Goal: Communication & Community: Connect with others

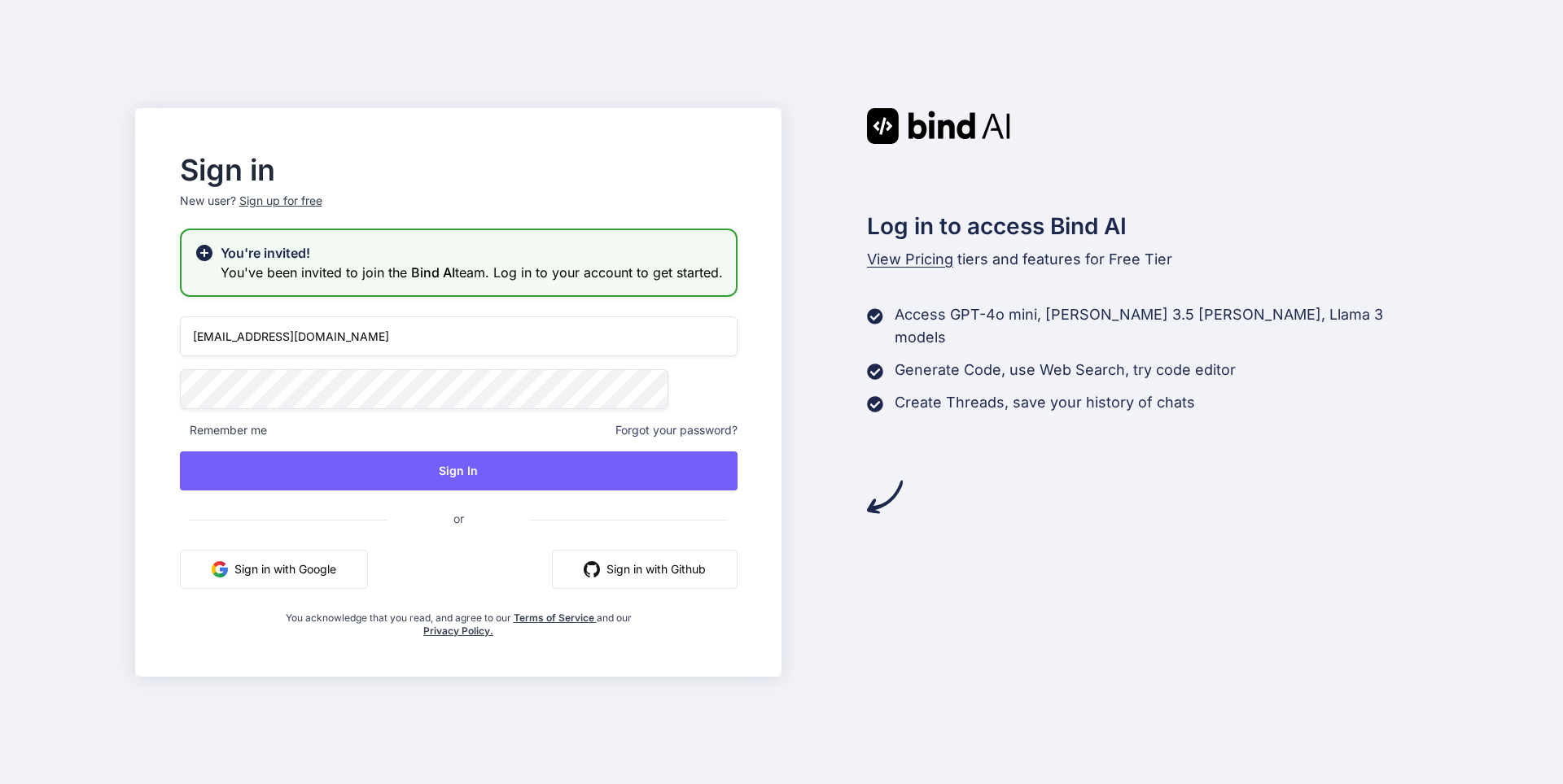
click at [415, 356] on input "appsumo_5@yopmail.com" at bounding box center [459, 336] width 558 height 39
type input "rahul@witarist.com"
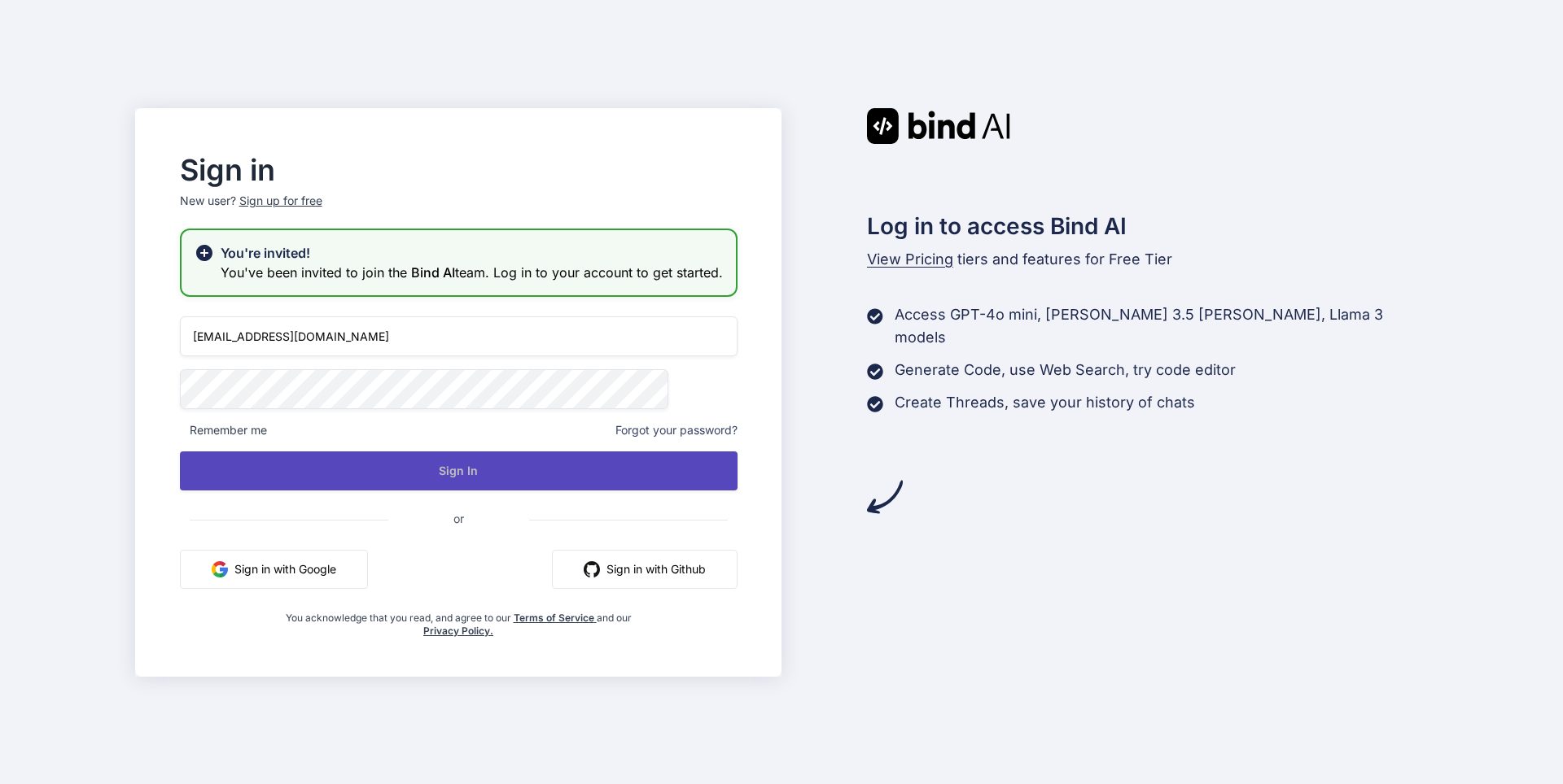
click at [551, 490] on button "Sign In" at bounding box center [459, 471] width 558 height 39
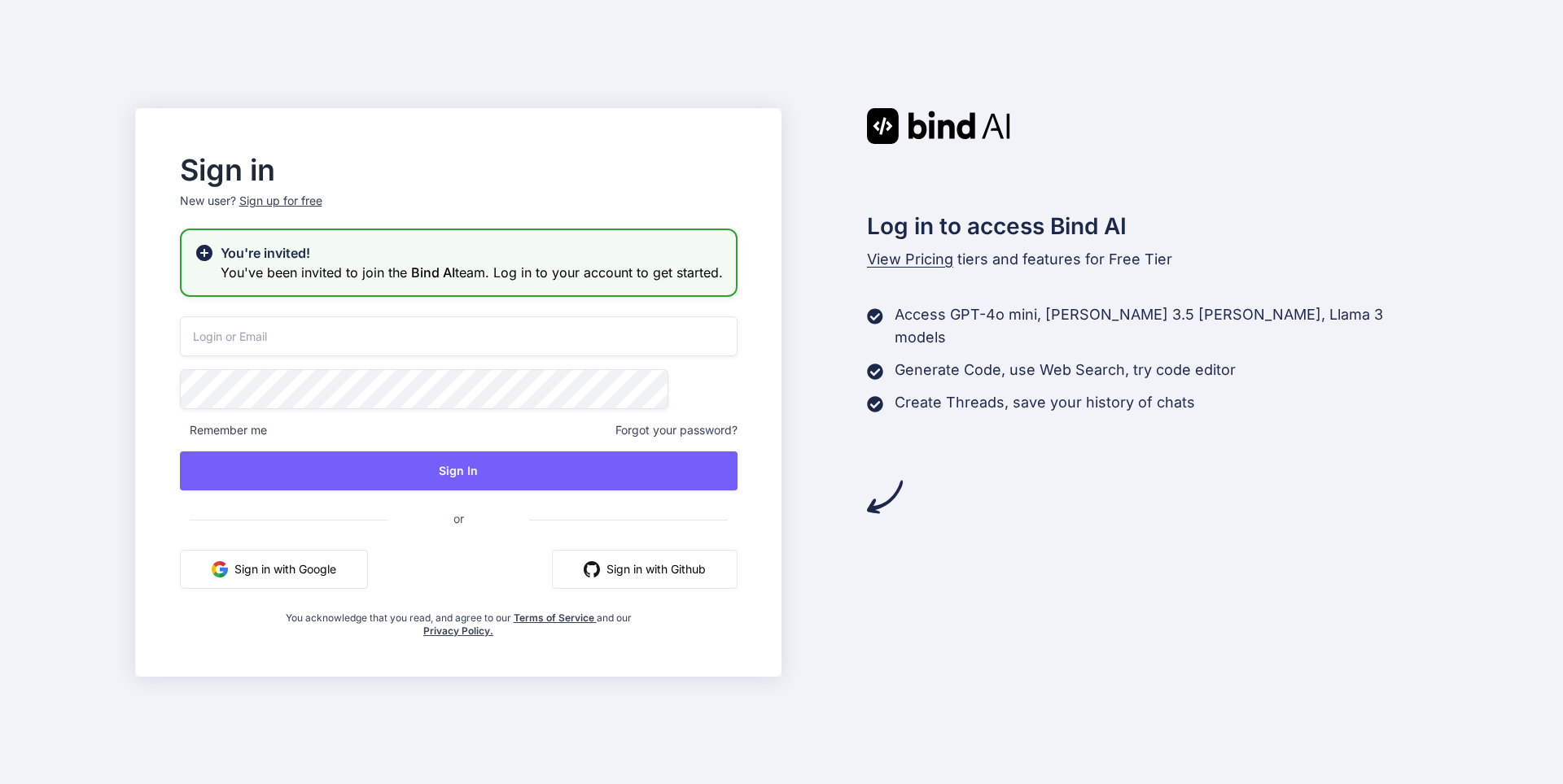
type input "[EMAIL_ADDRESS][DOMAIN_NAME]"
click at [368, 572] on button "Sign in with Google" at bounding box center [274, 569] width 188 height 39
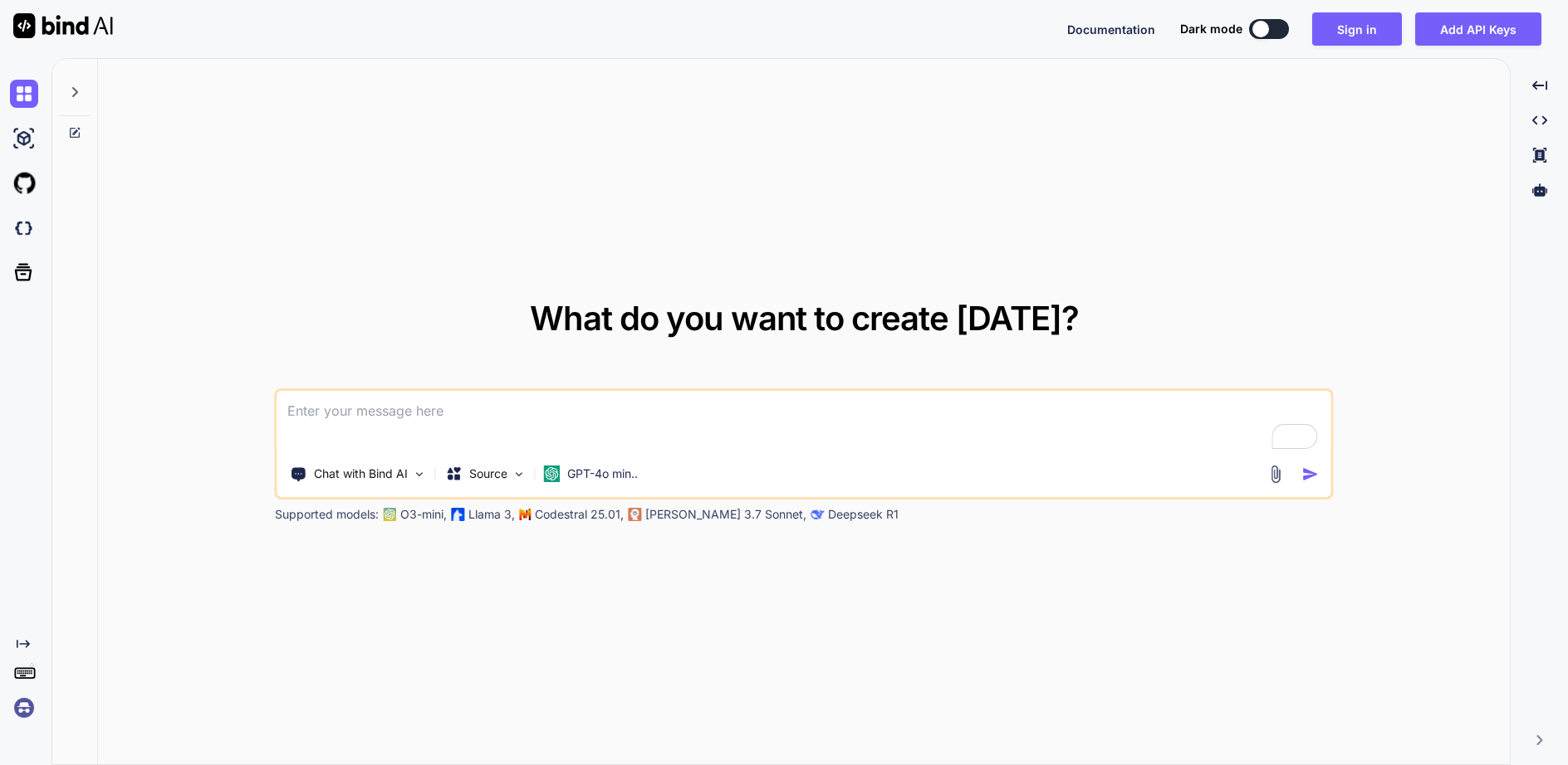
type textarea "x"
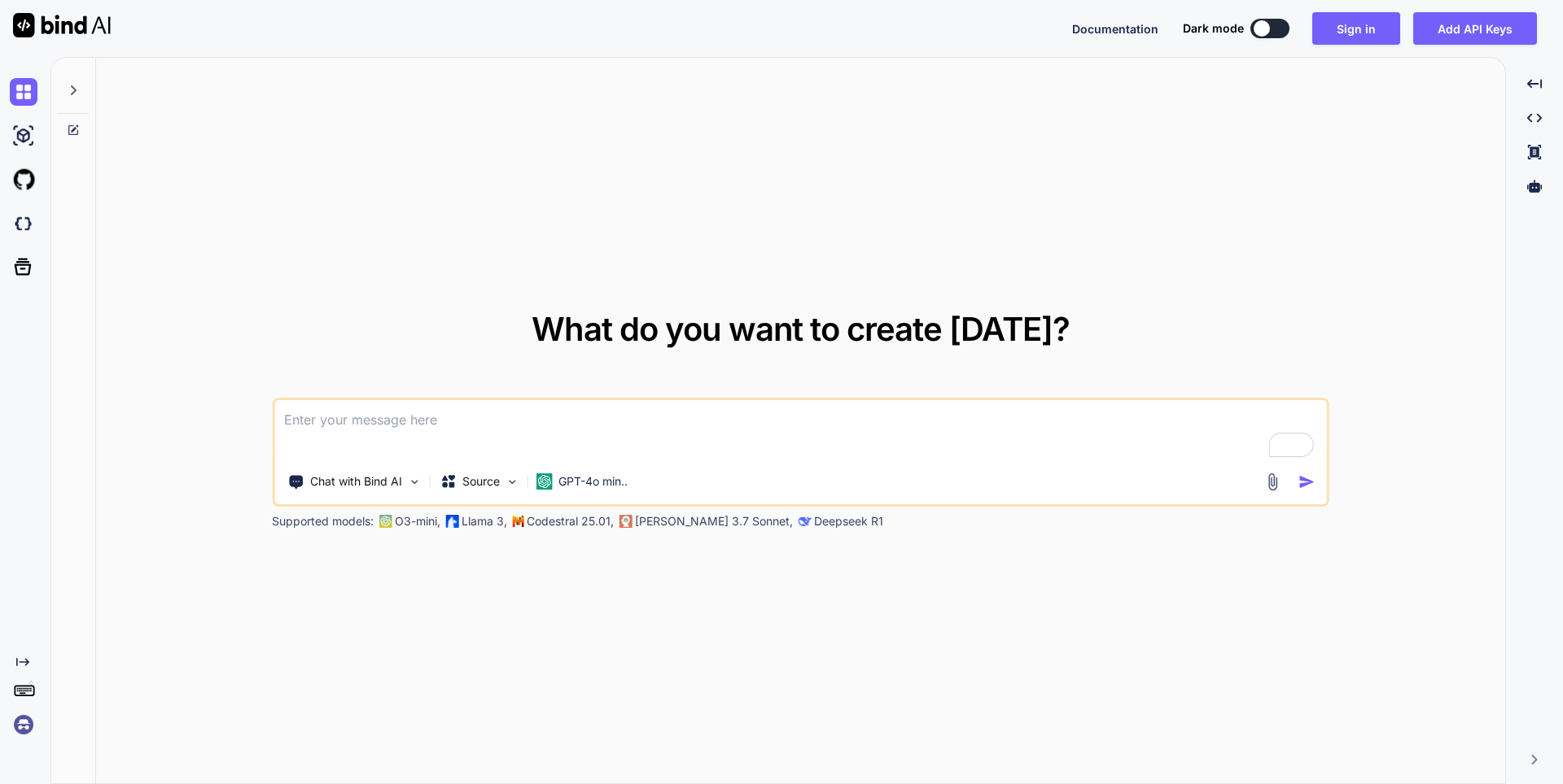
click at [27, 724] on img at bounding box center [24, 724] width 28 height 28
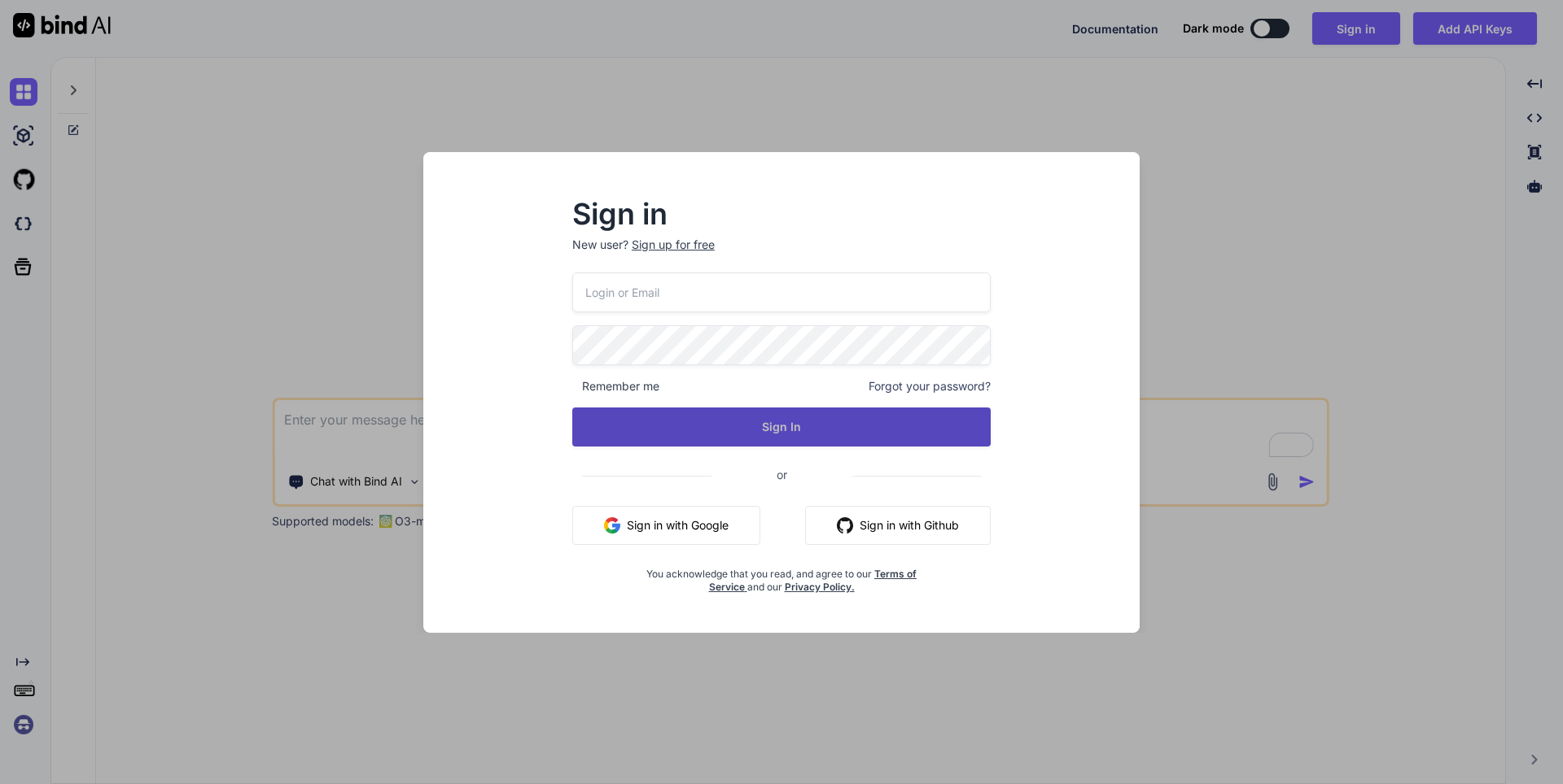
type input "appsumo_120@yopmail.com"
click at [783, 436] on button "Sign In" at bounding box center [781, 426] width 418 height 39
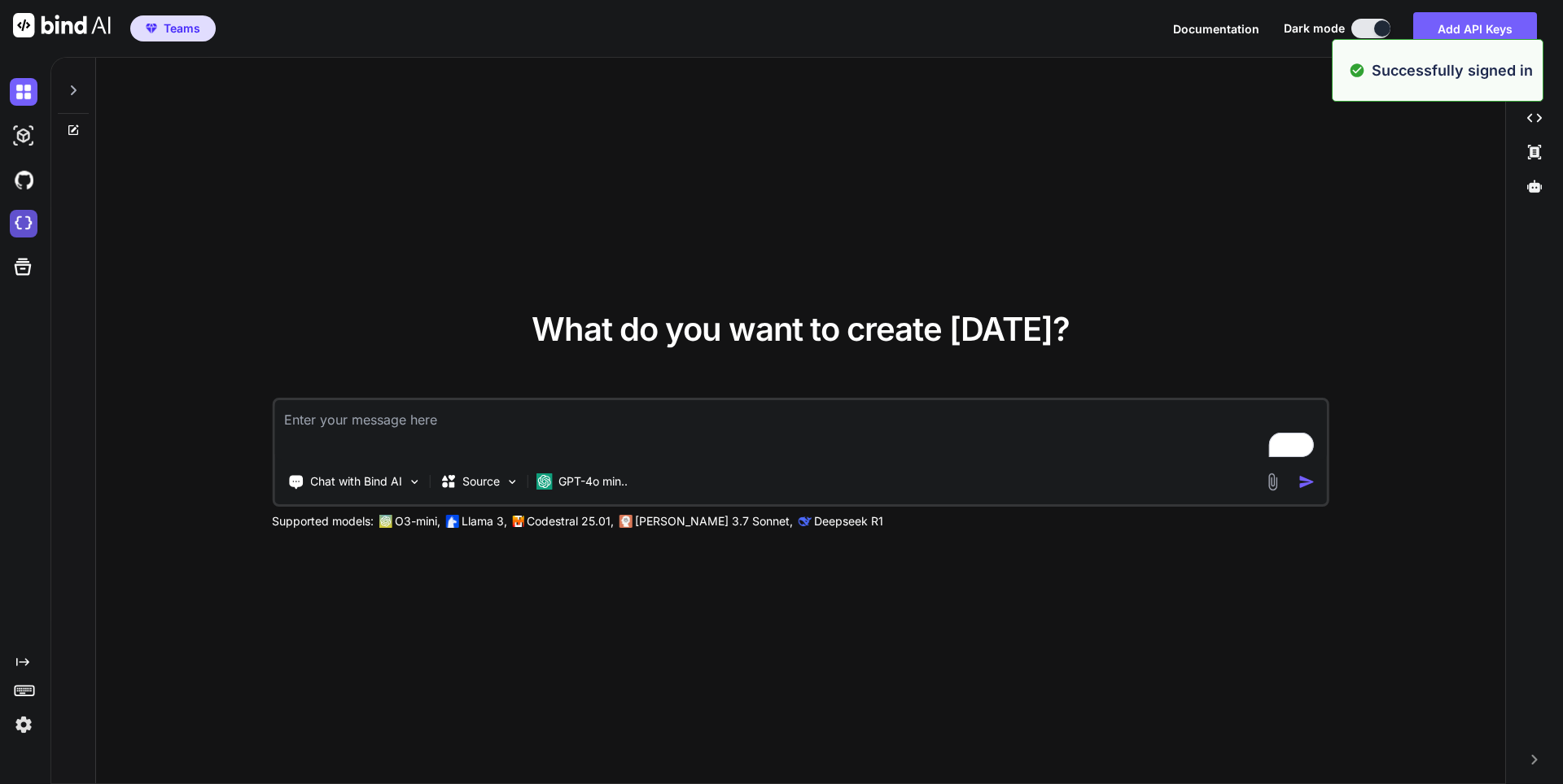
click at [24, 224] on img at bounding box center [24, 223] width 28 height 28
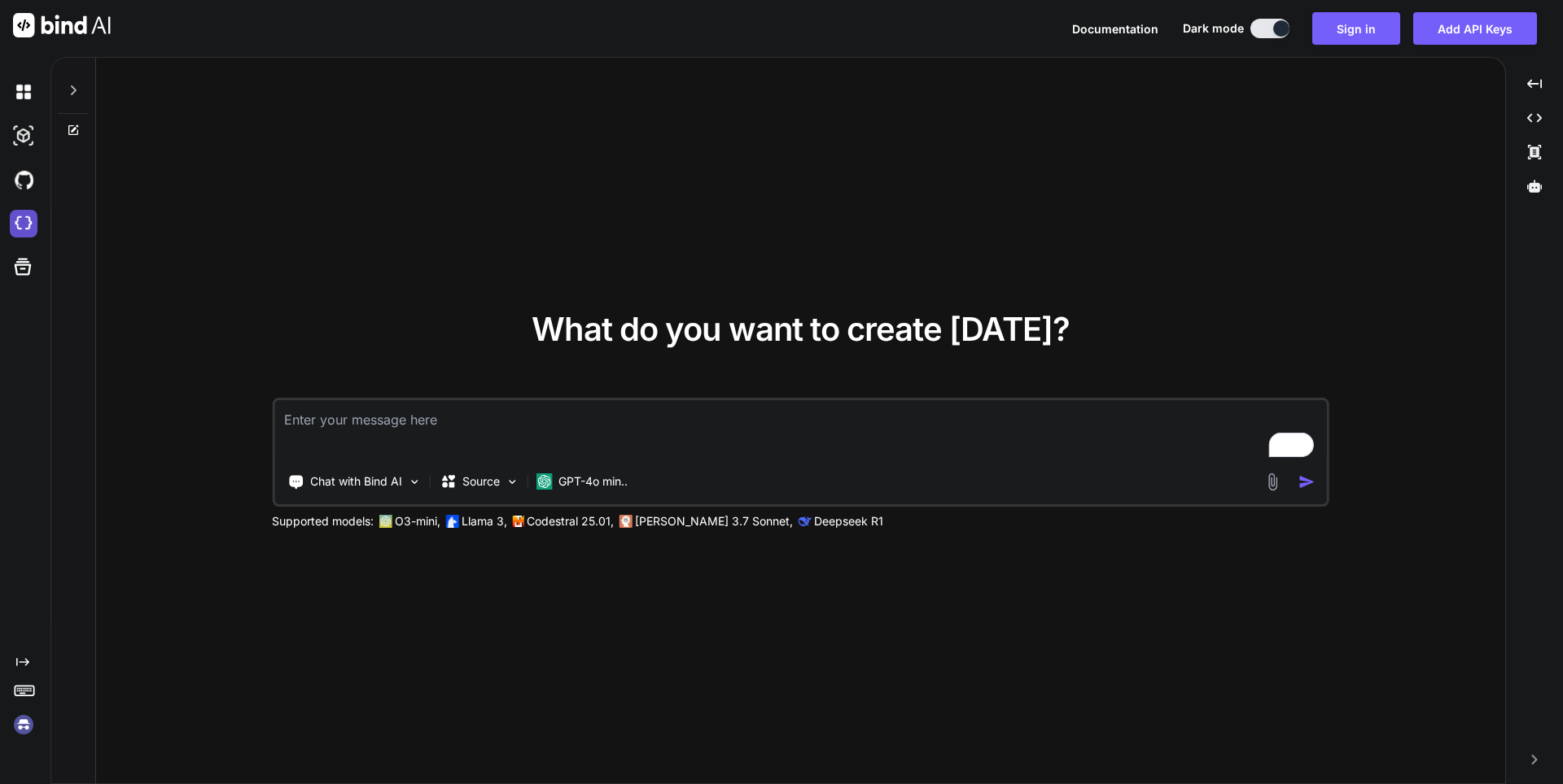
type textarea "x"
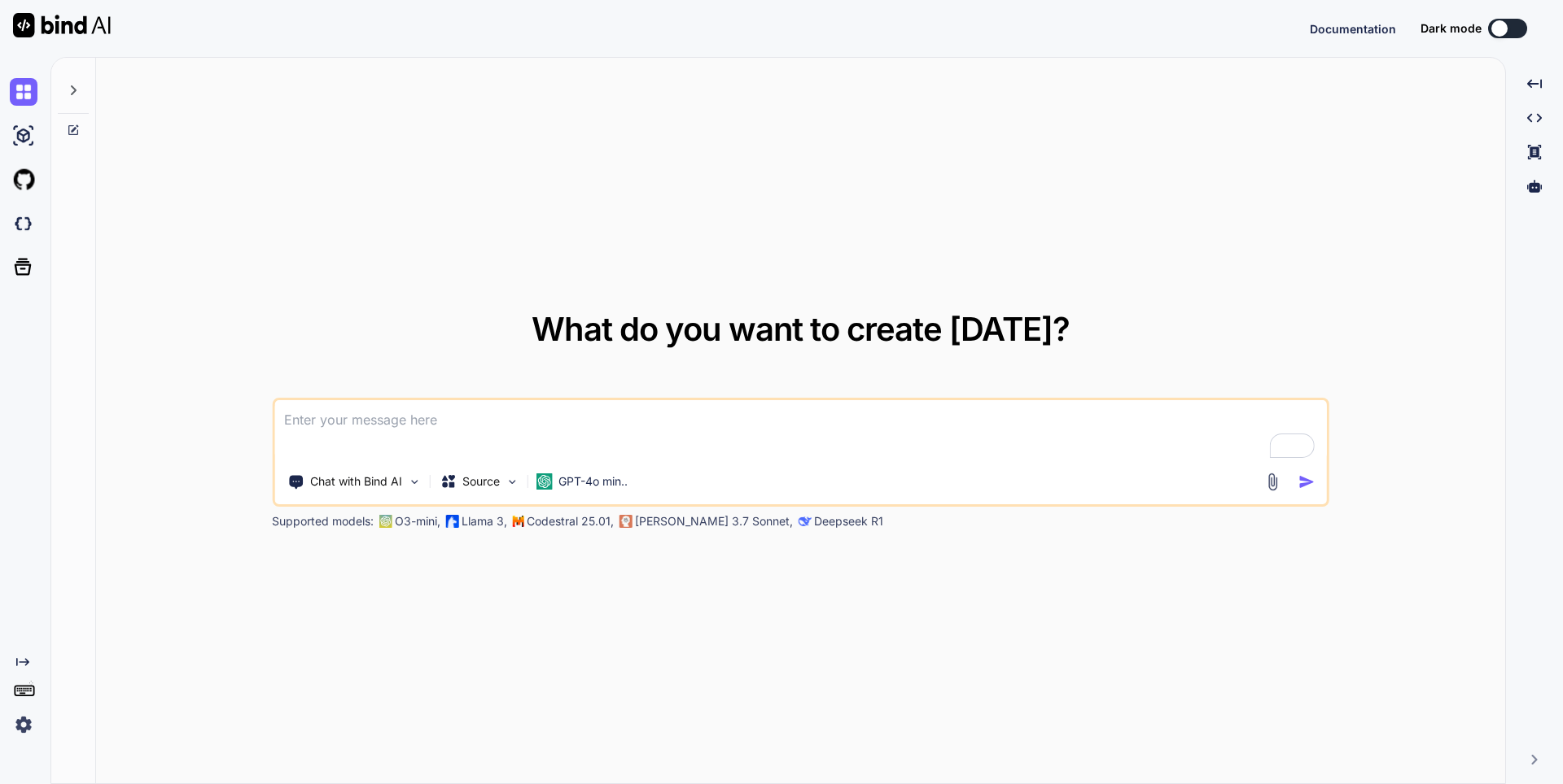
click at [21, 723] on img at bounding box center [24, 724] width 28 height 28
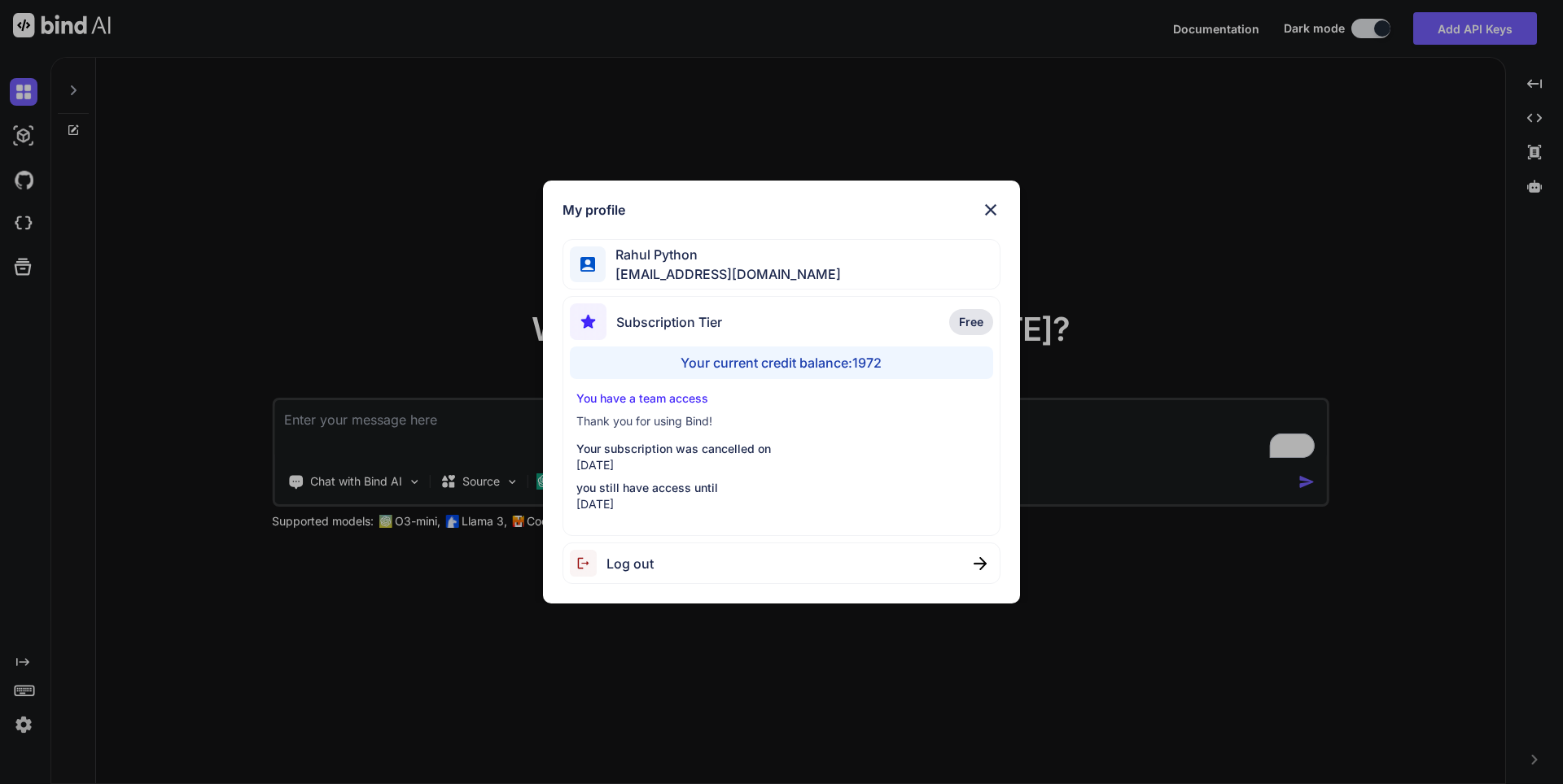
type textarea "x"
click at [993, 214] on img at bounding box center [990, 209] width 19 height 19
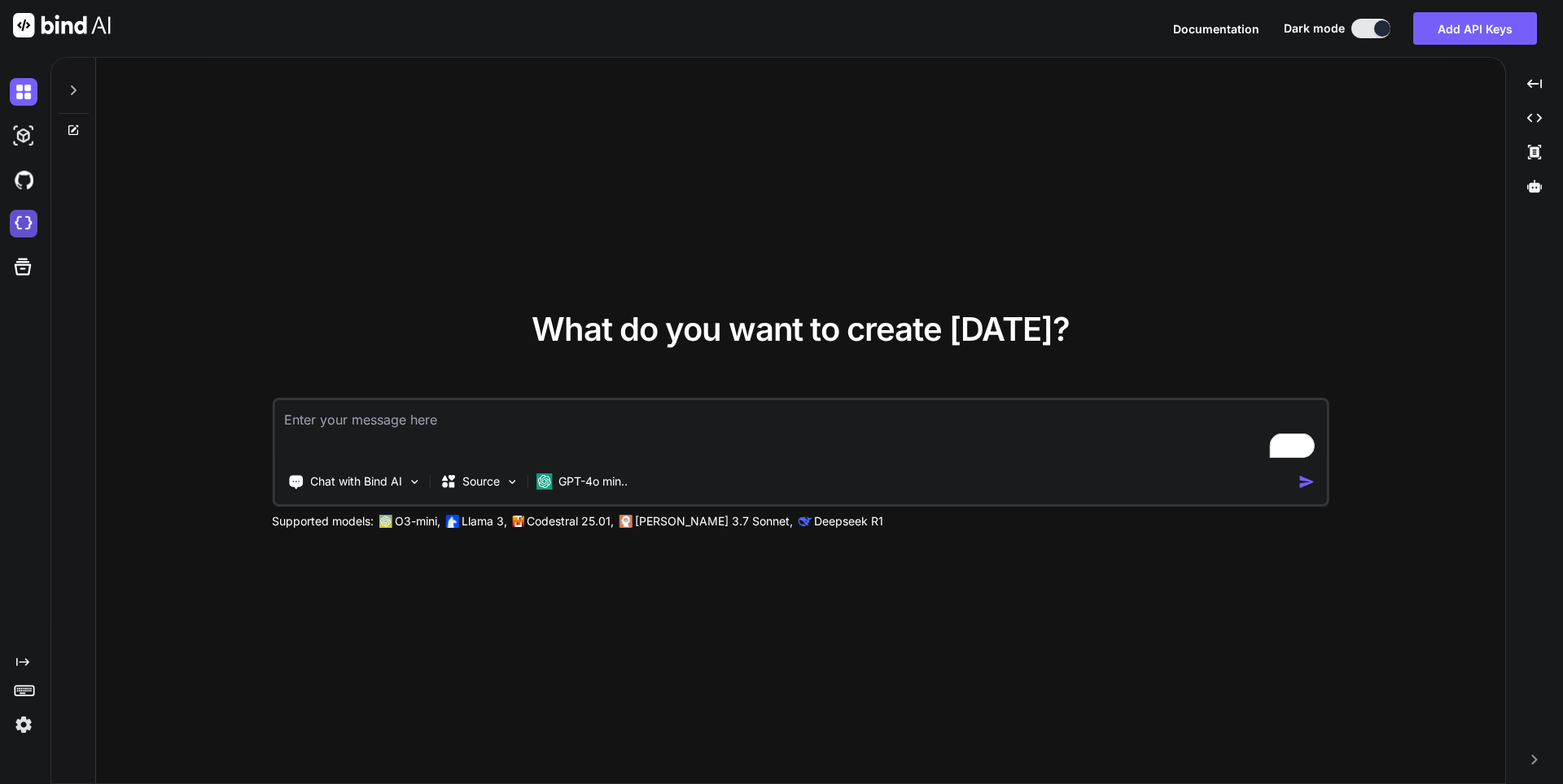
click at [13, 232] on img at bounding box center [24, 223] width 28 height 28
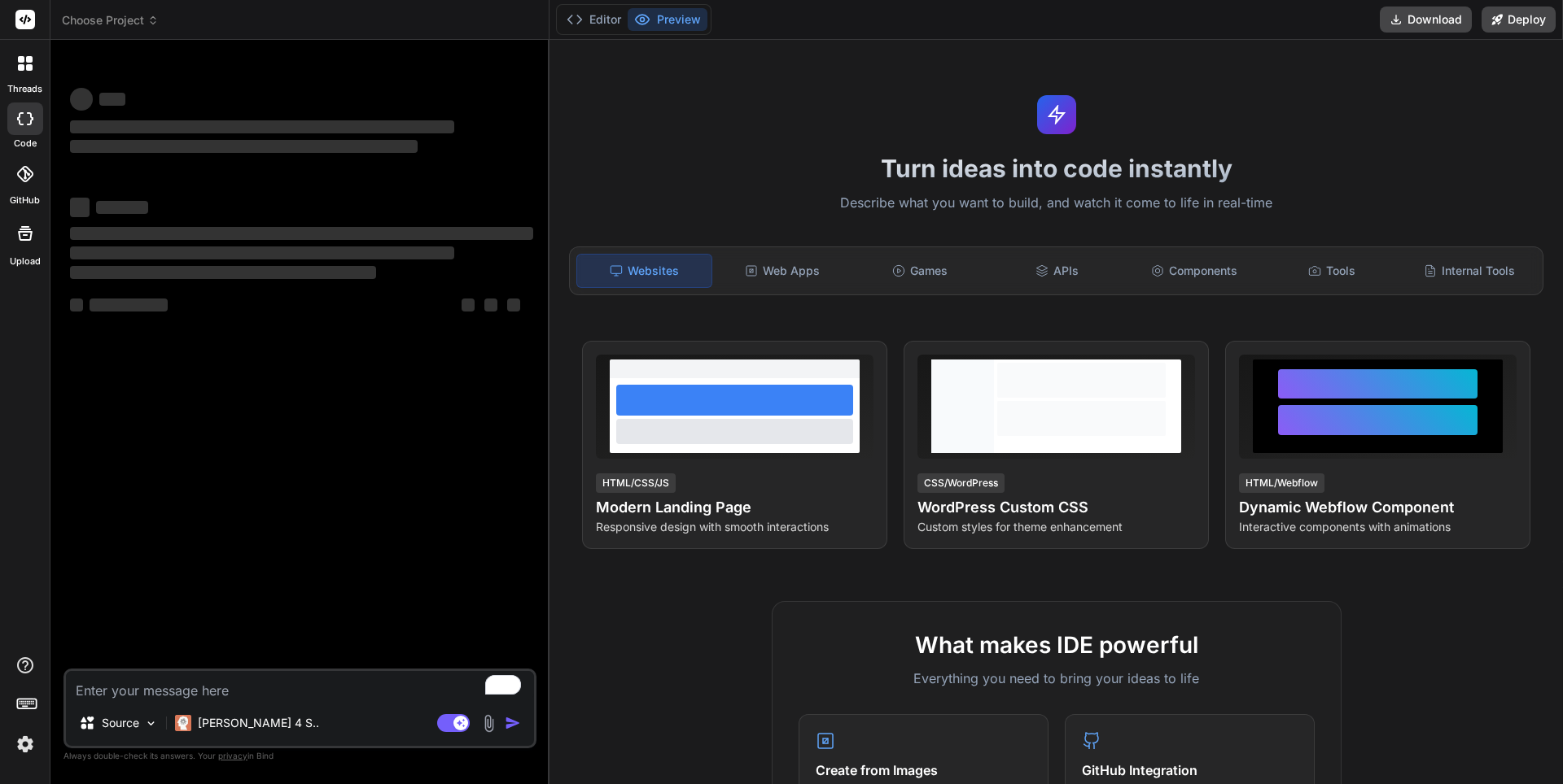
click at [29, 745] on img at bounding box center [25, 744] width 28 height 28
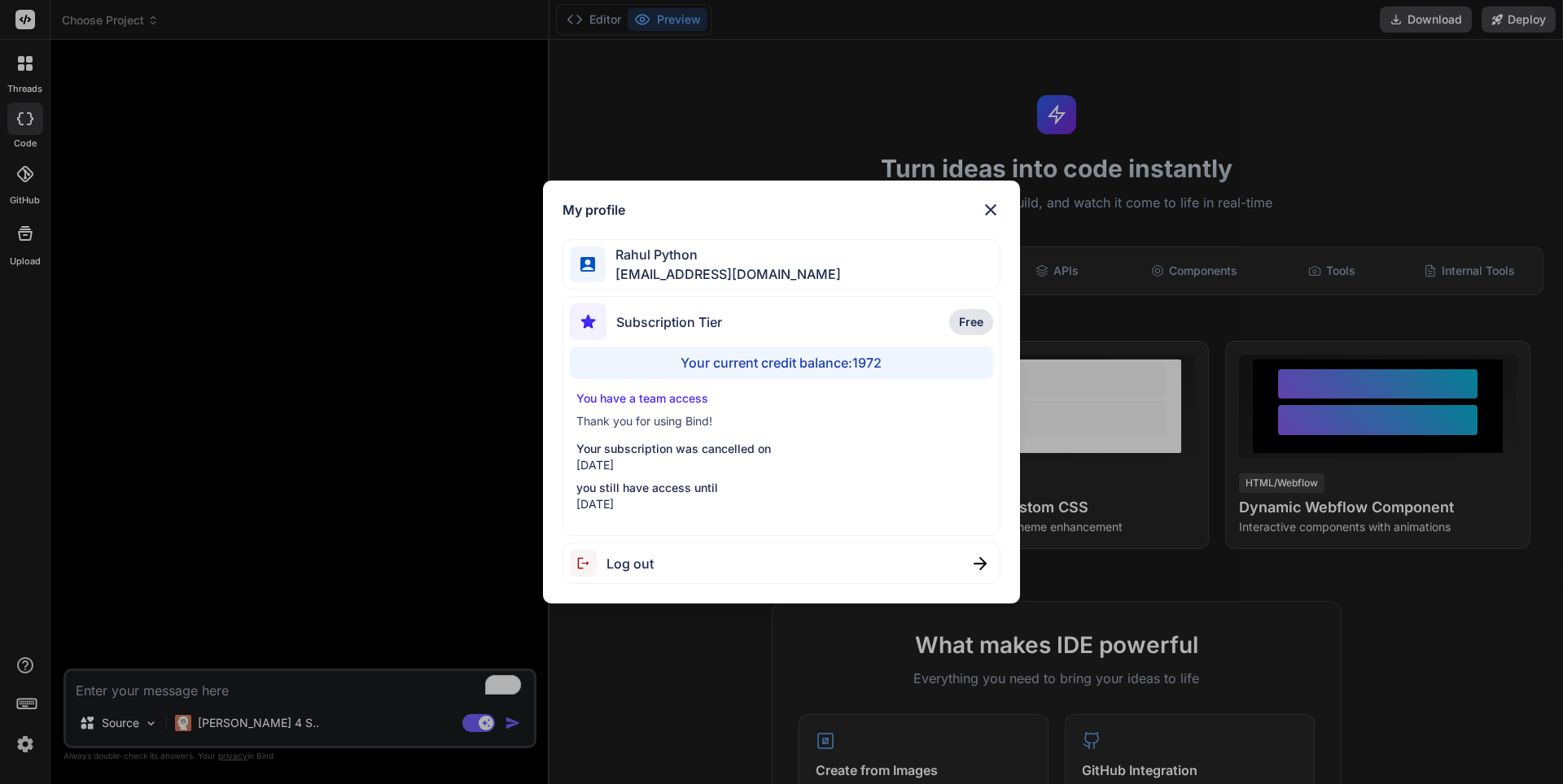
click at [994, 207] on img at bounding box center [990, 209] width 19 height 19
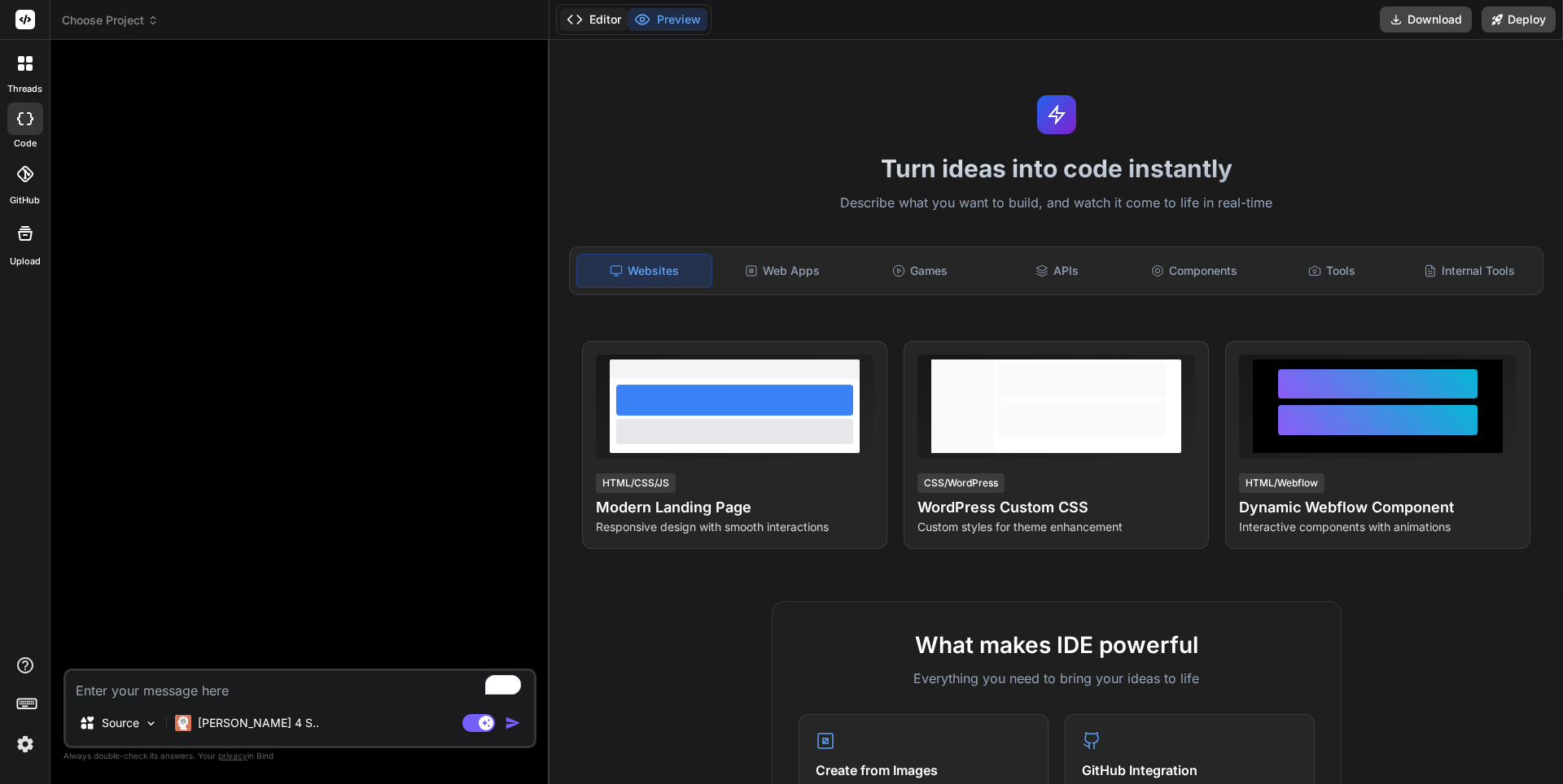
click at [608, 26] on button "Editor" at bounding box center [594, 19] width 67 height 23
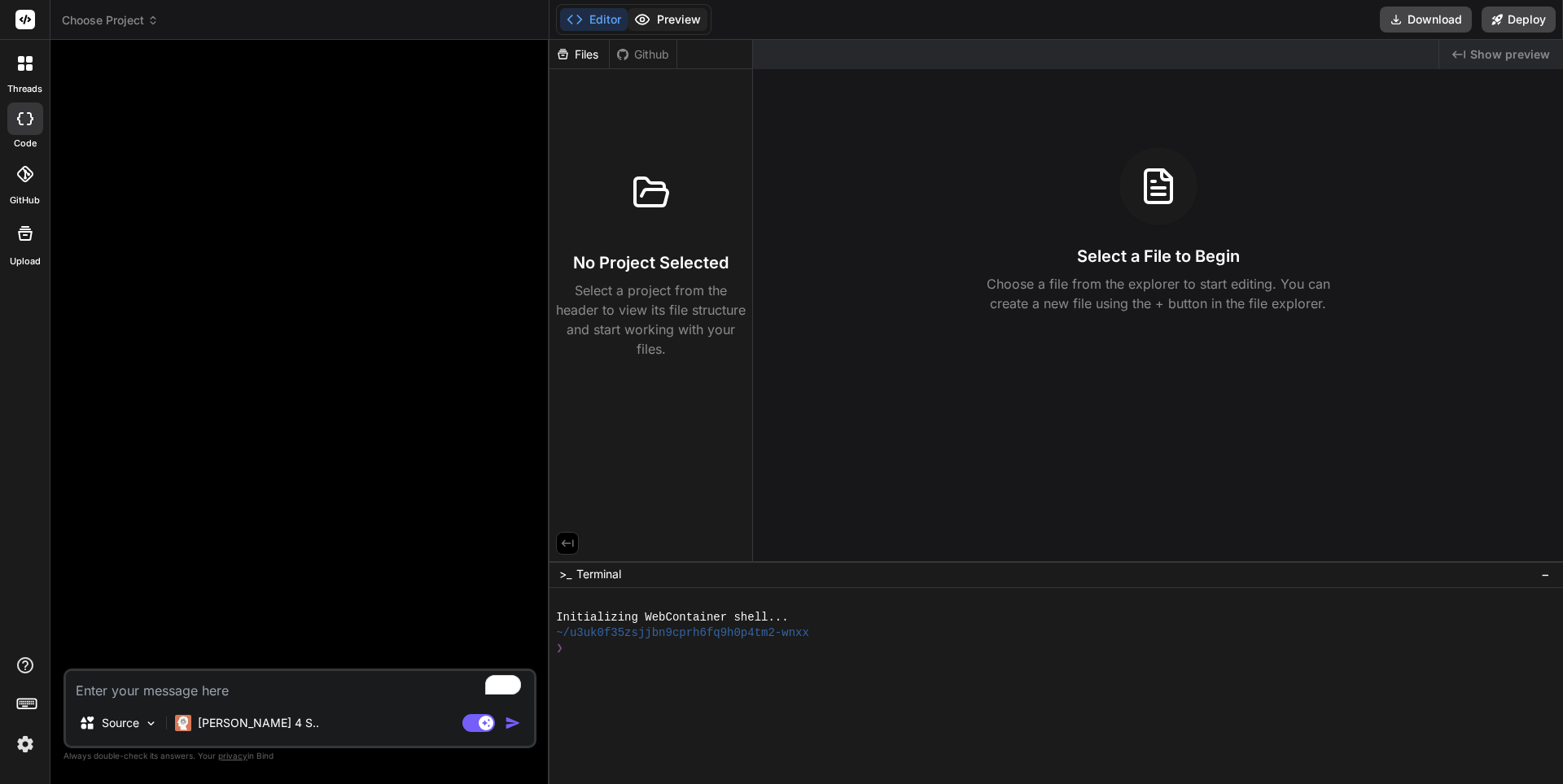
click at [675, 16] on button "Preview" at bounding box center [667, 19] width 80 height 23
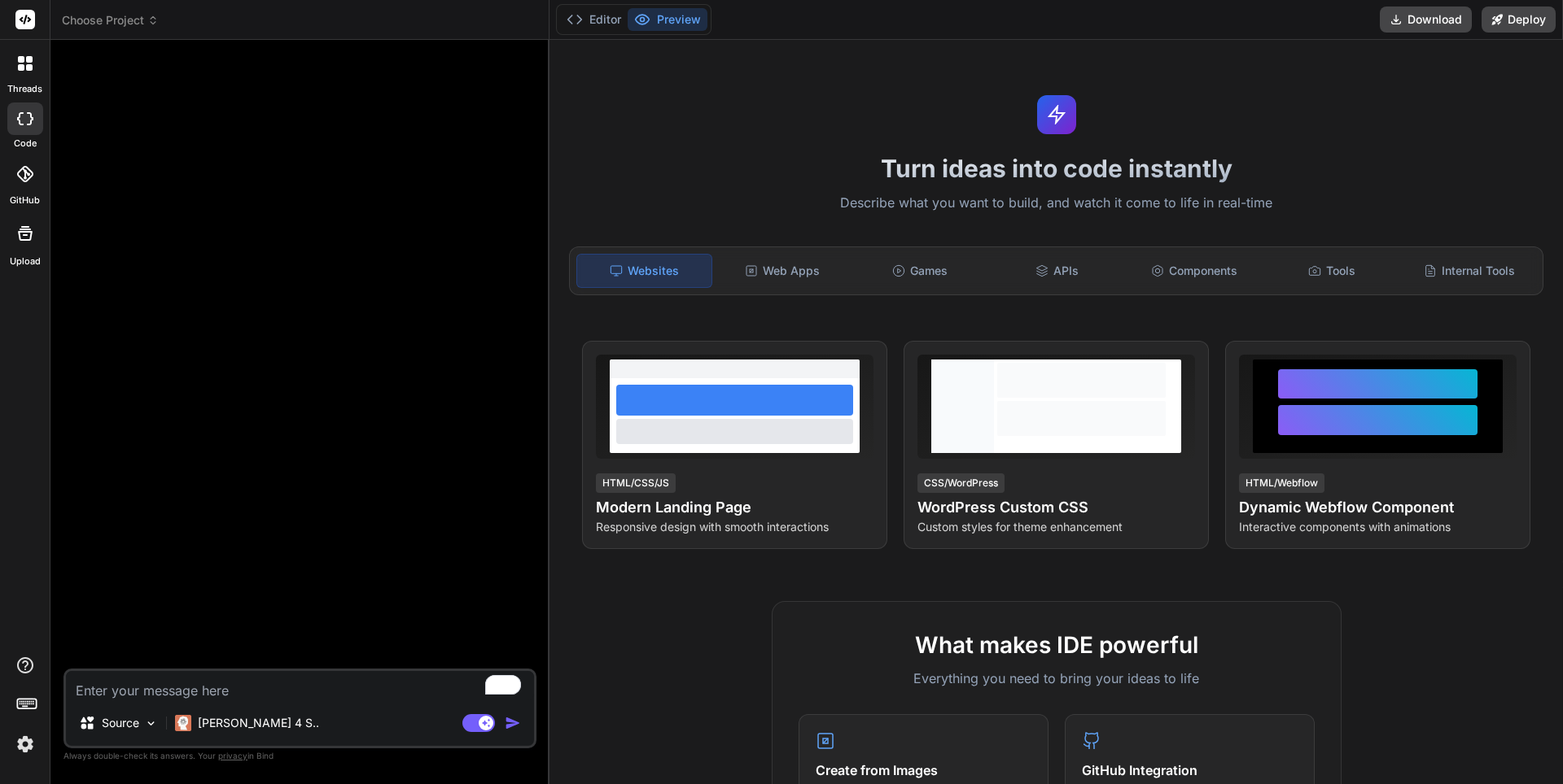
click at [21, 704] on rect at bounding box center [22, 704] width 2 height 2
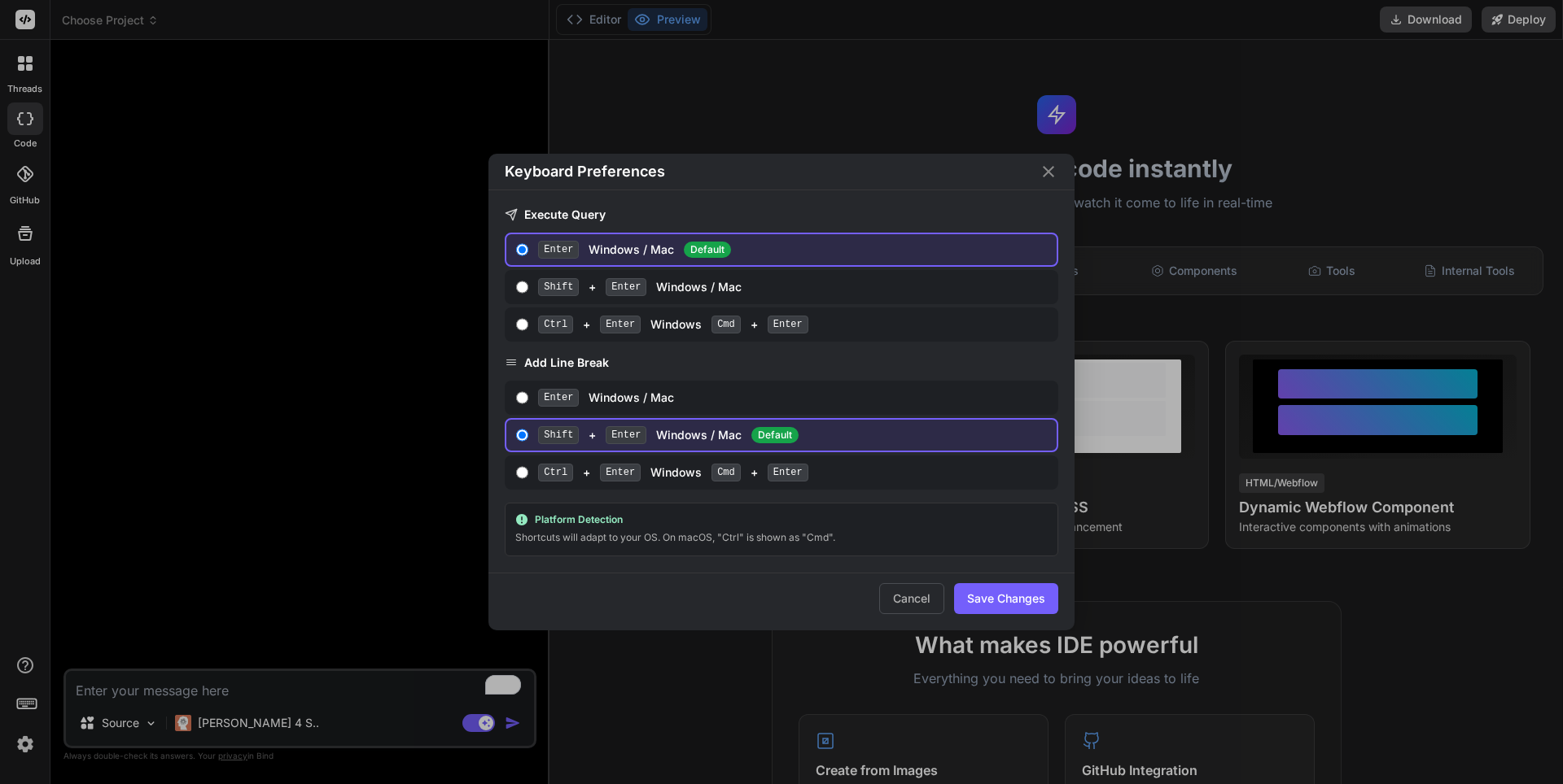
click at [181, 588] on div "Keyboard Preferences Execute Query Enter Windows / Mac Default Shift + Enter Wi…" at bounding box center [781, 392] width 1563 height 784
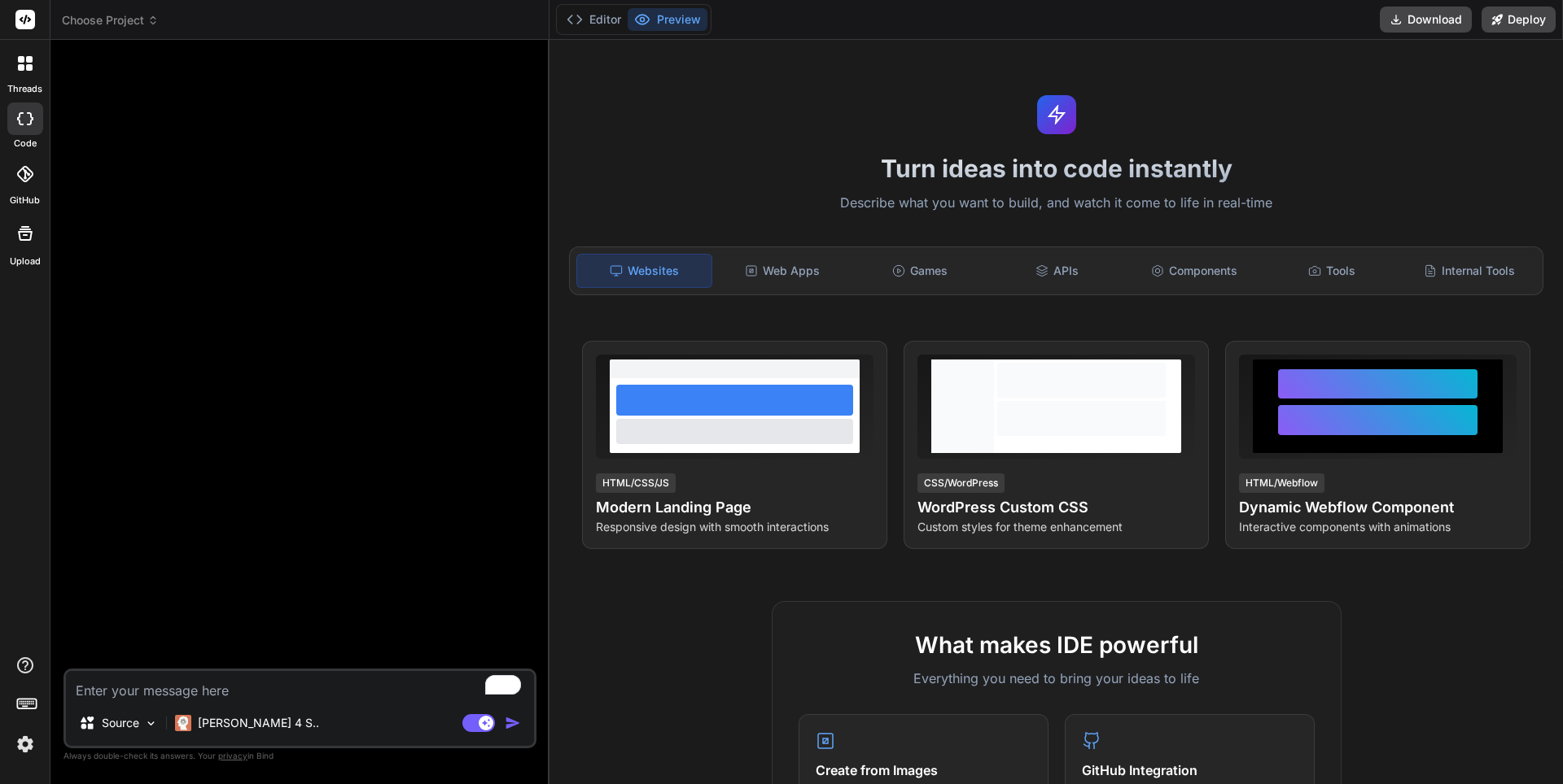
type textarea "x"
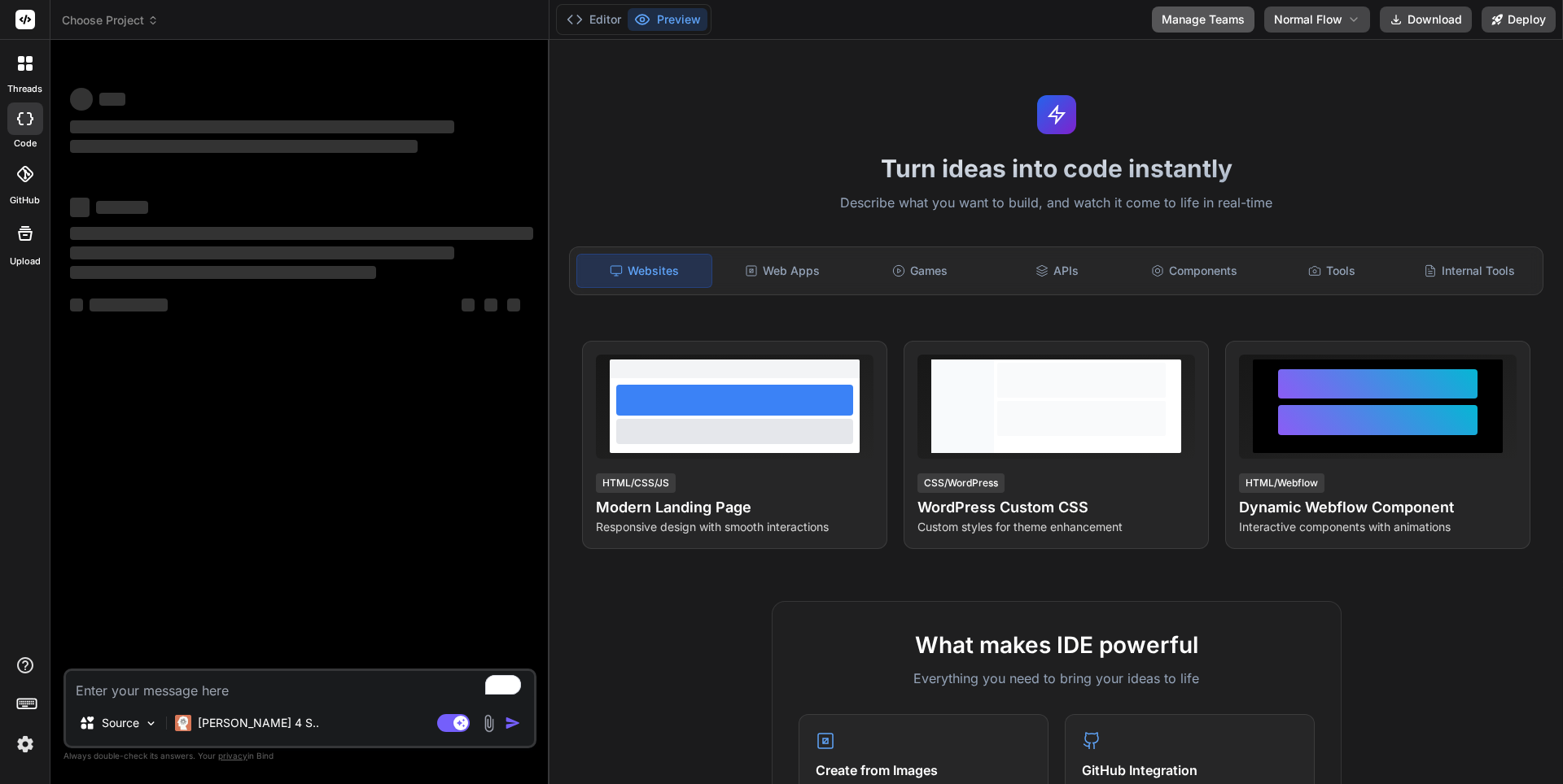
type textarea "x"
click at [1197, 19] on button "Manage Teams" at bounding box center [1203, 19] width 102 height 26
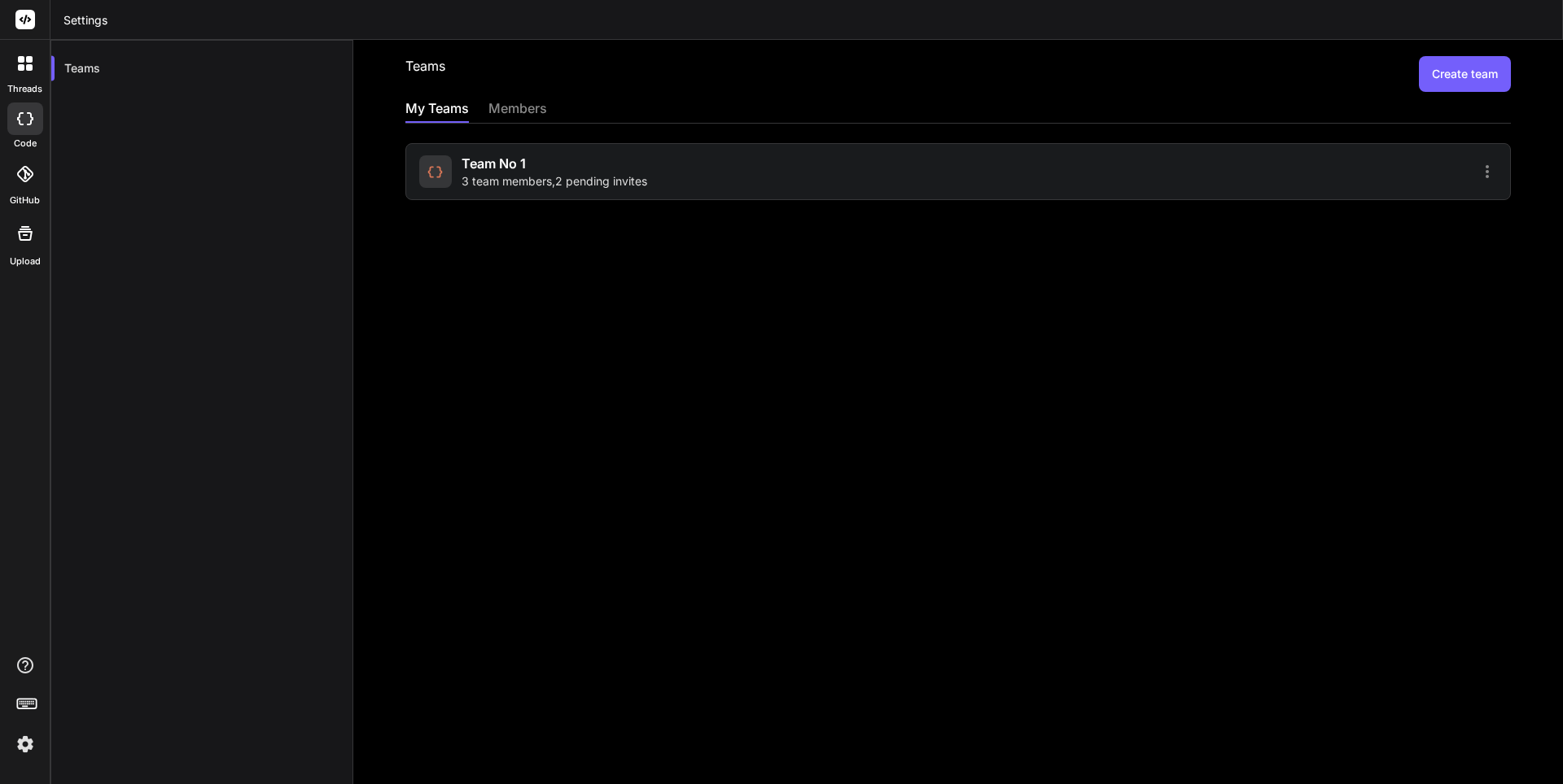
click at [31, 746] on img at bounding box center [25, 744] width 28 height 28
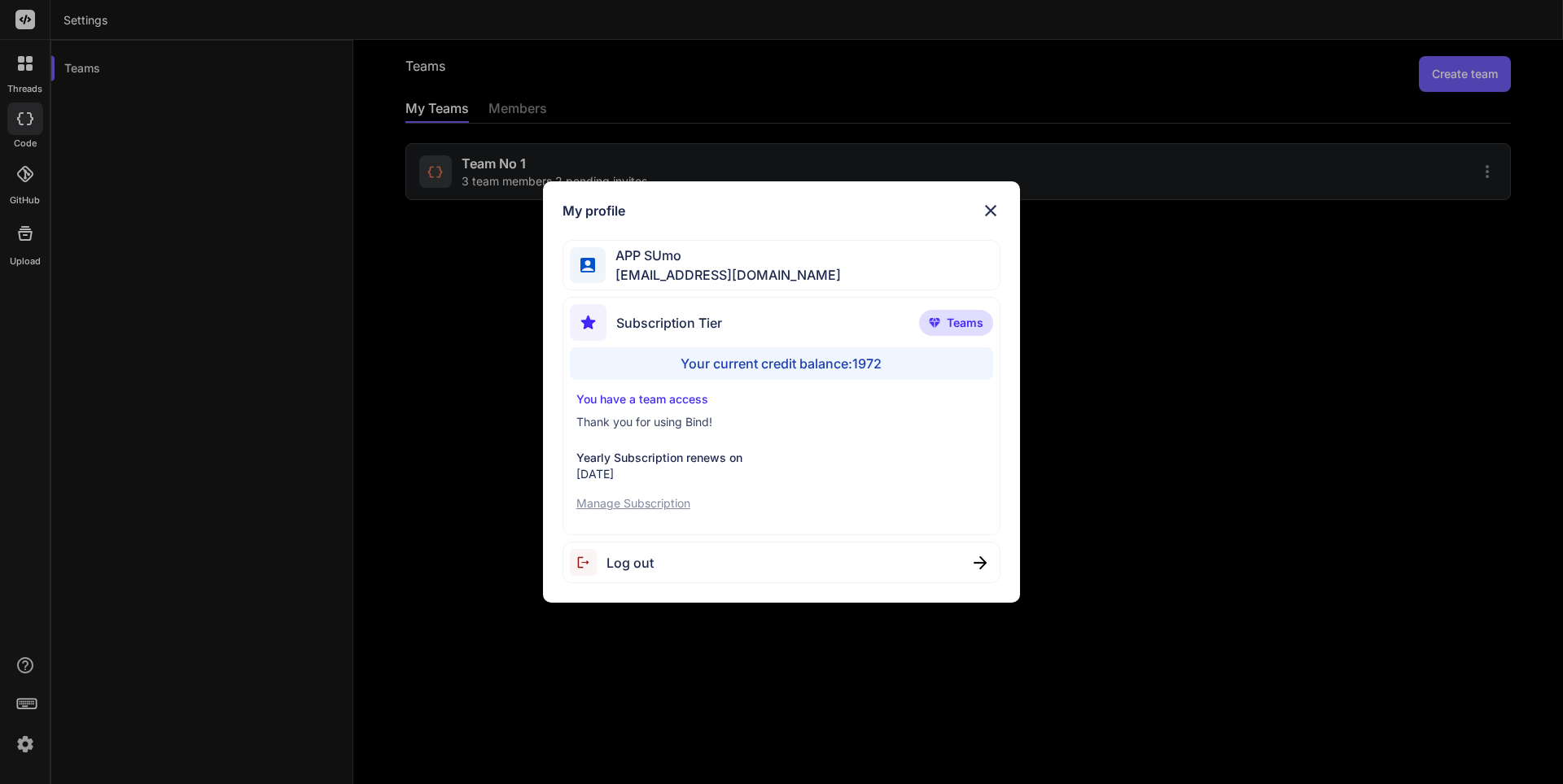
click at [640, 569] on span "Log out" at bounding box center [630, 562] width 47 height 19
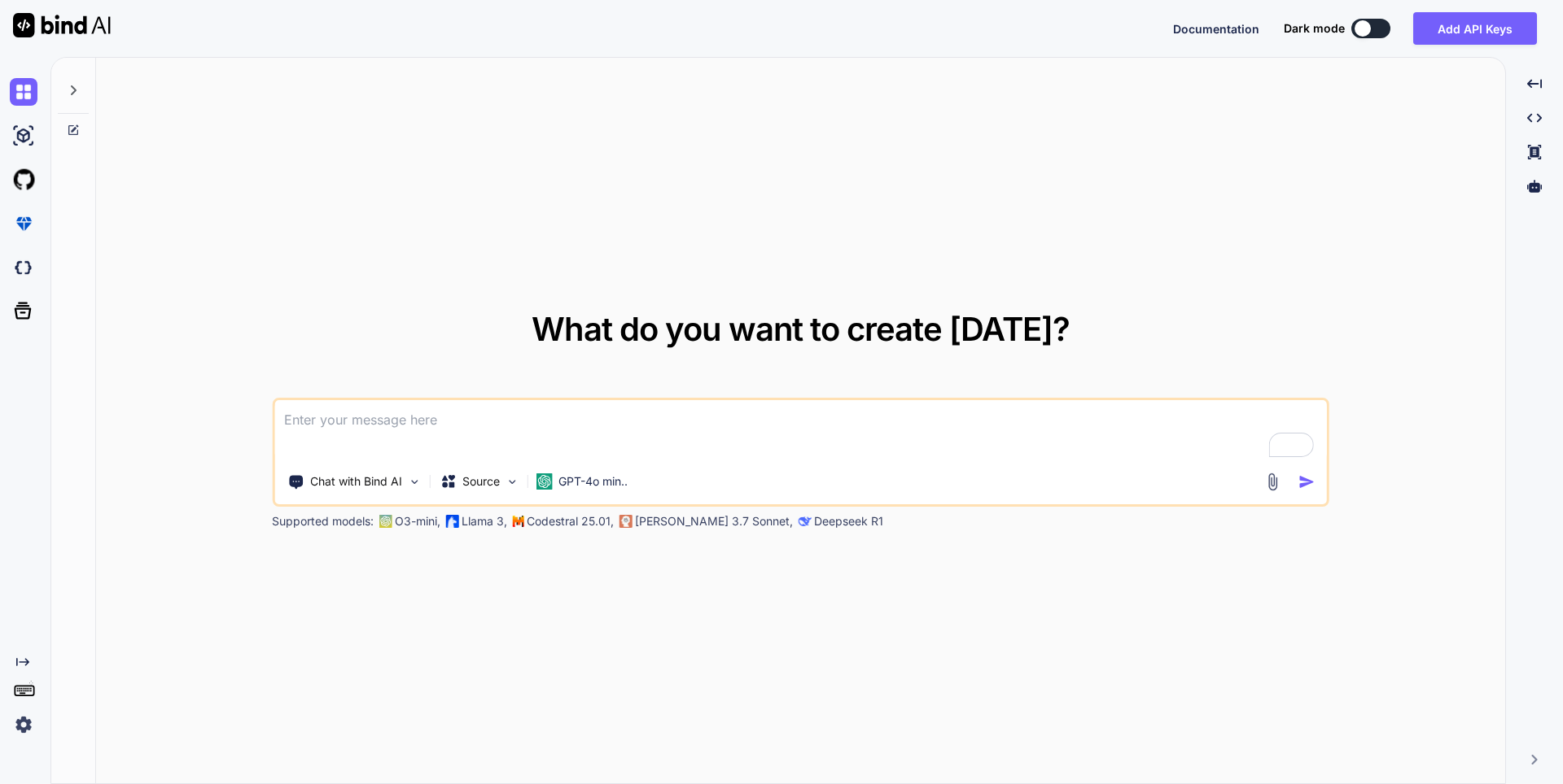
type textarea "x"
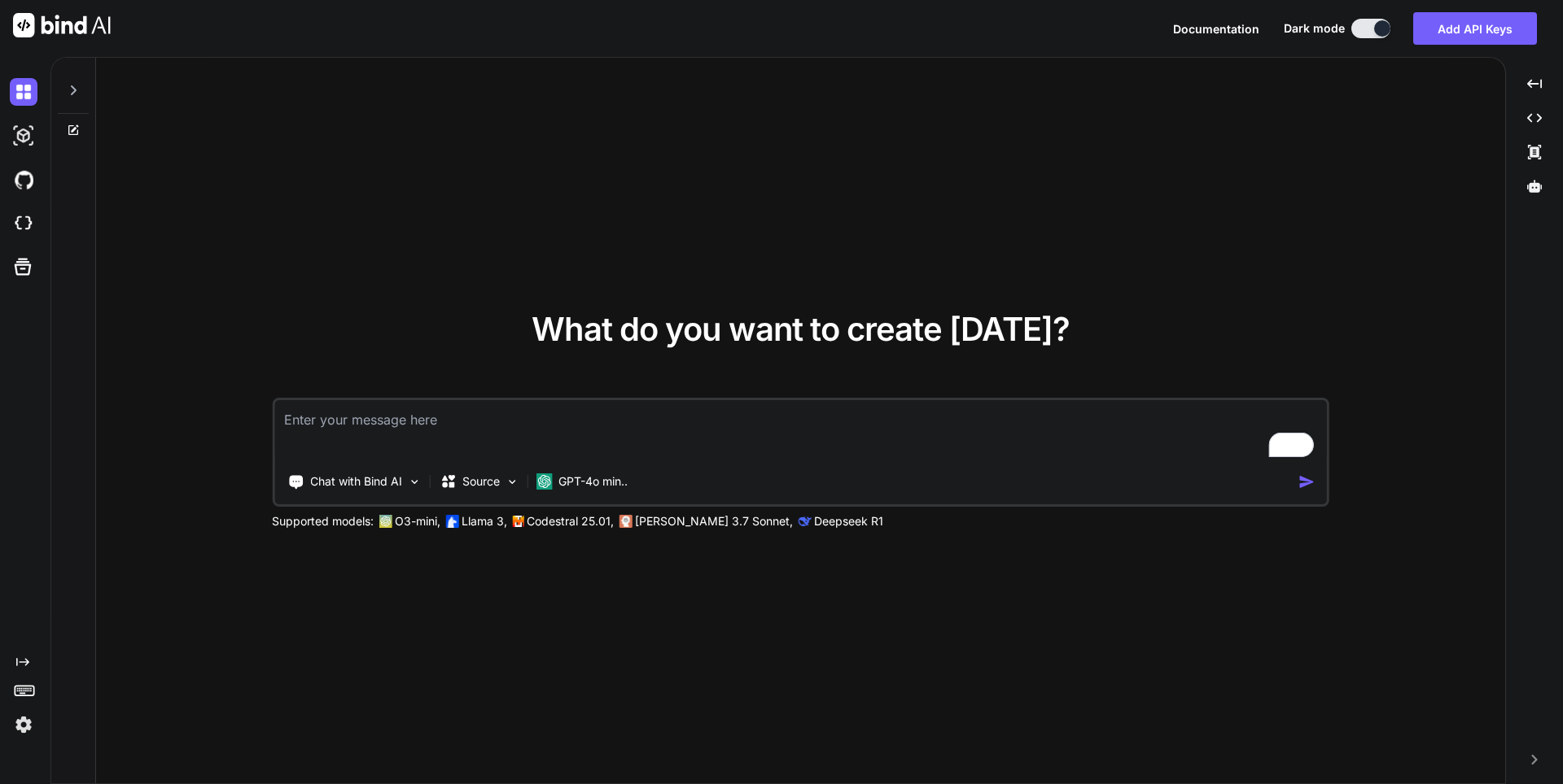
click at [15, 729] on img at bounding box center [24, 724] width 28 height 28
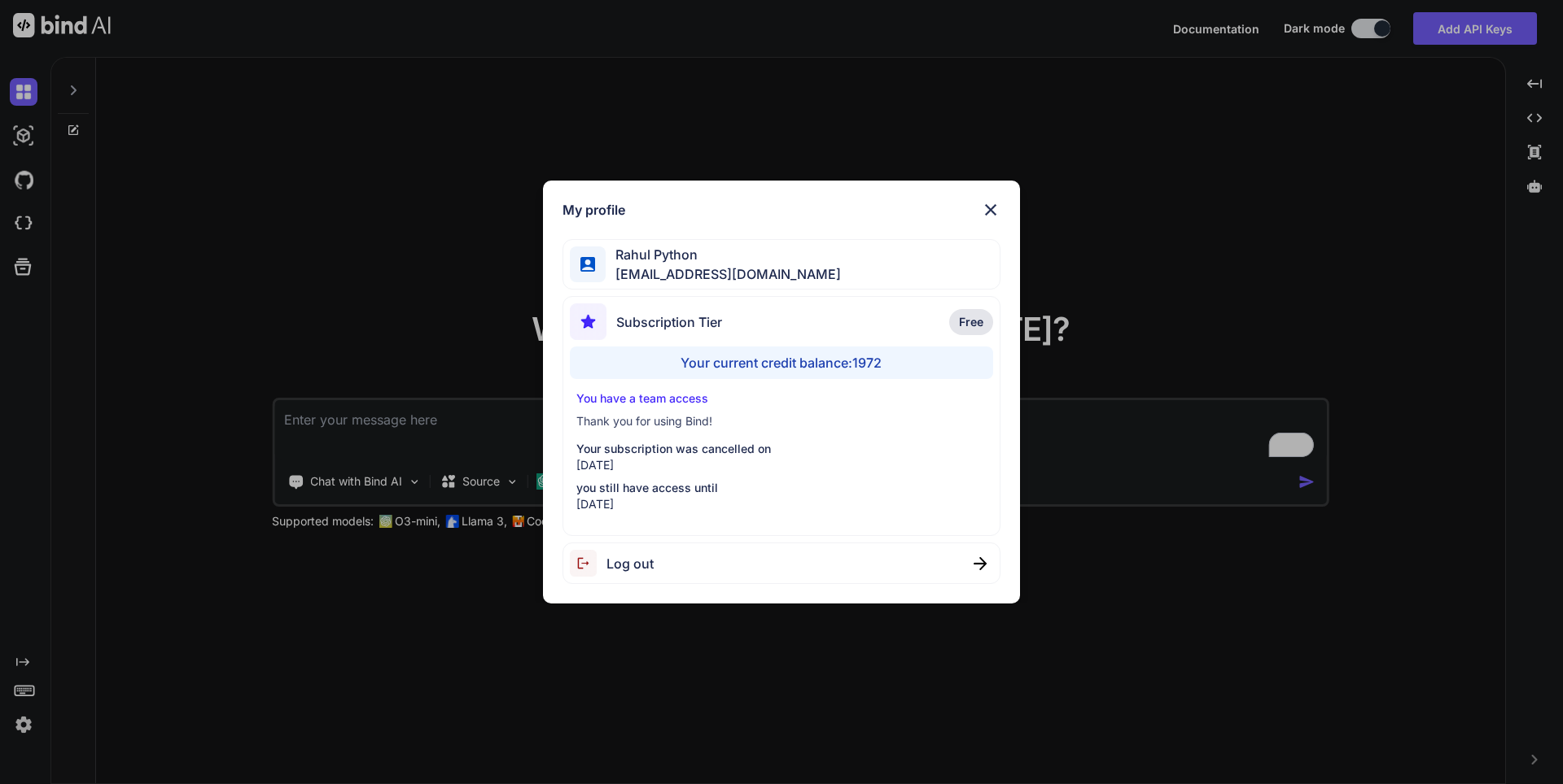
click at [638, 560] on span "Log out" at bounding box center [630, 563] width 47 height 19
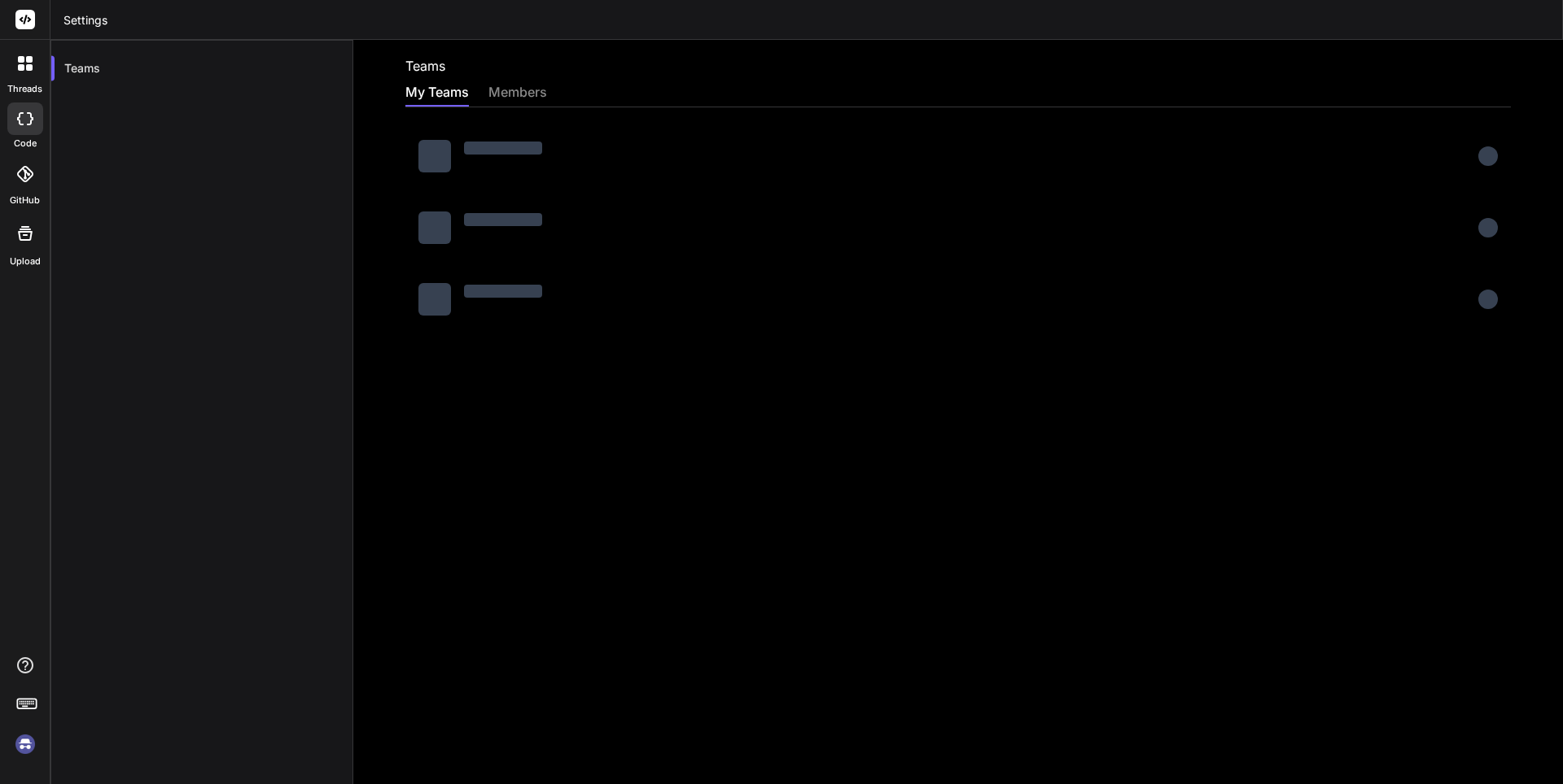
click at [34, 742] on img at bounding box center [25, 744] width 28 height 28
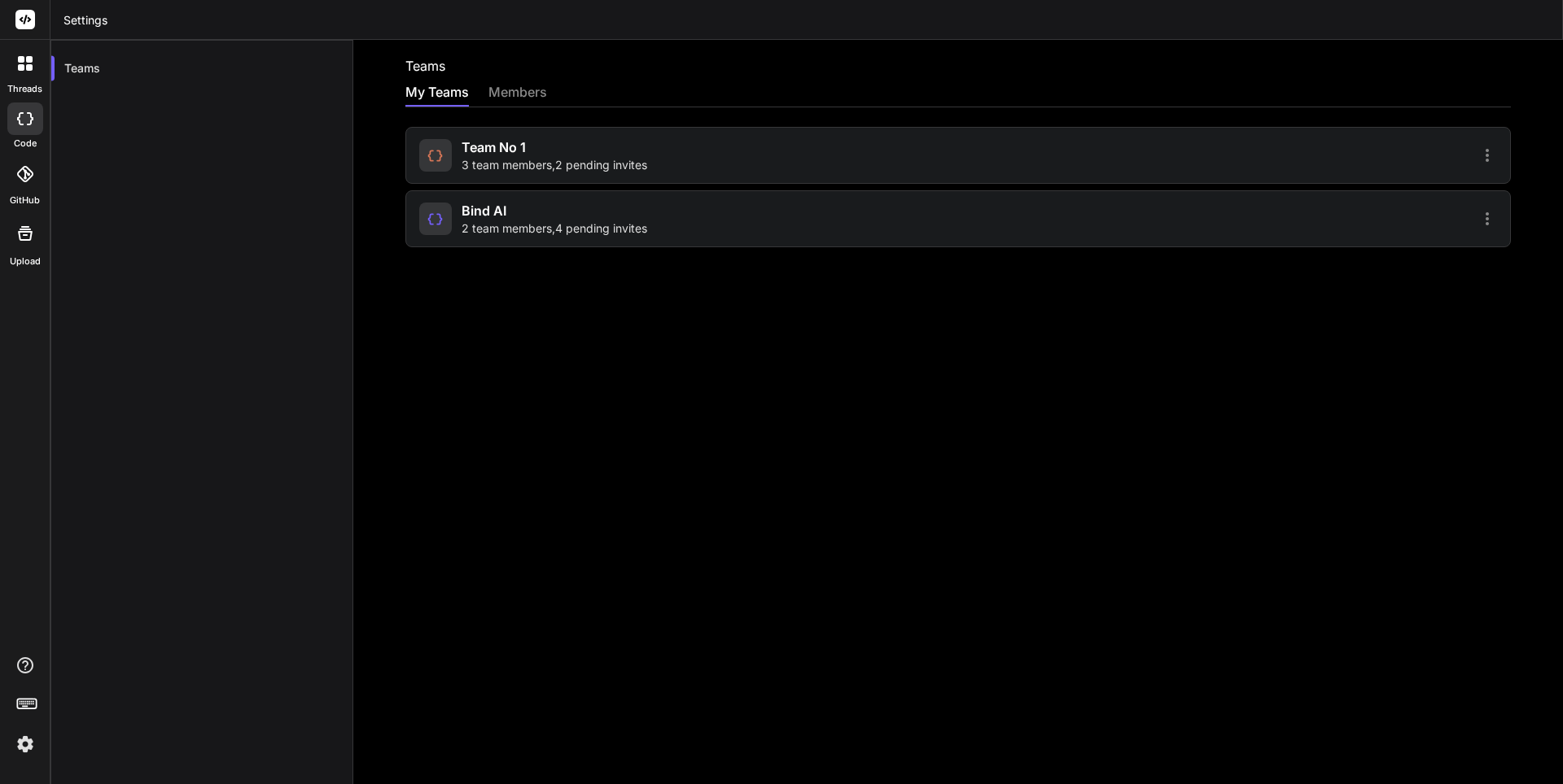
click at [663, 223] on div "Bind AI 2 team members , 4 pending invites" at bounding box center [686, 218] width 534 height 36
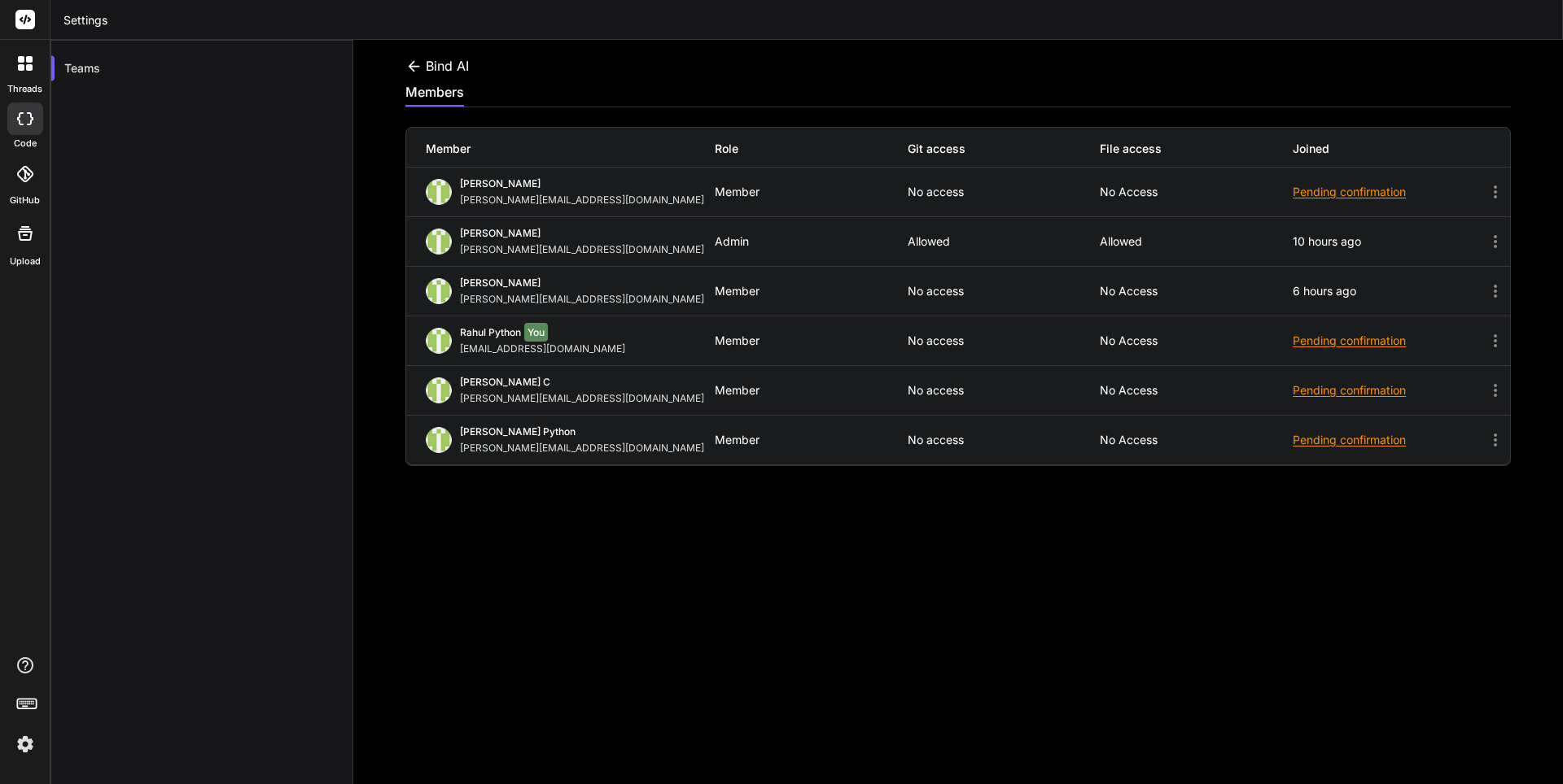
click at [1310, 348] on div "Pending confirmation" at bounding box center [1389, 340] width 193 height 16
click at [1320, 342] on div "Pending confirmation" at bounding box center [1389, 340] width 193 height 16
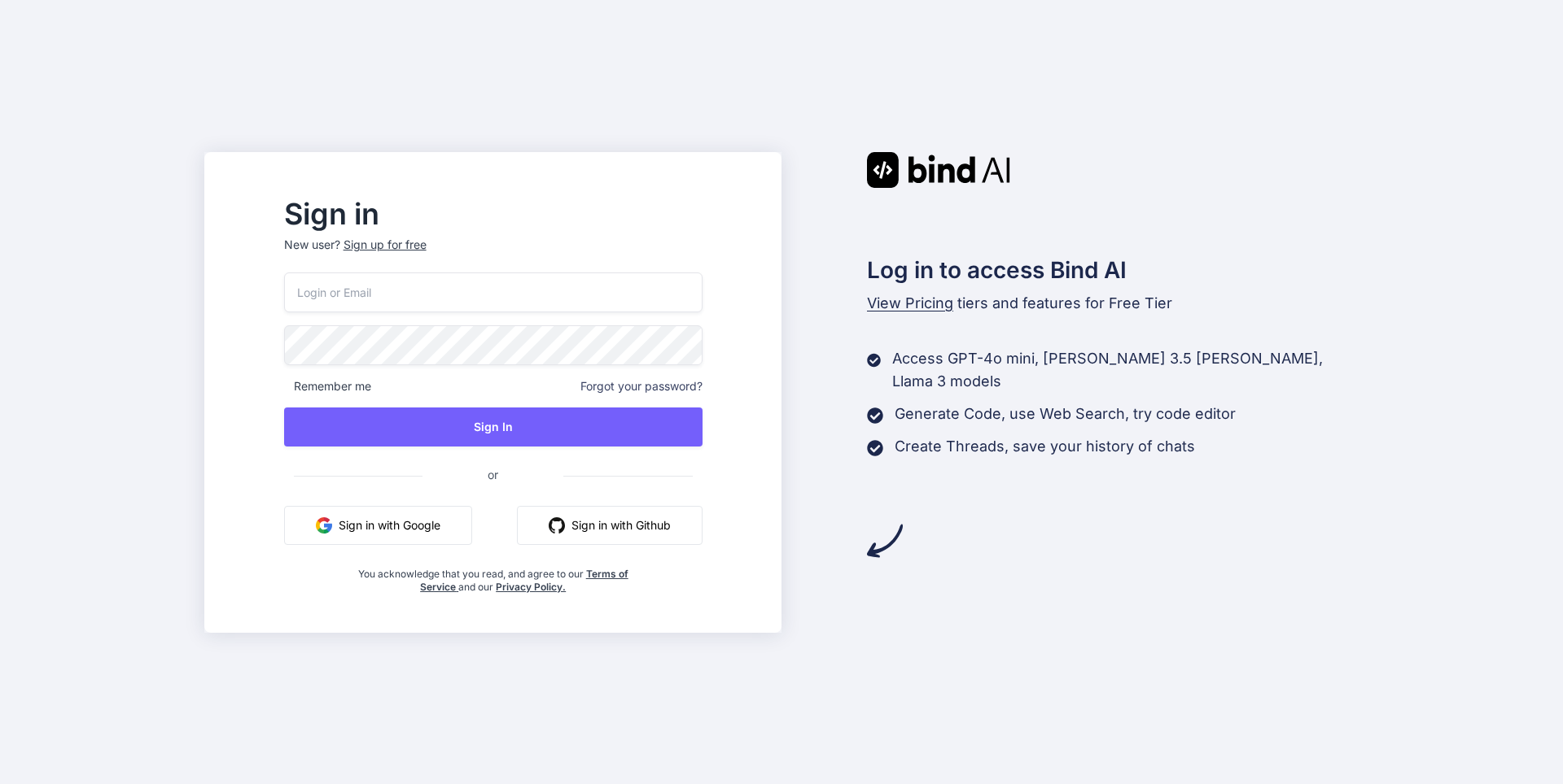
type input "[EMAIL_ADDRESS][DOMAIN_NAME]"
click at [412, 525] on button "Sign in with Google" at bounding box center [378, 525] width 188 height 39
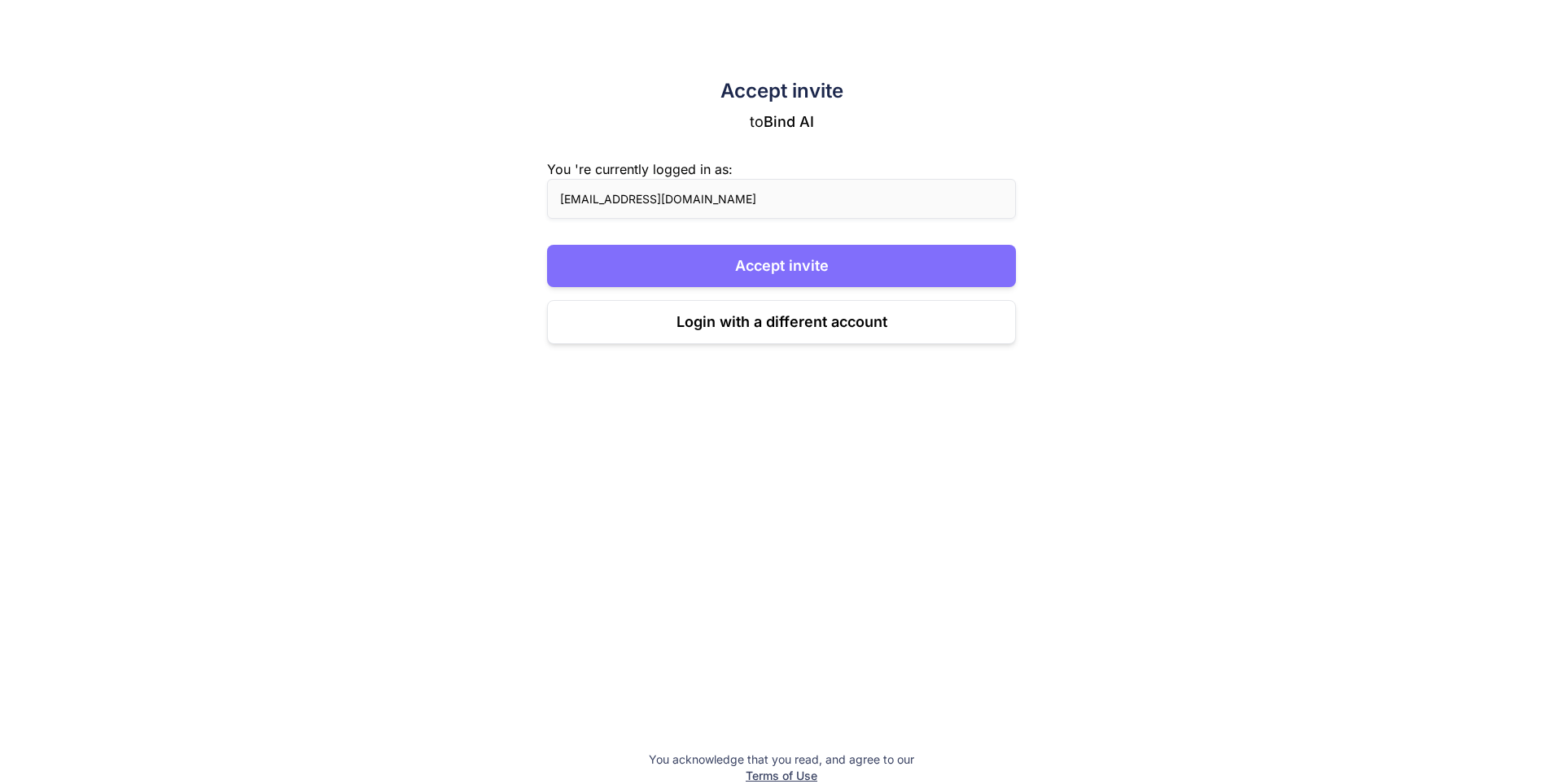
click at [767, 269] on button "Accept invite" at bounding box center [781, 266] width 469 height 42
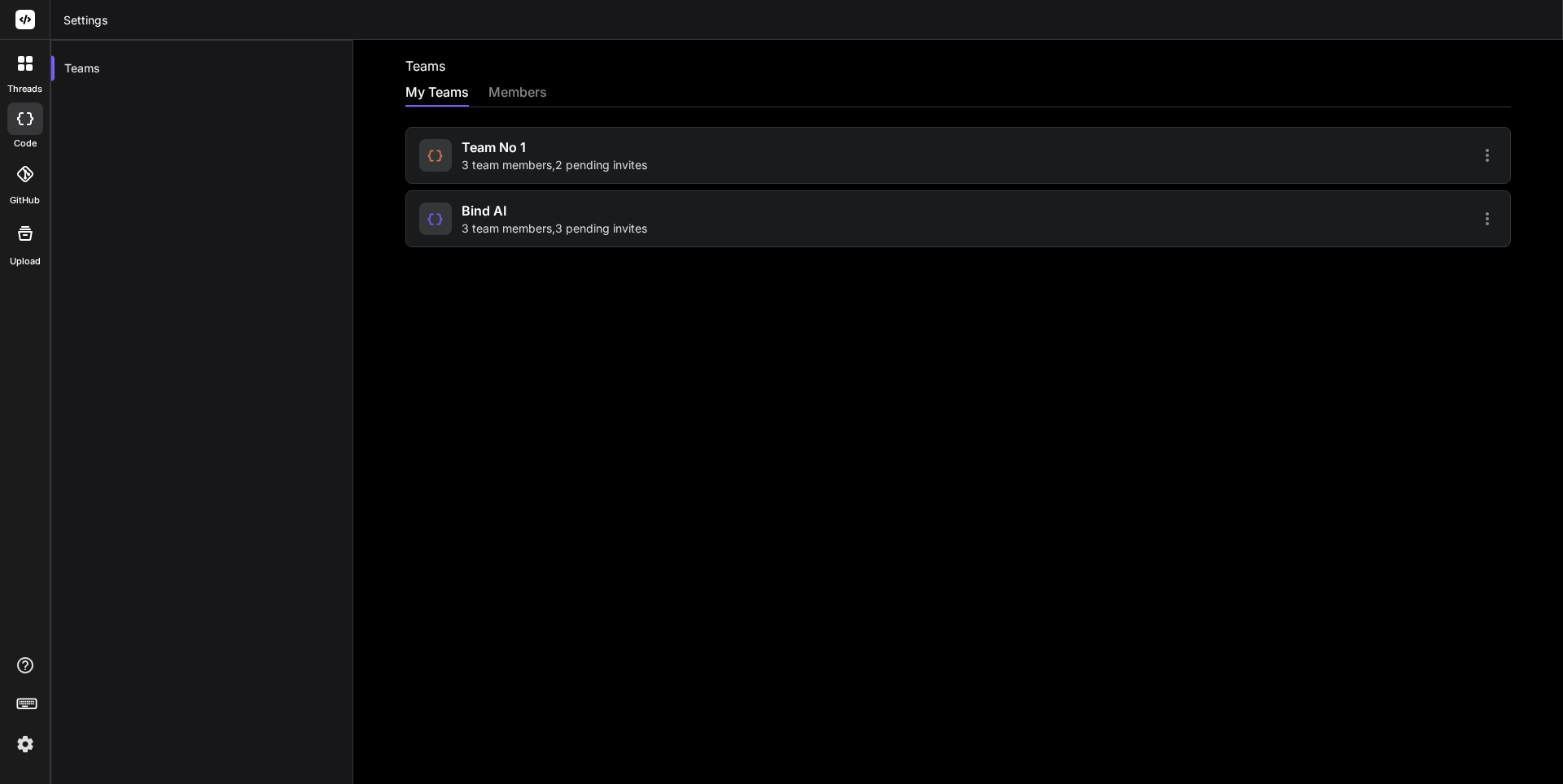
click at [666, 229] on div "Bind AI 3 team members , 3 pending invites" at bounding box center [686, 218] width 534 height 36
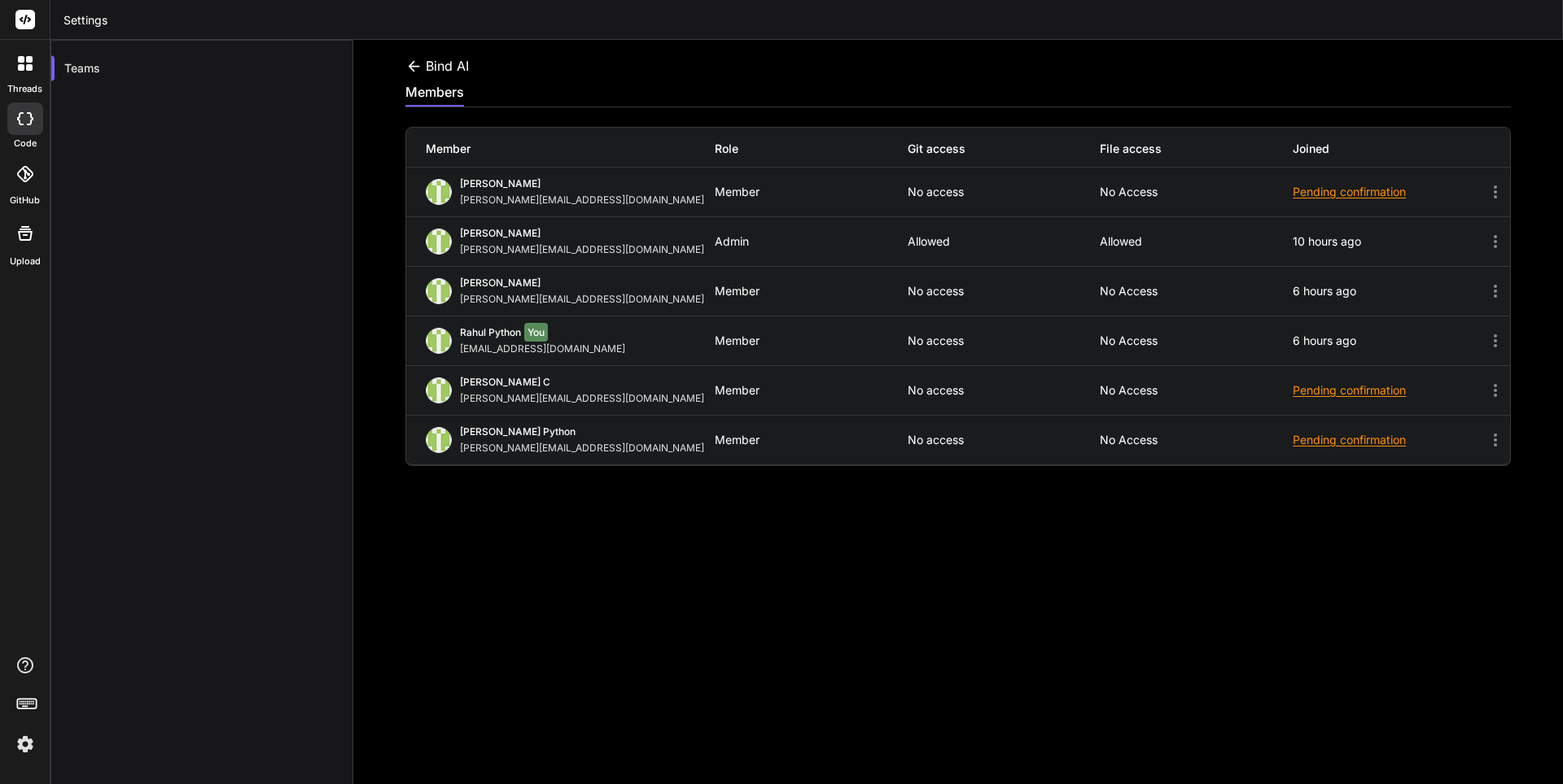
click at [412, 60] on icon at bounding box center [414, 66] width 17 height 17
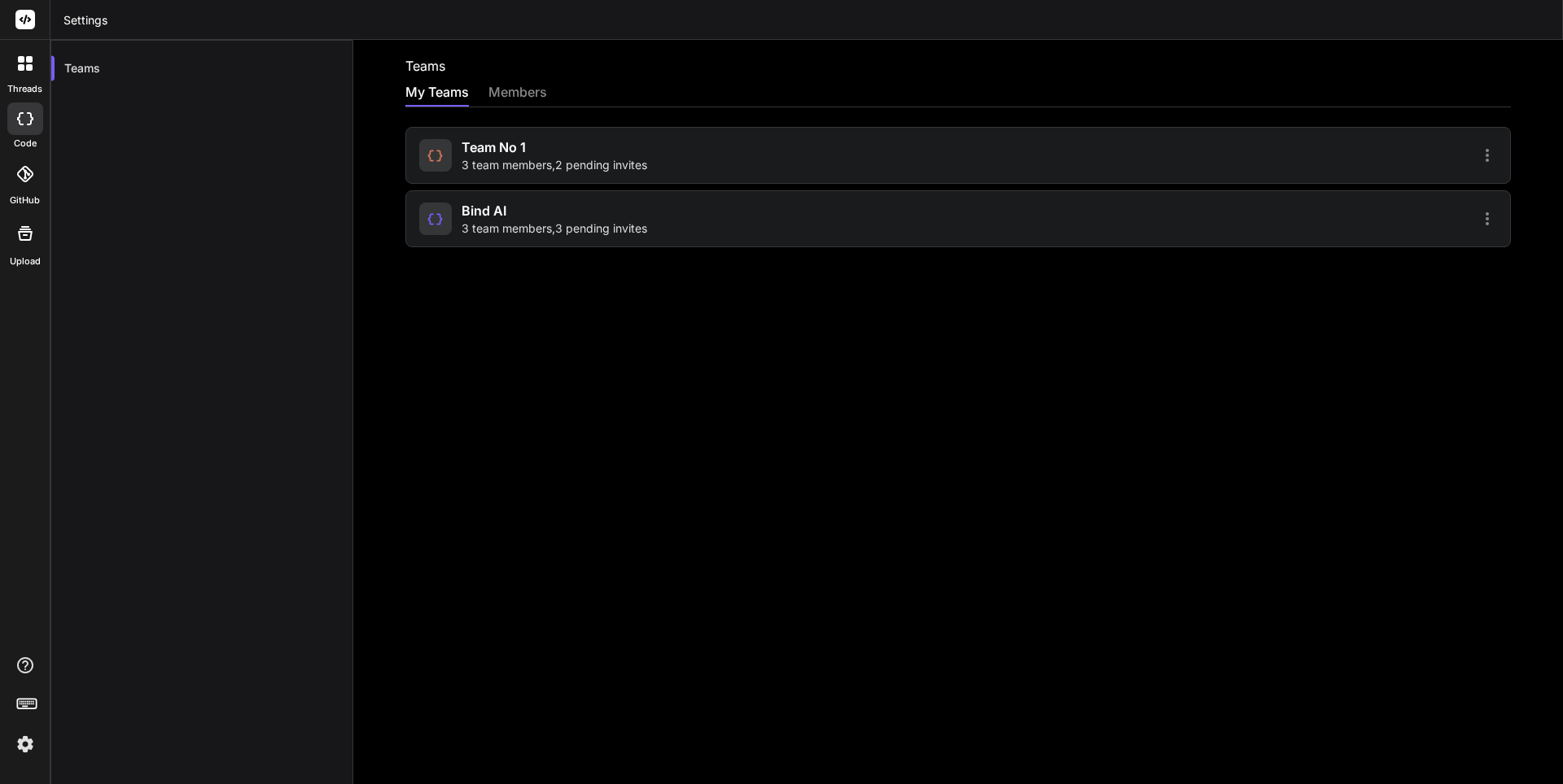
click at [22, 752] on img at bounding box center [25, 744] width 28 height 28
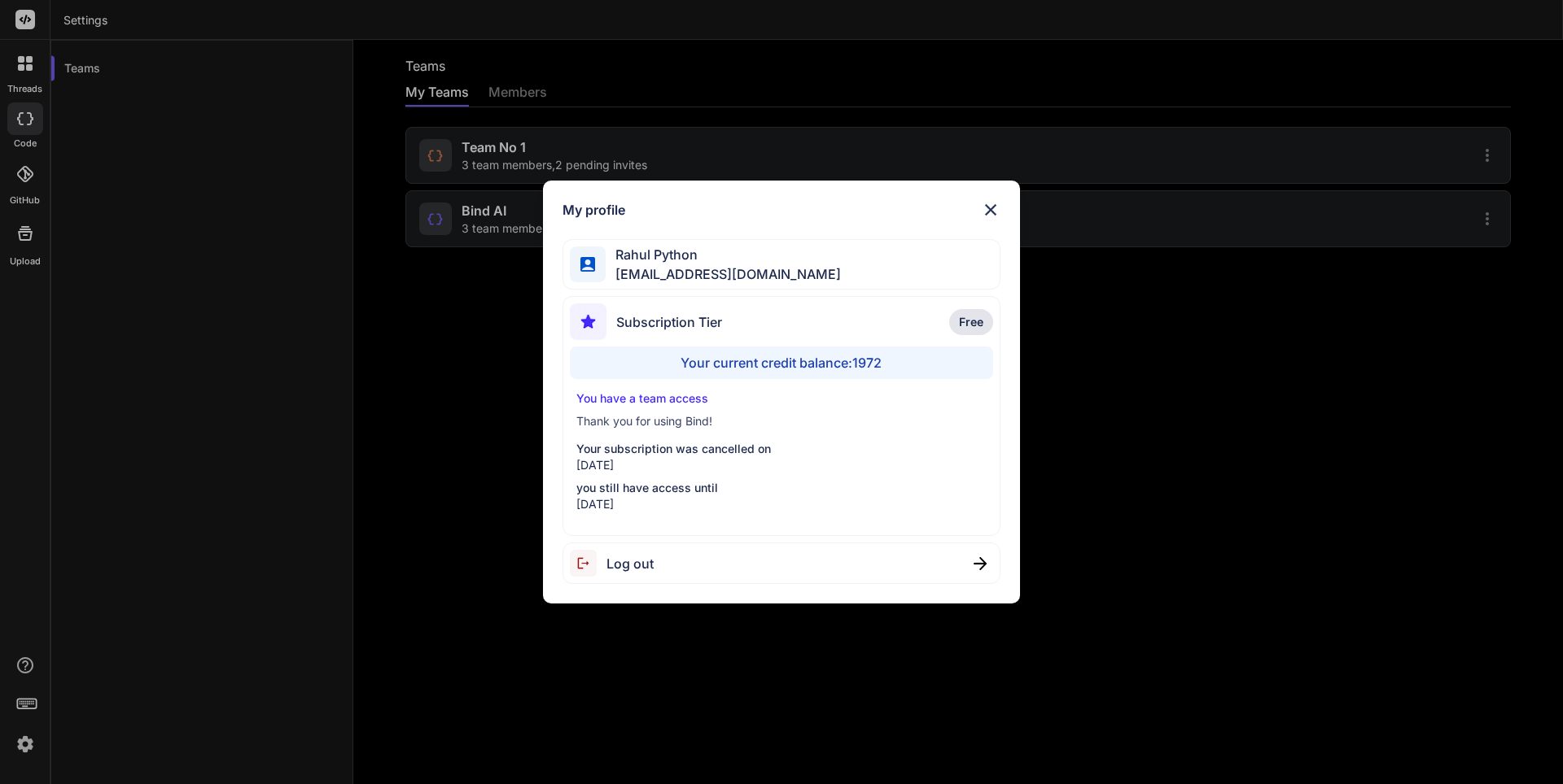
click at [765, 732] on div "My profile Rahul Python rahul@witarist.com Subscription Tier Free Your current …" at bounding box center [781, 392] width 1563 height 784
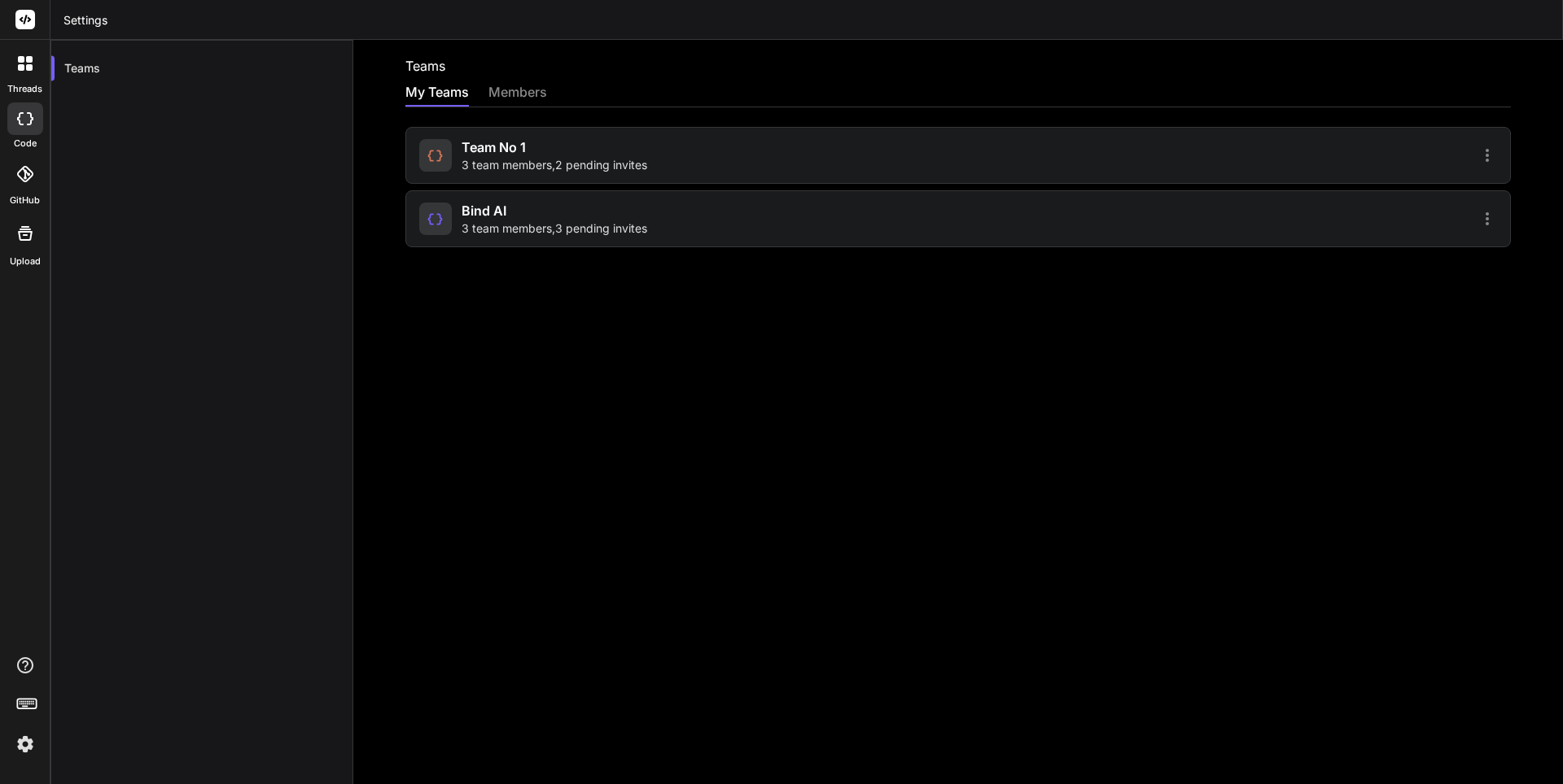
click at [512, 225] on span "3 team members , 3 pending invites" at bounding box center [553, 228] width 186 height 16
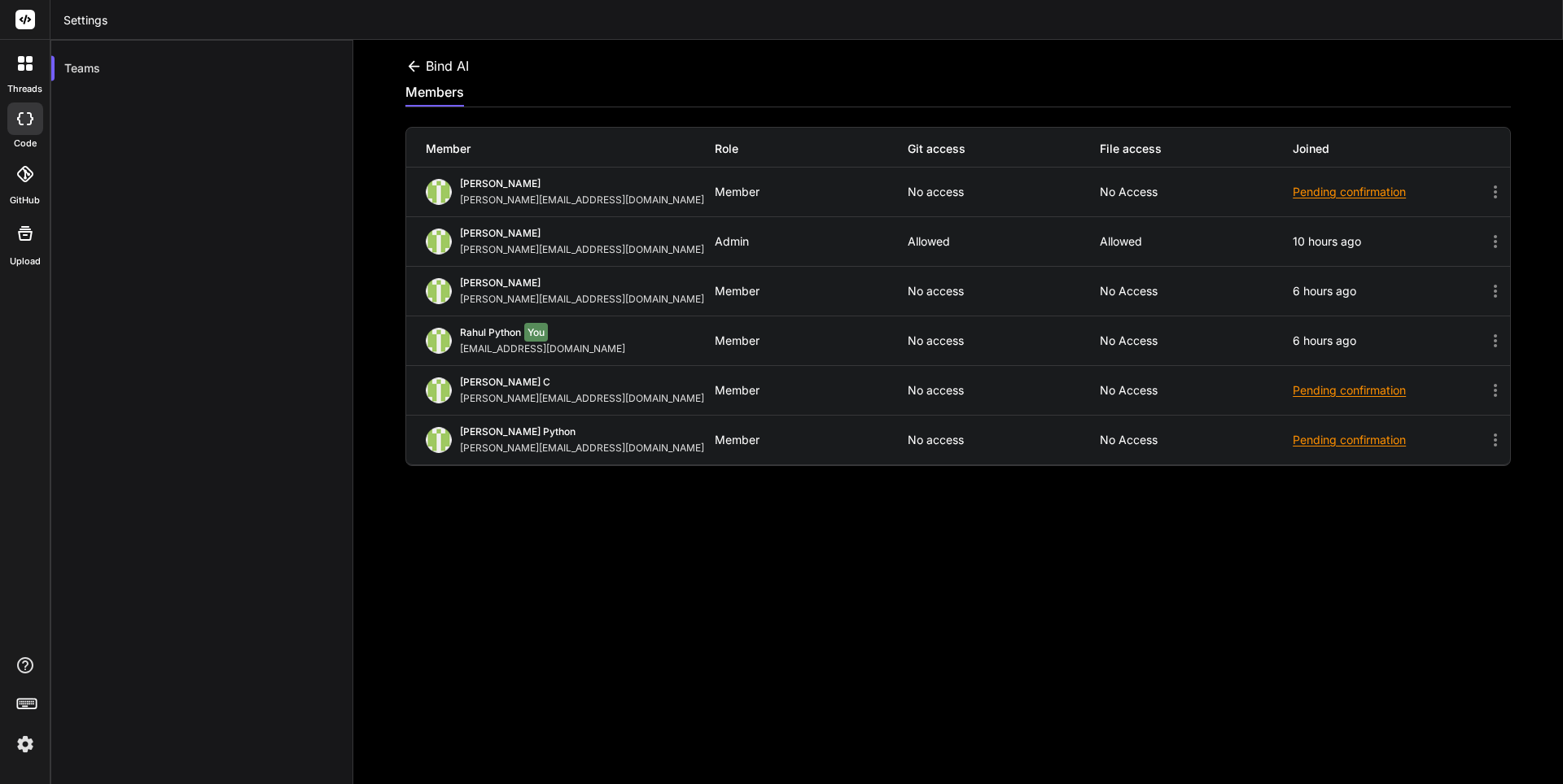
click at [416, 62] on icon at bounding box center [414, 66] width 17 height 17
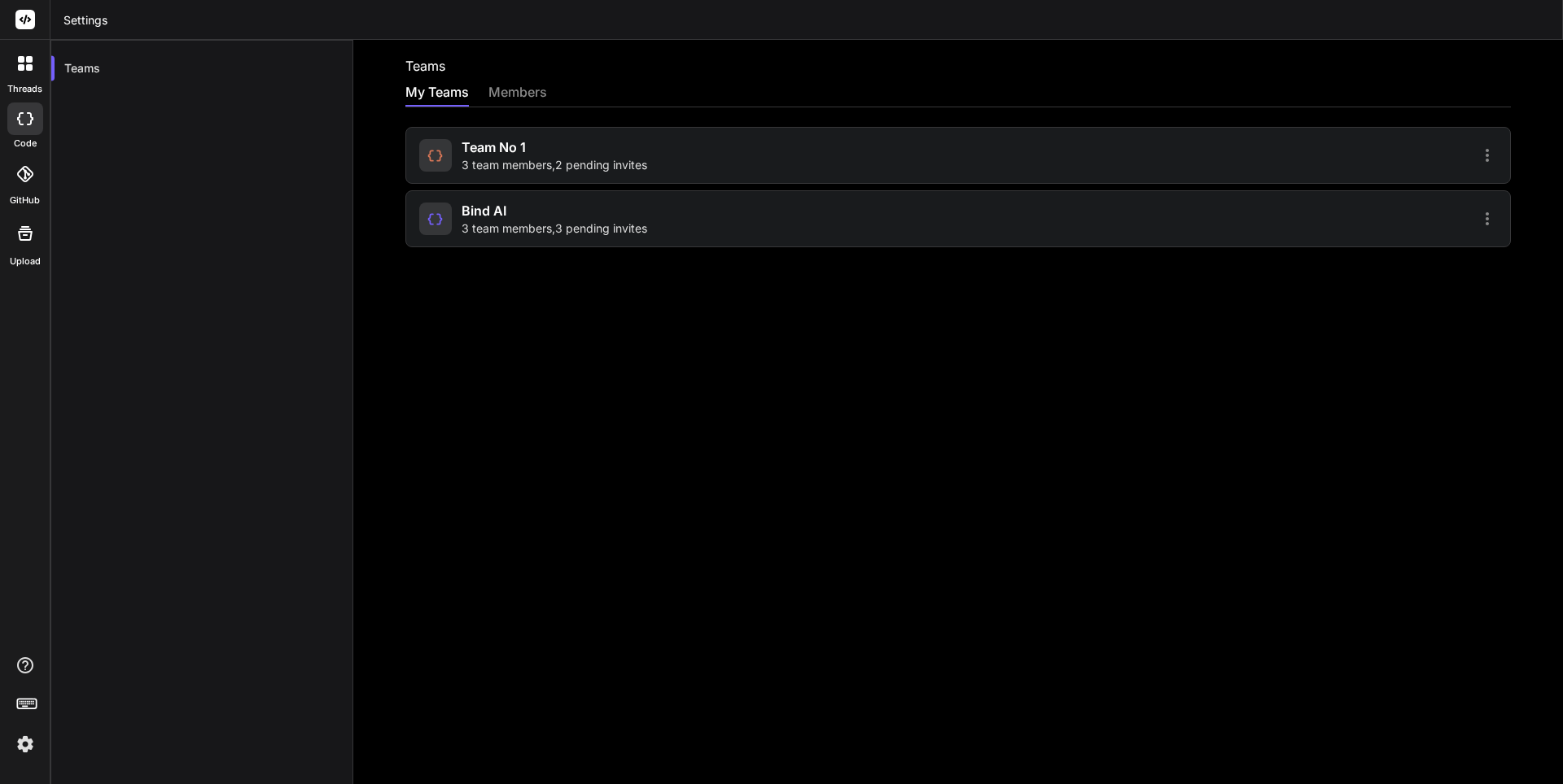
click at [523, 227] on span "3 team members , 3 pending invites" at bounding box center [553, 228] width 186 height 16
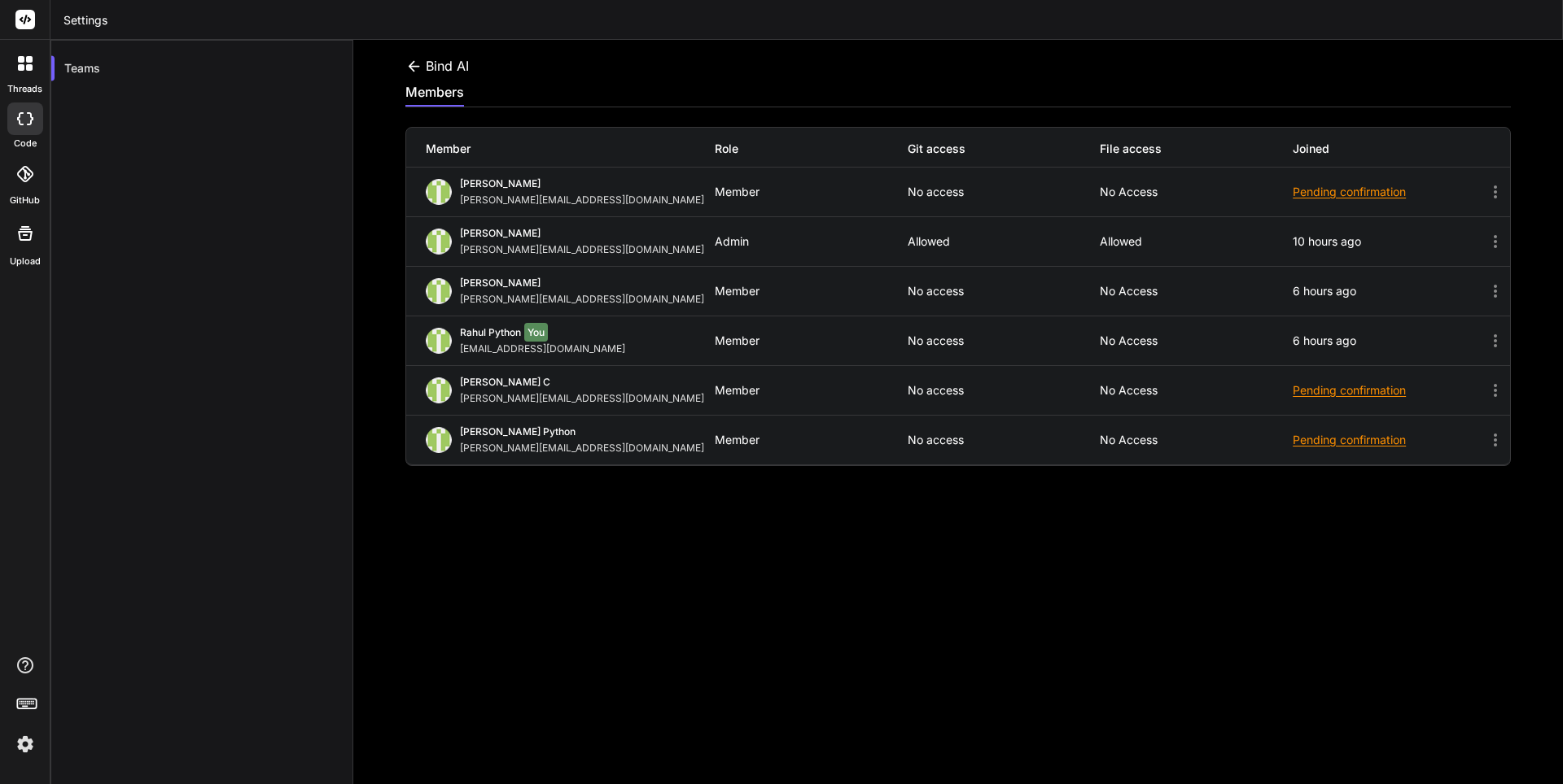
click at [487, 513] on div "Bind AI members Member Role Git access File access Joined Shefali Goyal shefali…" at bounding box center [958, 411] width 1209 height 745
click at [27, 750] on img at bounding box center [25, 744] width 28 height 28
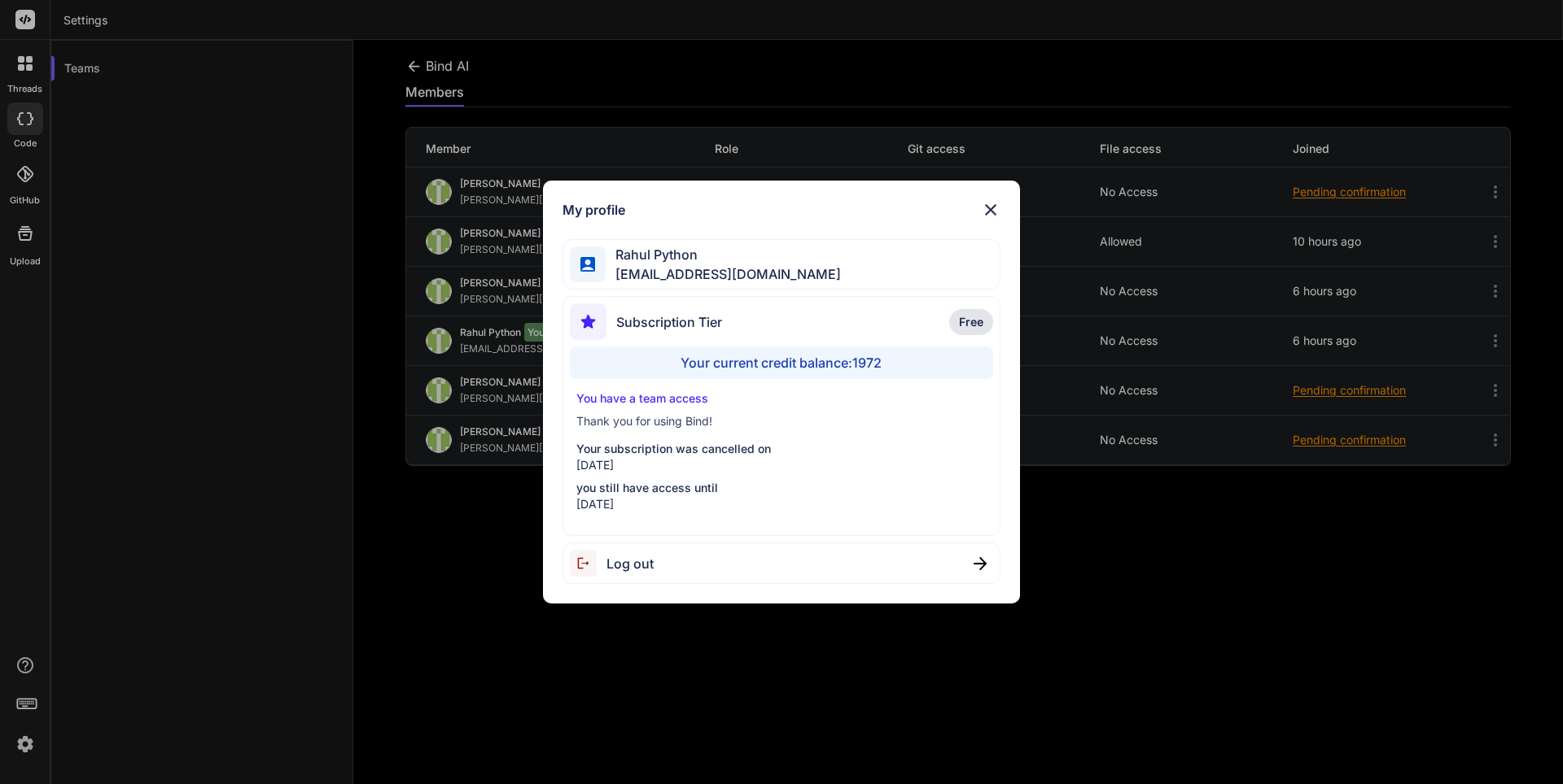
click at [389, 744] on div "My profile Rahul Python rahul@witarist.com Subscription Tier Free Your current …" at bounding box center [781, 392] width 1563 height 784
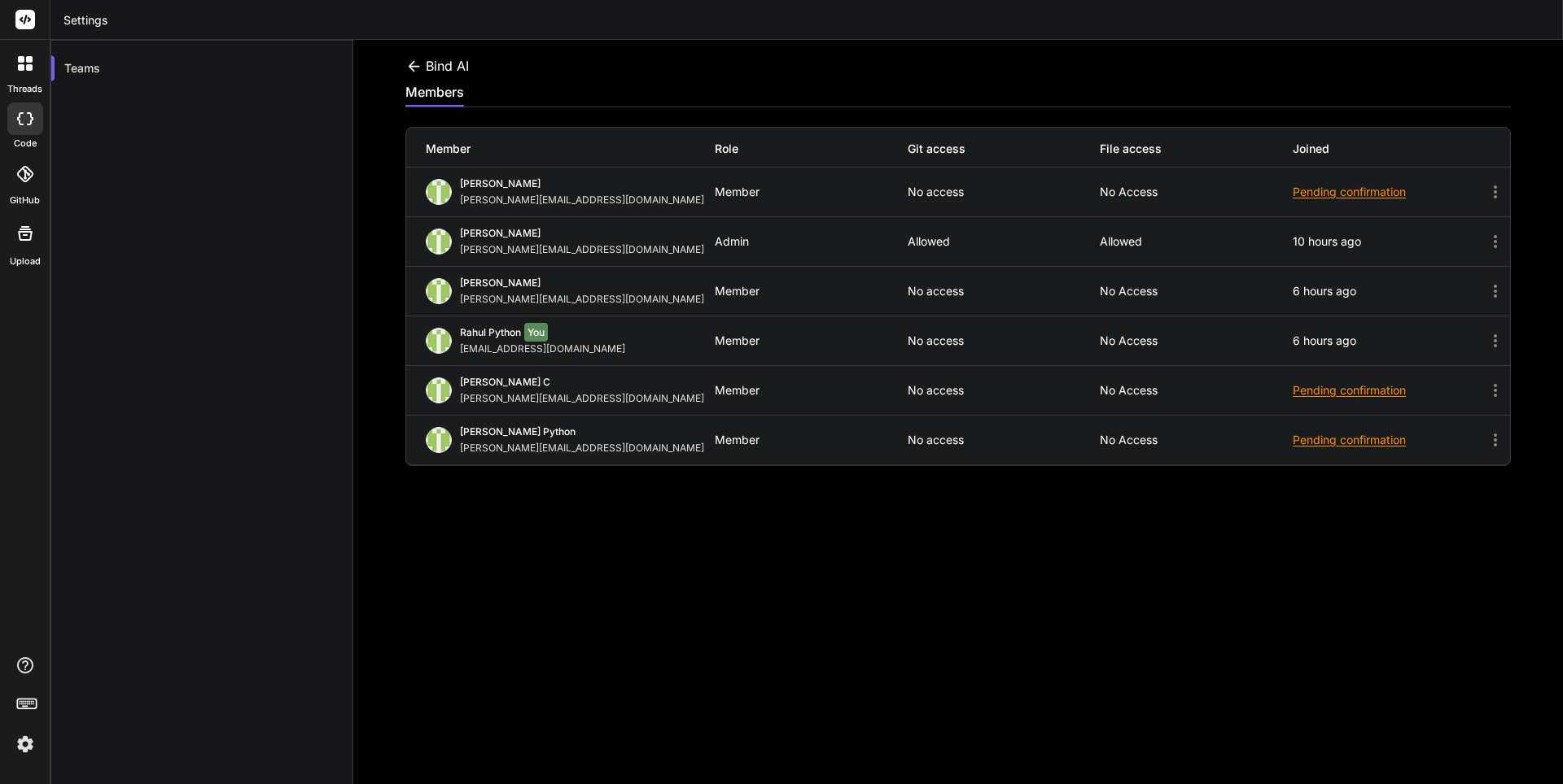
click at [36, 63] on div at bounding box center [25, 63] width 34 height 34
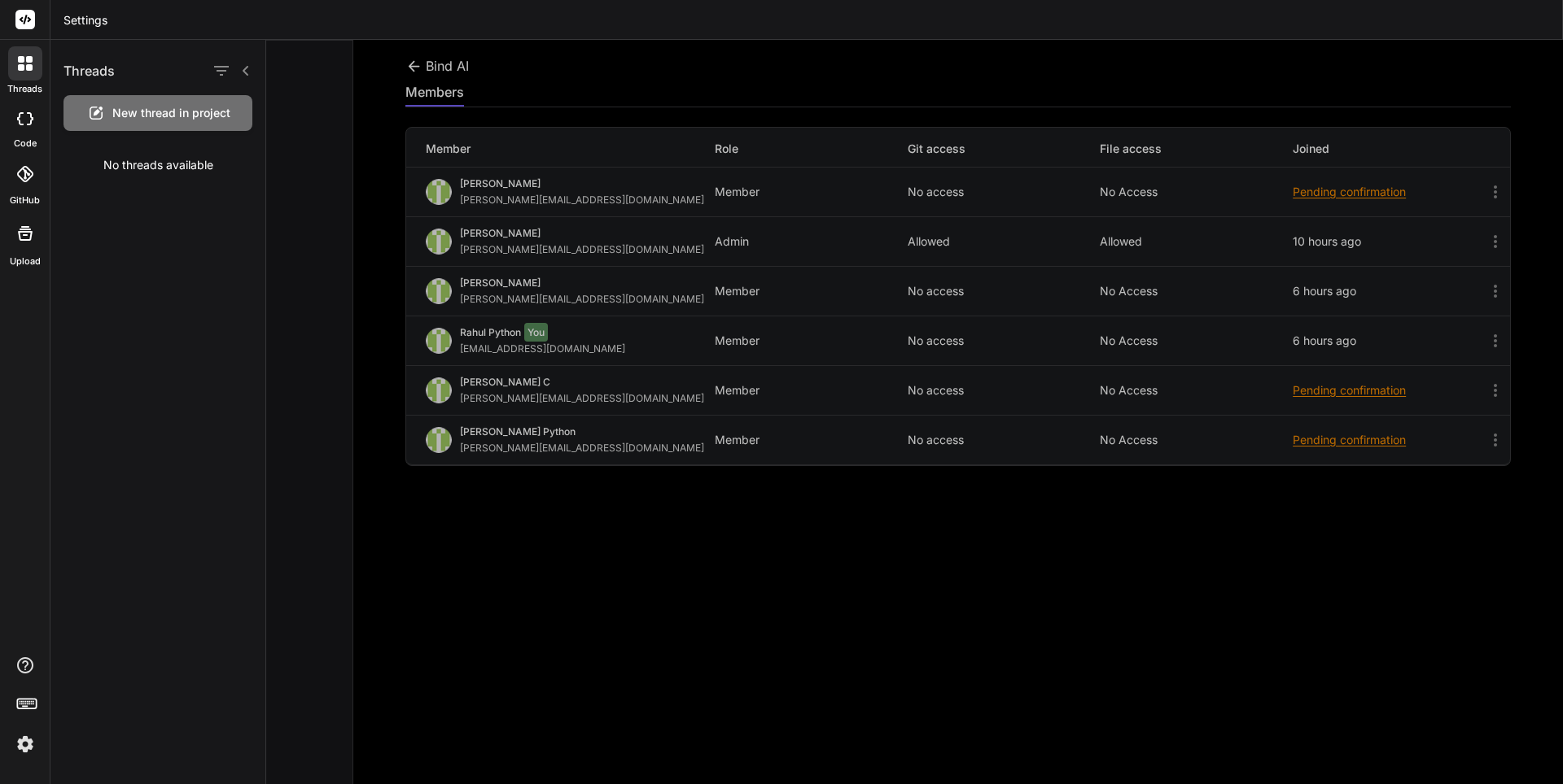
click at [667, 616] on div at bounding box center [915, 411] width 1297 height 745
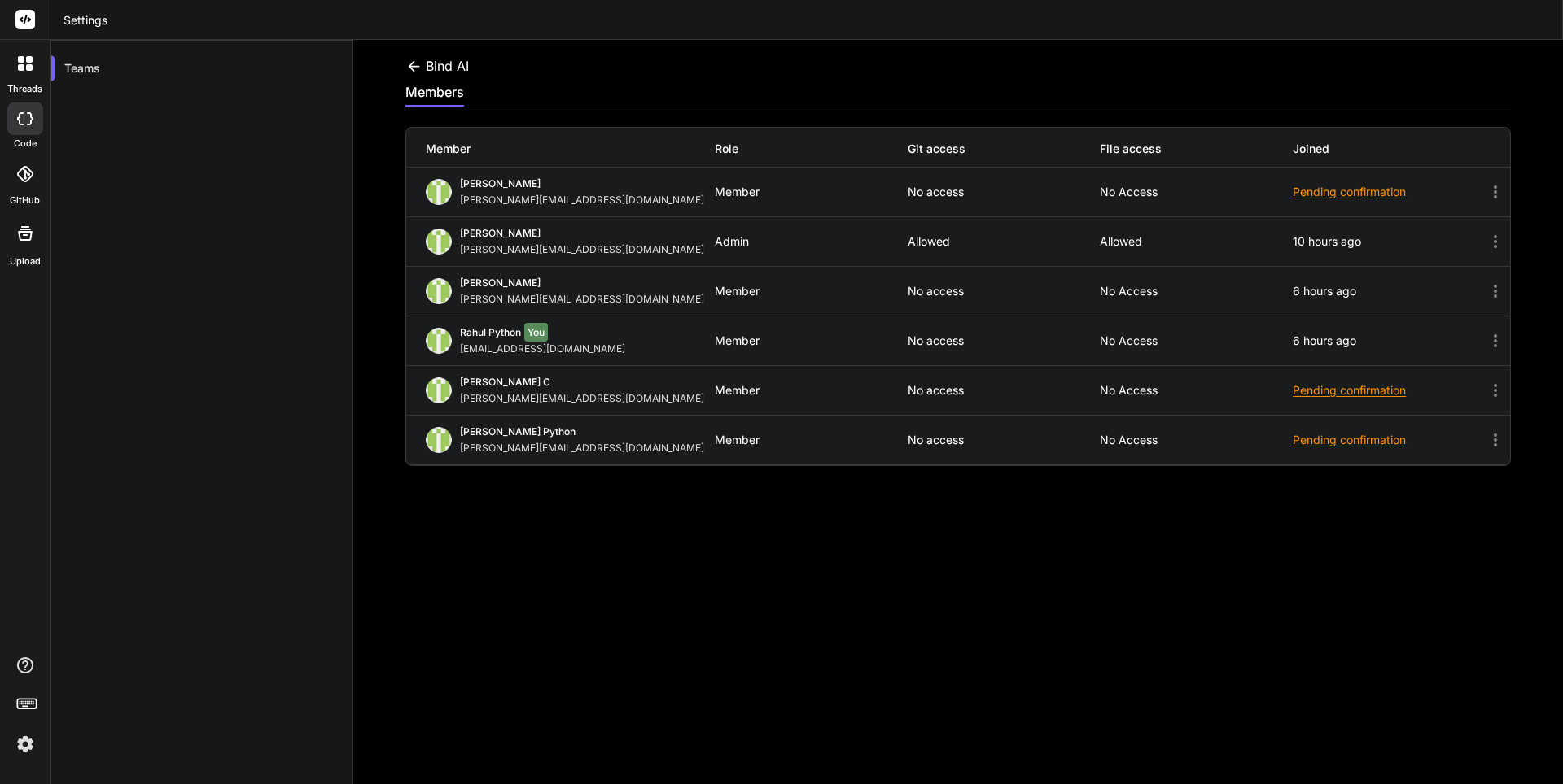
click at [25, 24] on rect at bounding box center [24, 19] width 19 height 19
click at [17, 119] on icon at bounding box center [20, 119] width 7 height 13
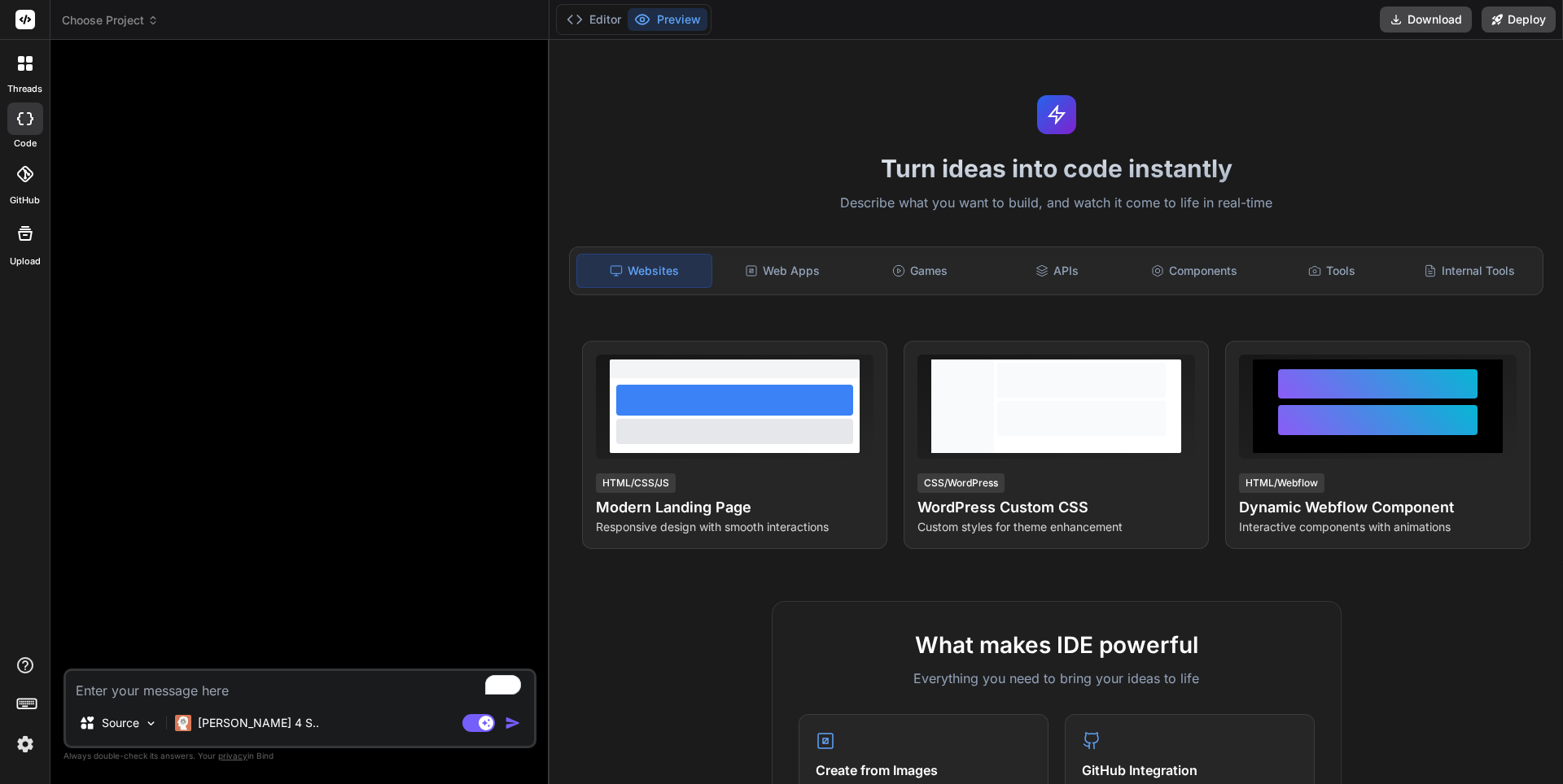
click at [143, 22] on span "Choose Project" at bounding box center [110, 20] width 97 height 16
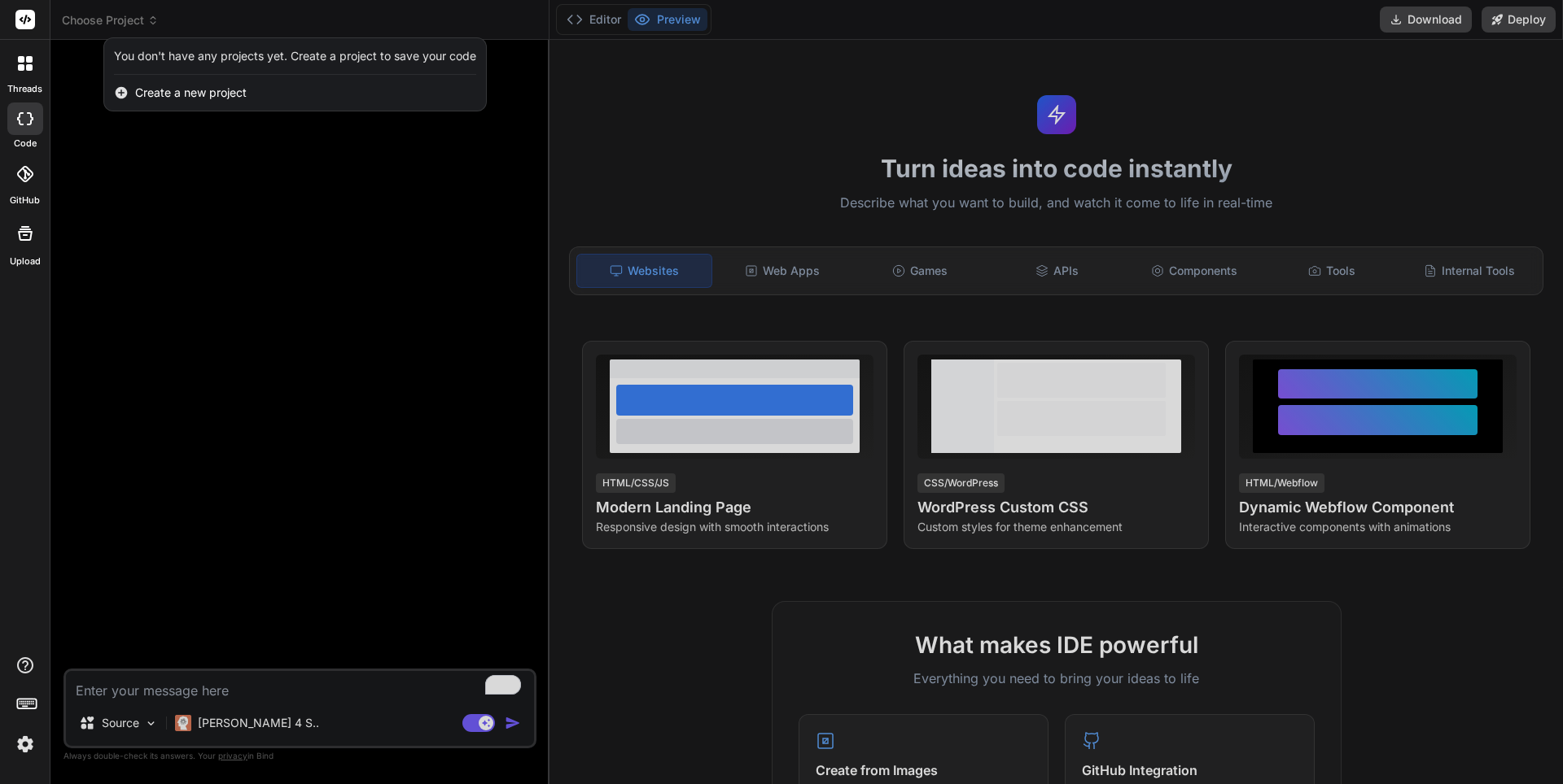
click at [193, 58] on div "You don't have any projects yet. Create a project to save your code" at bounding box center [295, 55] width 362 height 16
click at [88, 24] on div at bounding box center [781, 392] width 1563 height 784
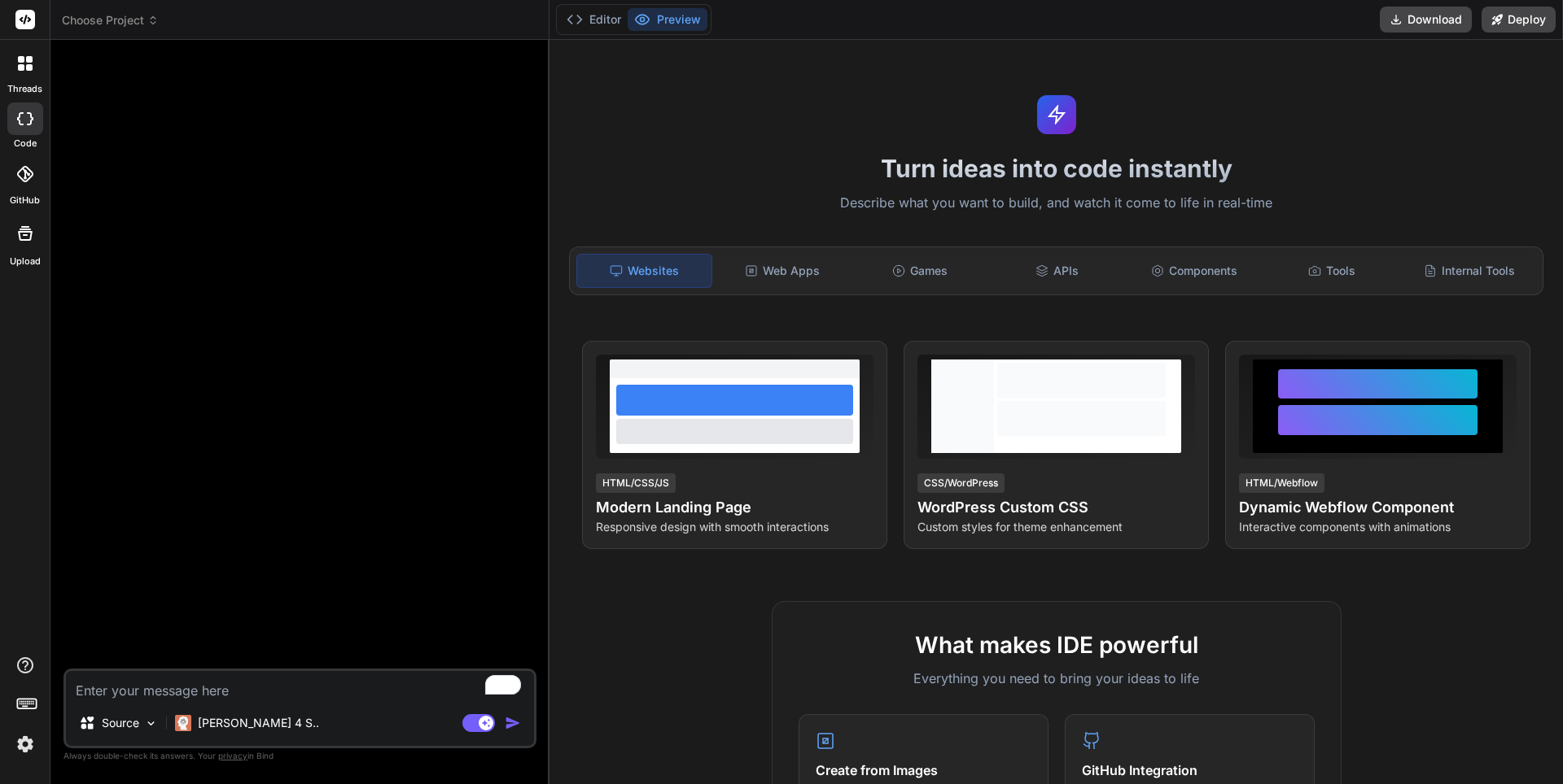
click at [355, 316] on div at bounding box center [301, 361] width 469 height 616
click at [25, 75] on div at bounding box center [25, 63] width 34 height 34
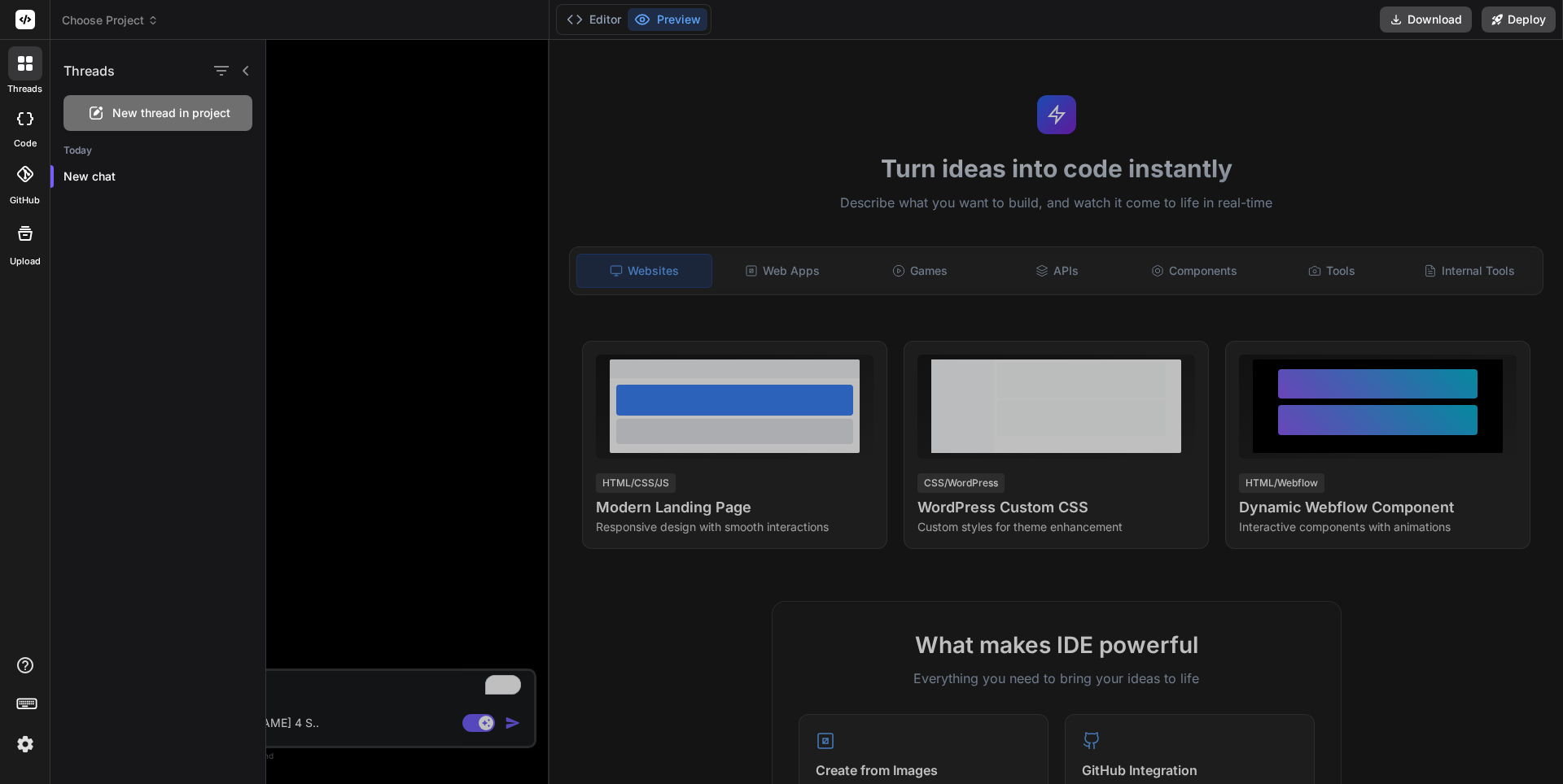
click at [396, 136] on div at bounding box center [915, 411] width 1297 height 745
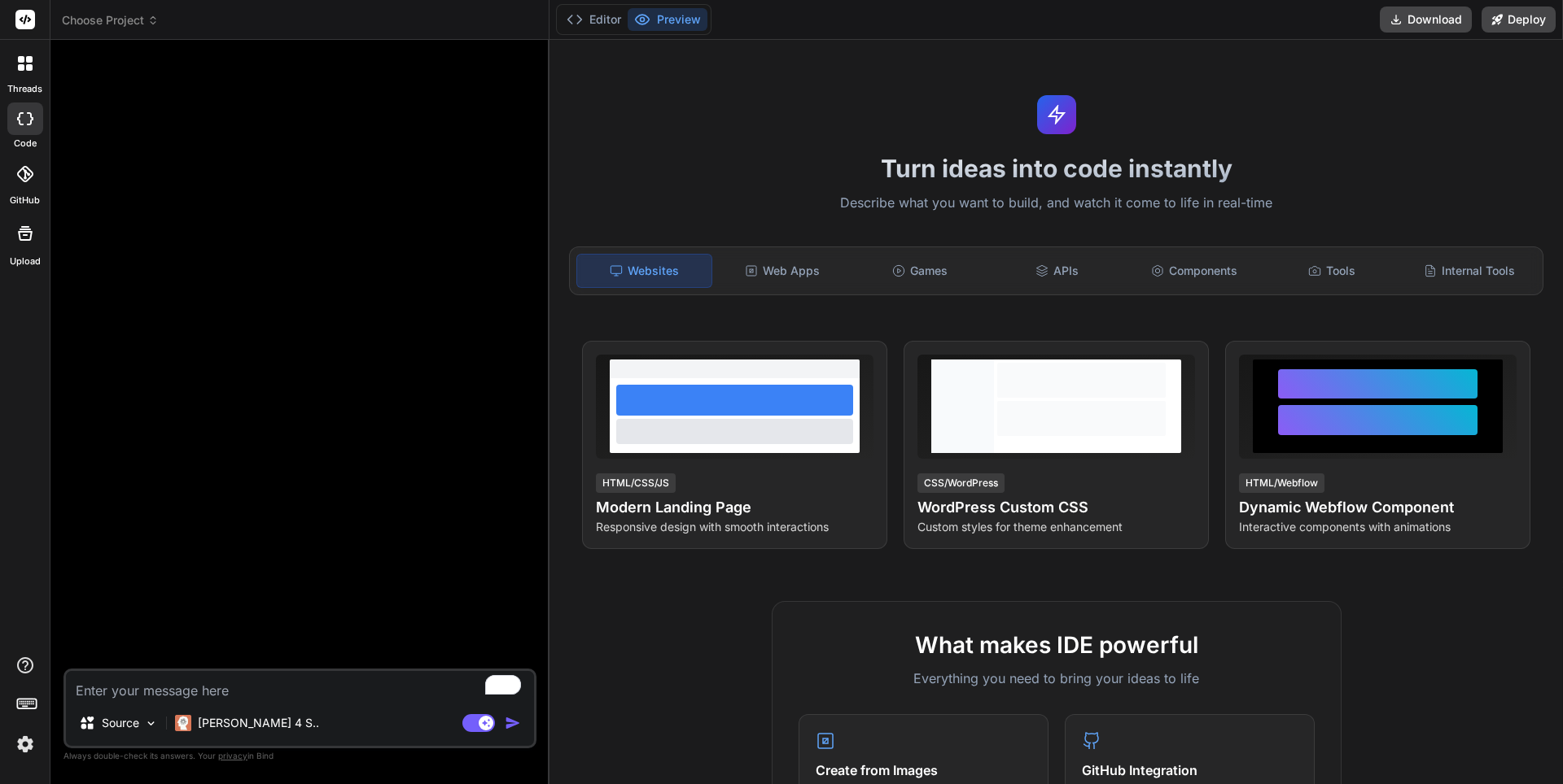
click at [28, 71] on div at bounding box center [25, 63] width 34 height 34
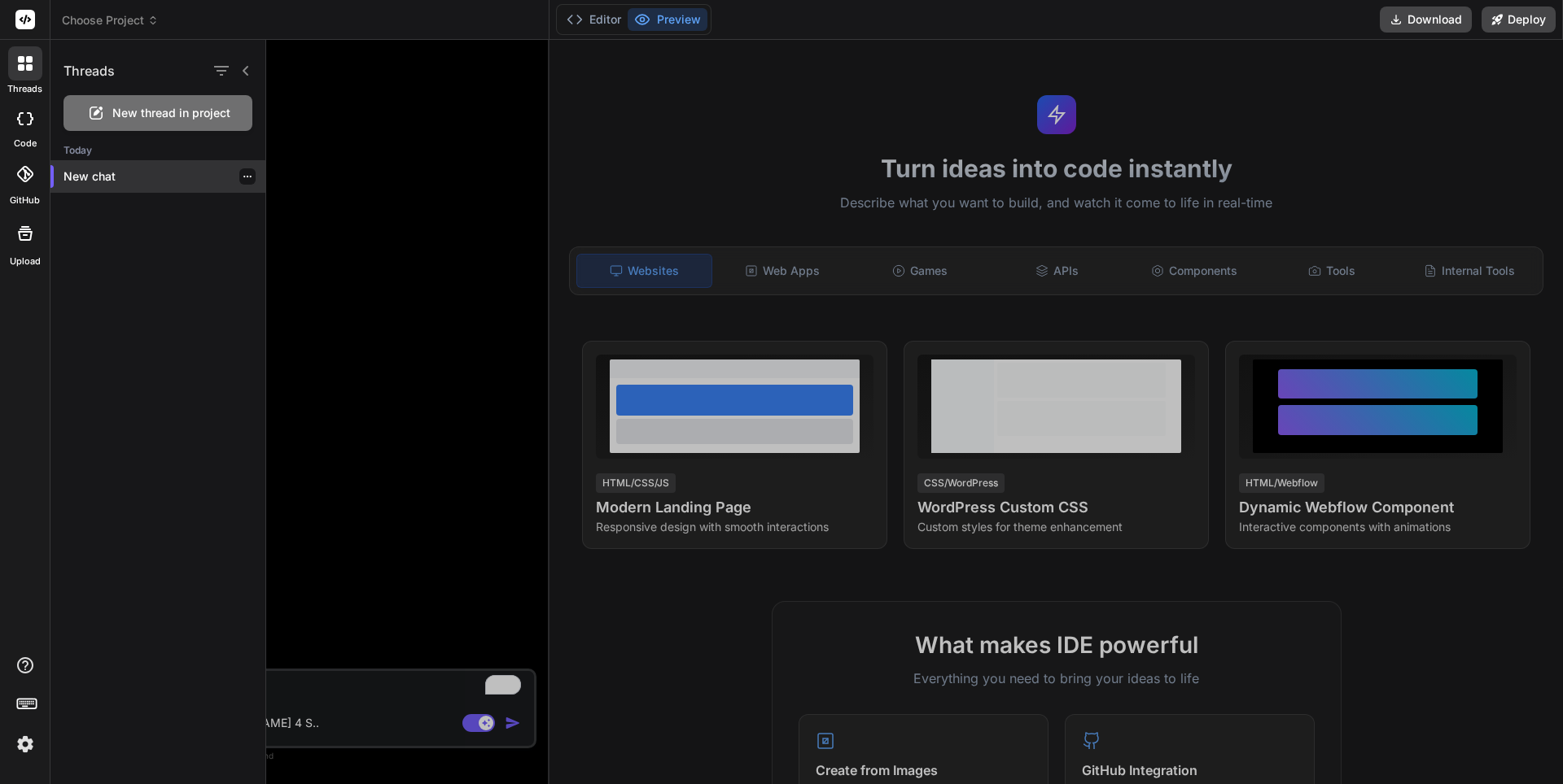
click at [101, 179] on p "New chat" at bounding box center [165, 176] width 202 height 16
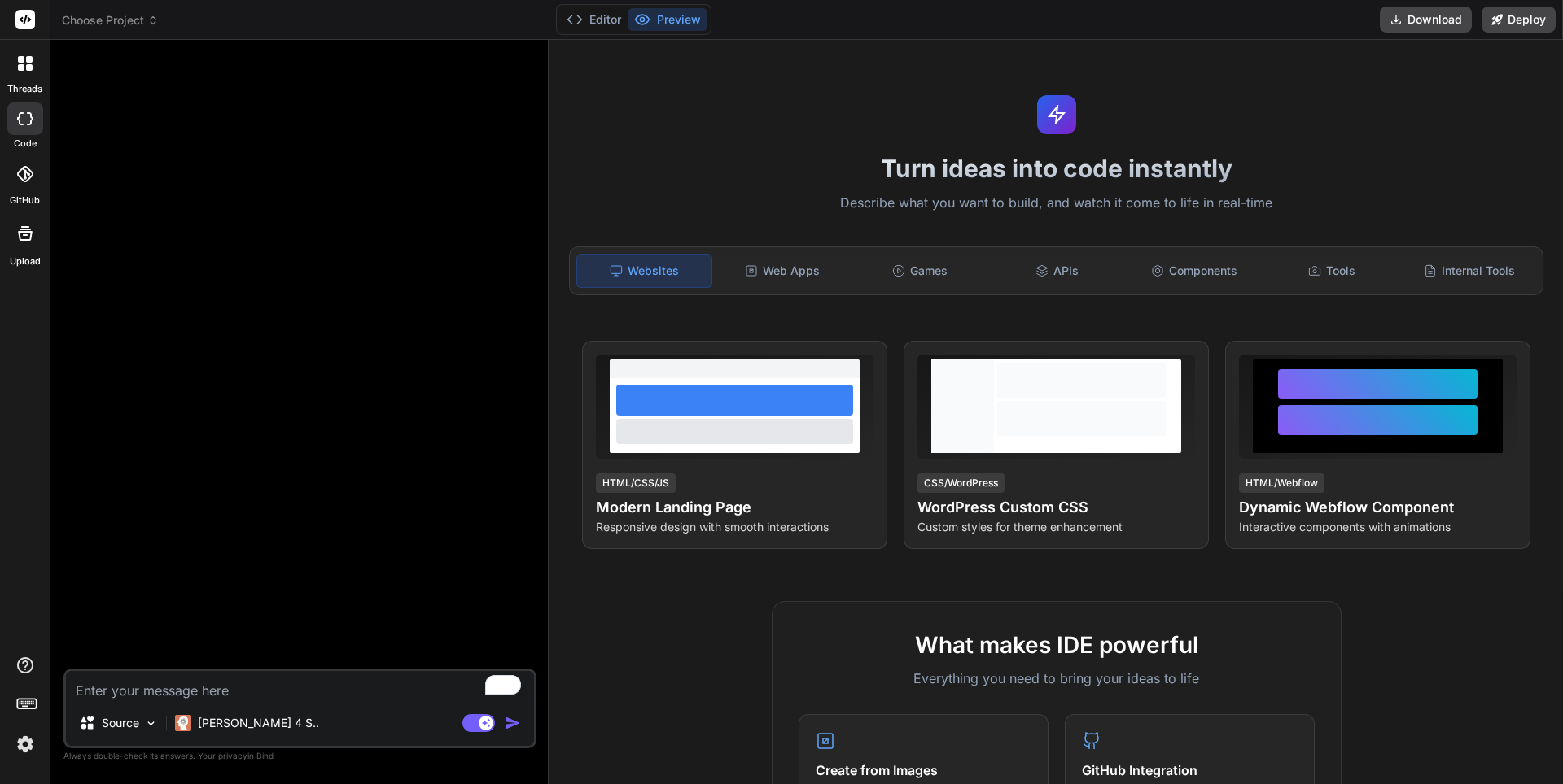
click at [176, 693] on textarea "To enrich screen reader interactions, please activate Accessibility in Grammarl…" at bounding box center [299, 685] width 468 height 29
type textarea "x"
type textarea "H"
type textarea "x"
type textarea "Hi"
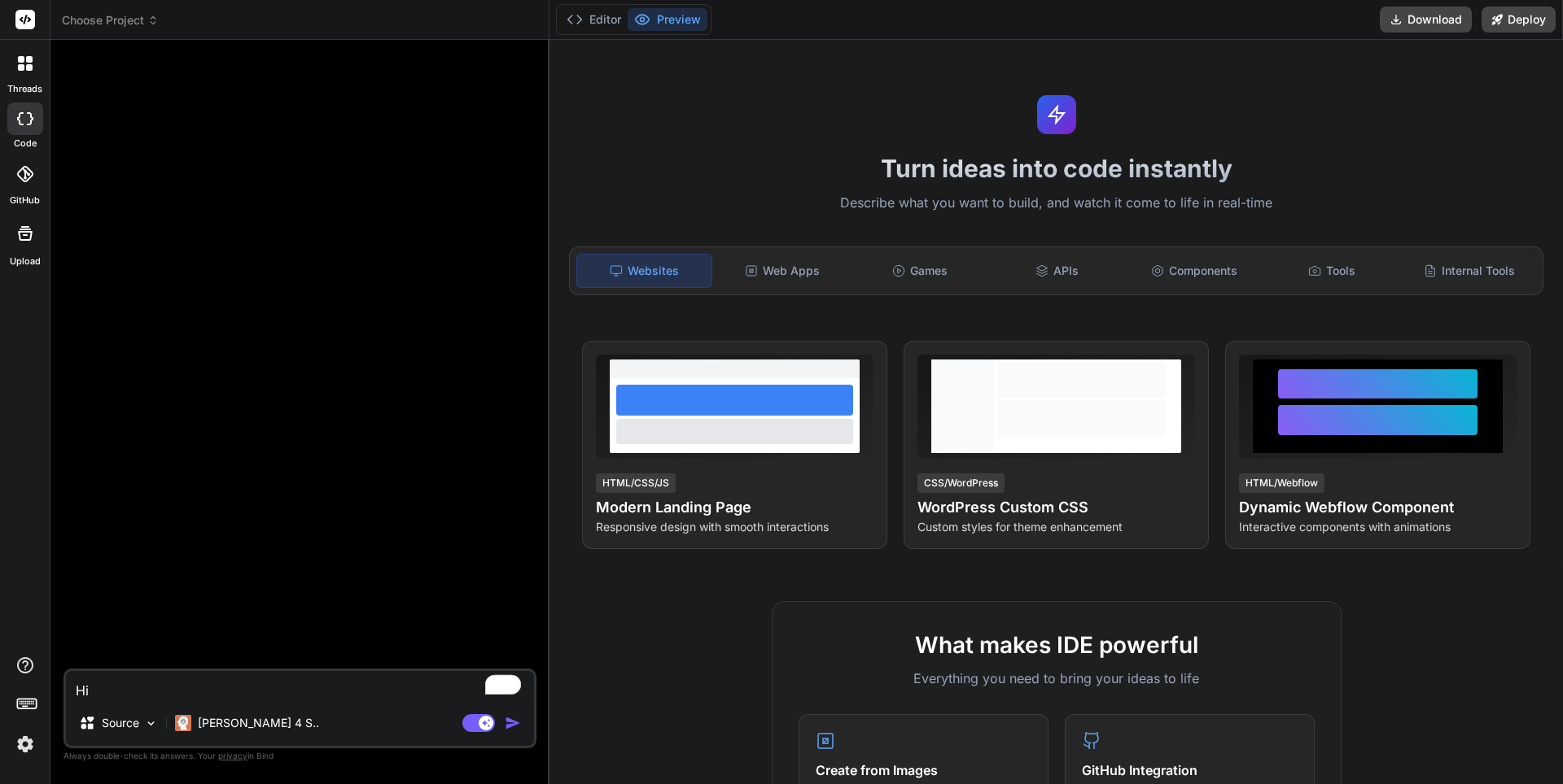
type textarea "x"
type textarea "H"
type textarea "x"
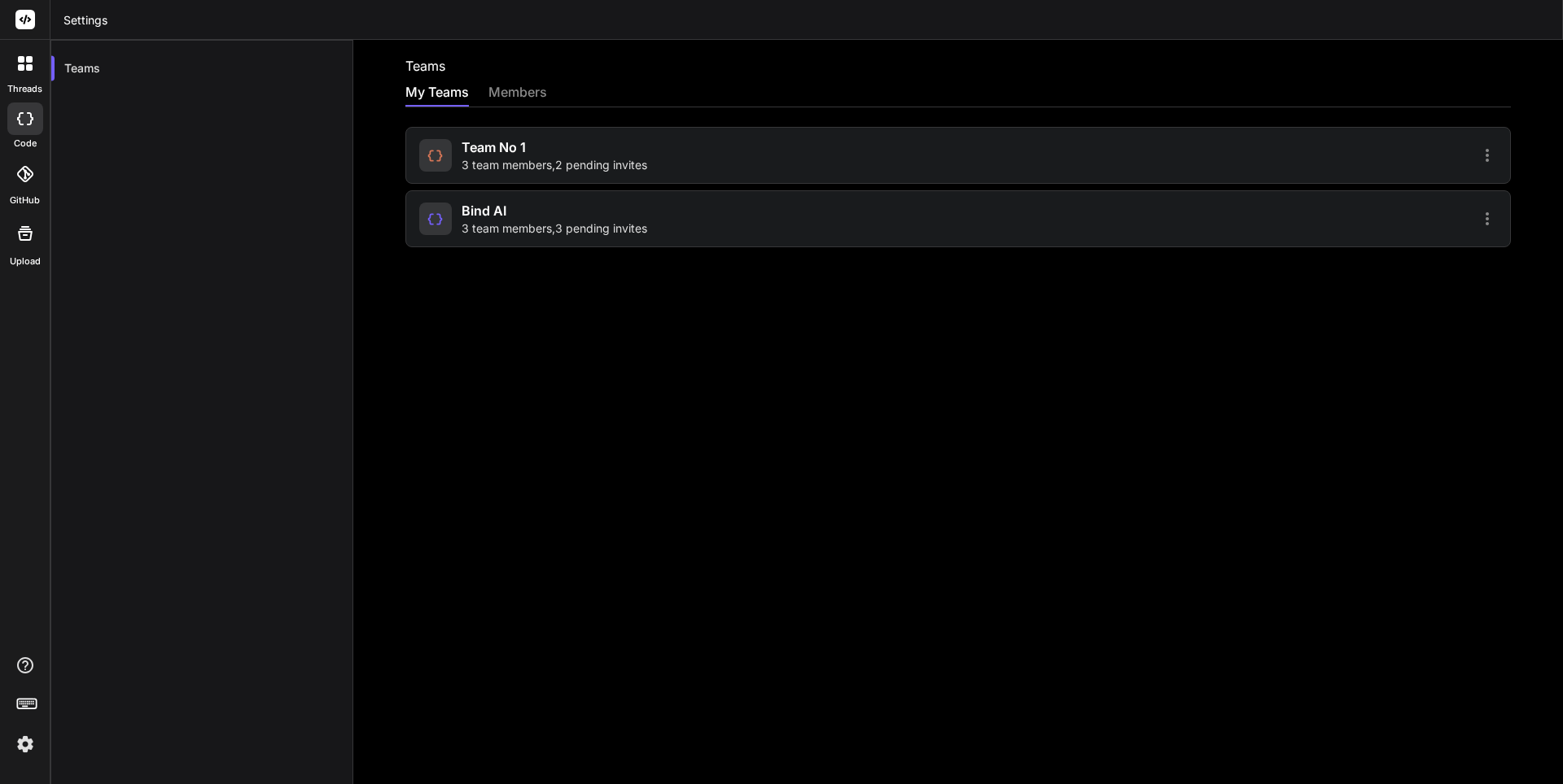
click at [474, 227] on span "3 team members , 3 pending invites" at bounding box center [553, 228] width 186 height 16
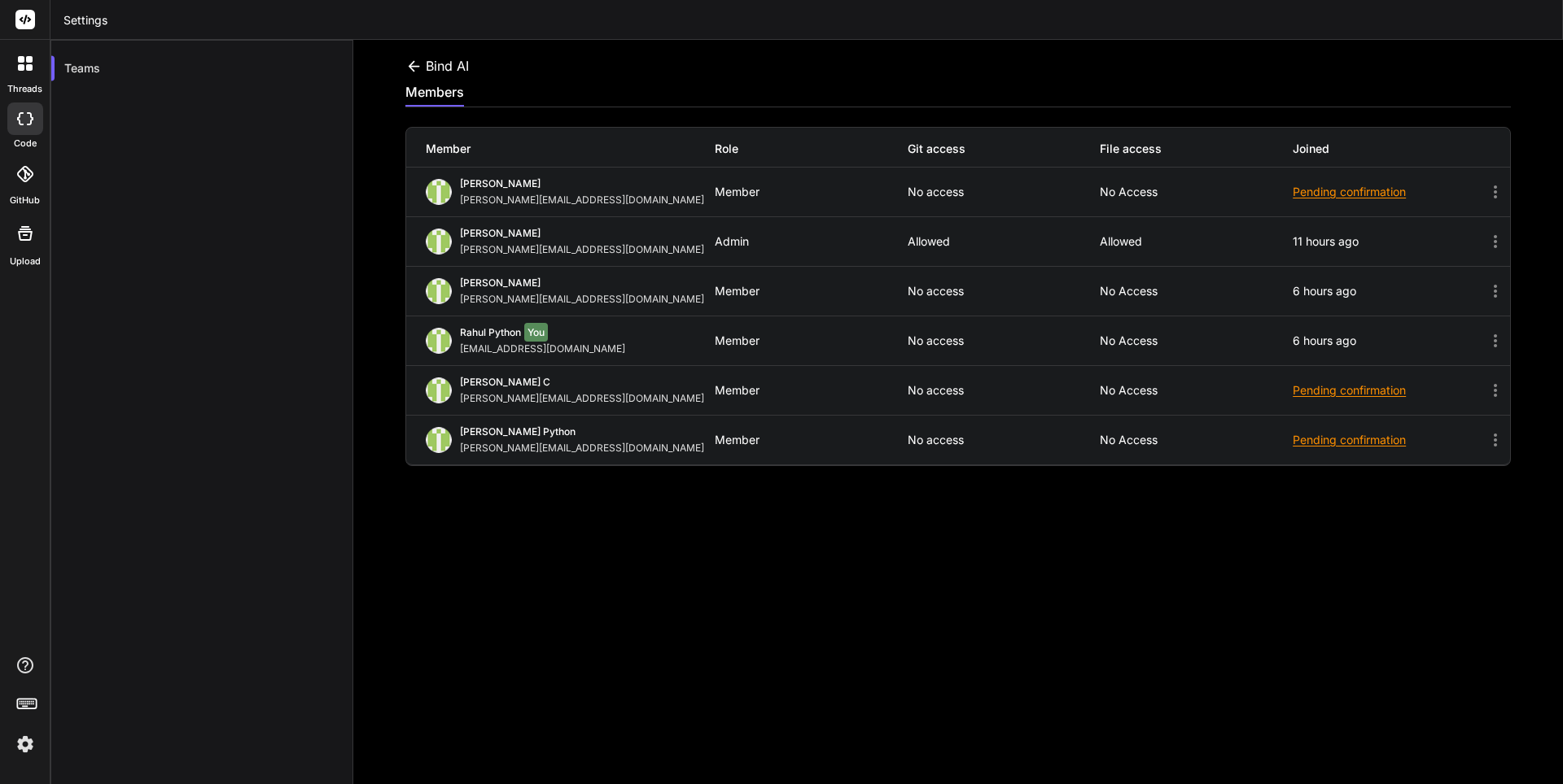
click at [1486, 288] on icon at bounding box center [1495, 290] width 19 height 19
click at [1486, 293] on icon at bounding box center [1495, 290] width 19 height 19
click at [417, 65] on icon at bounding box center [413, 65] width 12 height 11
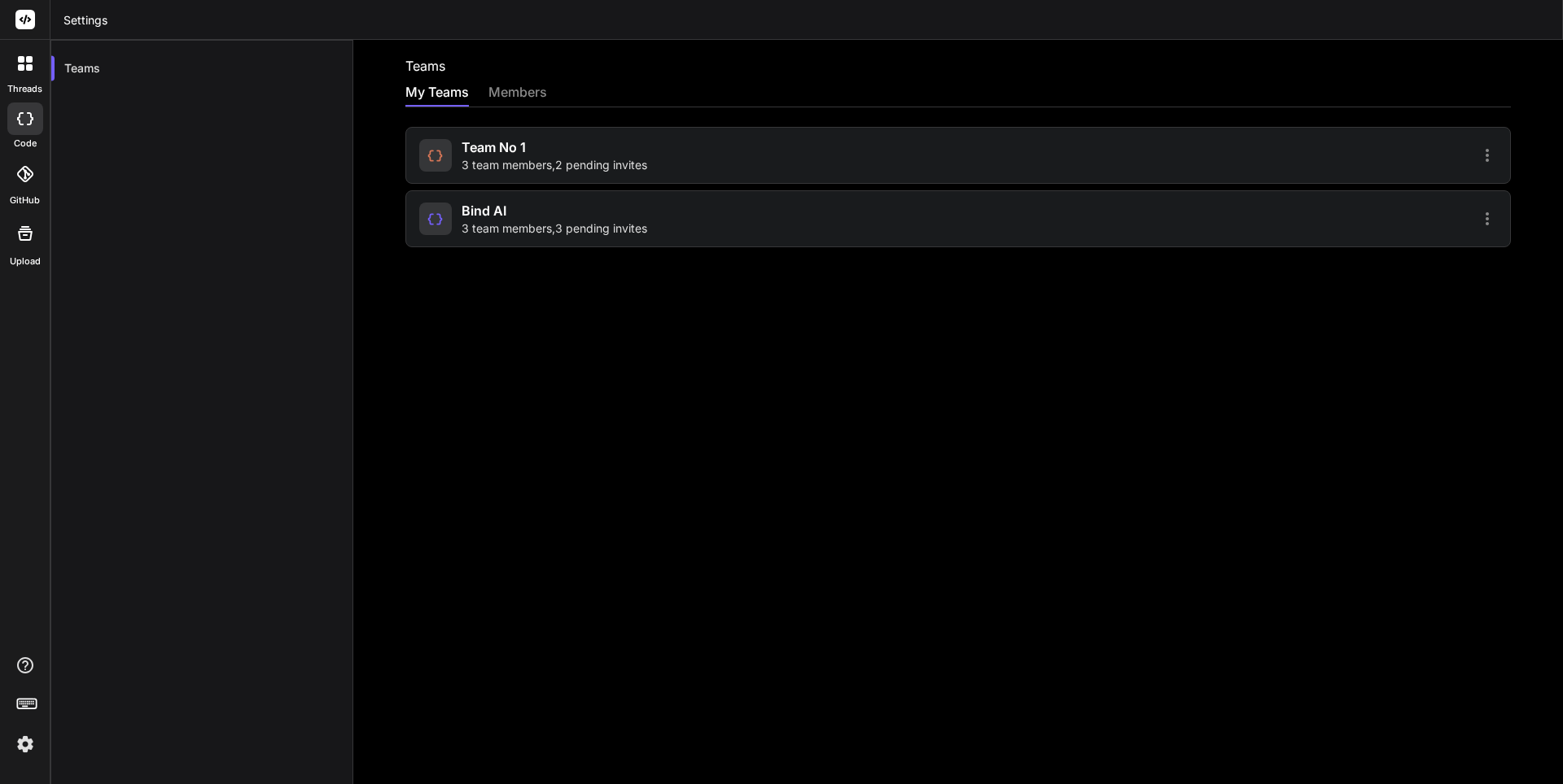
click at [635, 154] on div "Team No 1 3 team members , 2 pending invites" at bounding box center [553, 155] width 186 height 36
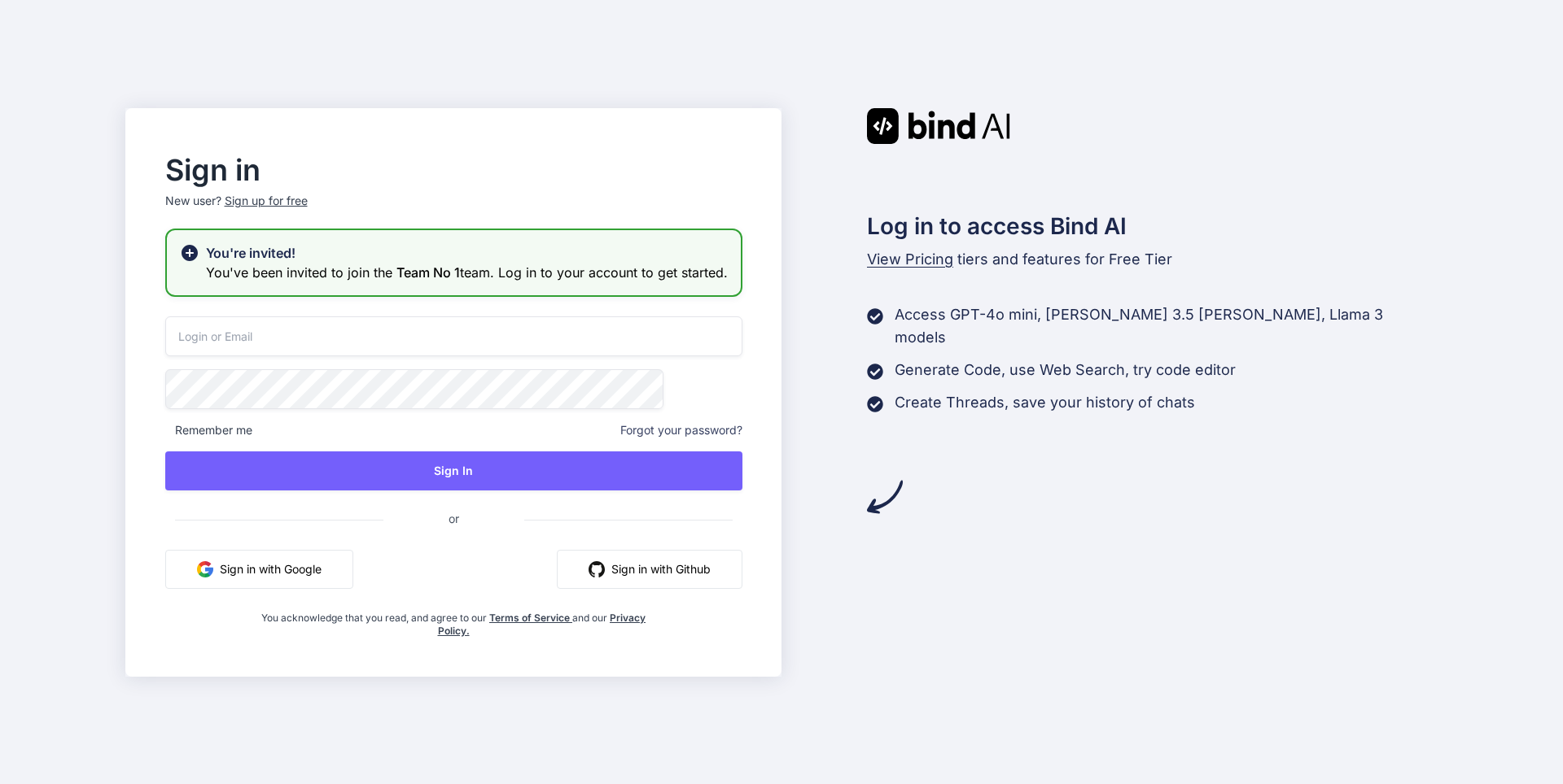
type input "[EMAIL_ADDRESS][DOMAIN_NAME]"
click at [213, 578] on img "button" at bounding box center [205, 569] width 16 height 16
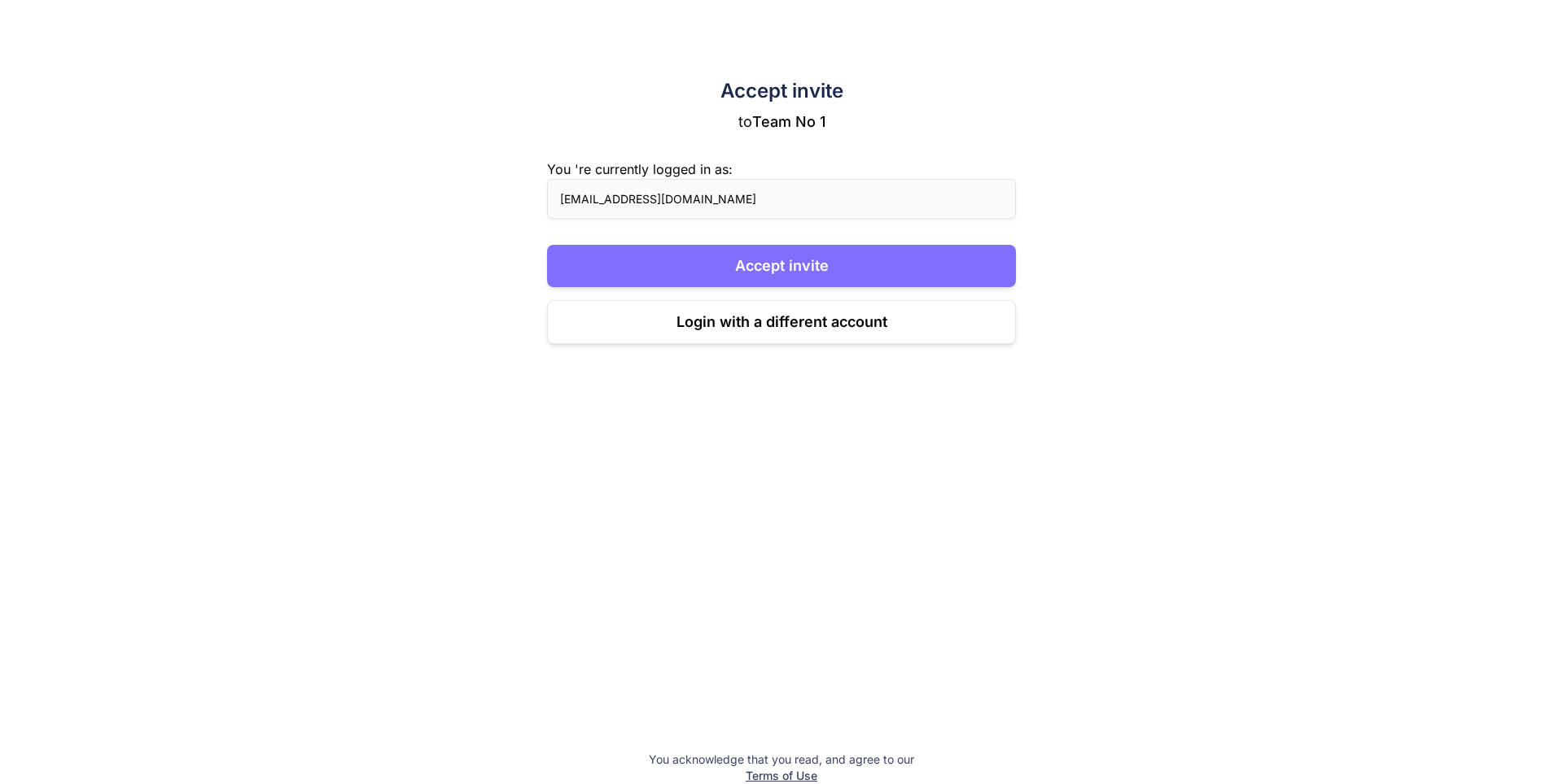
click at [697, 257] on button "Accept invite" at bounding box center [781, 266] width 469 height 42
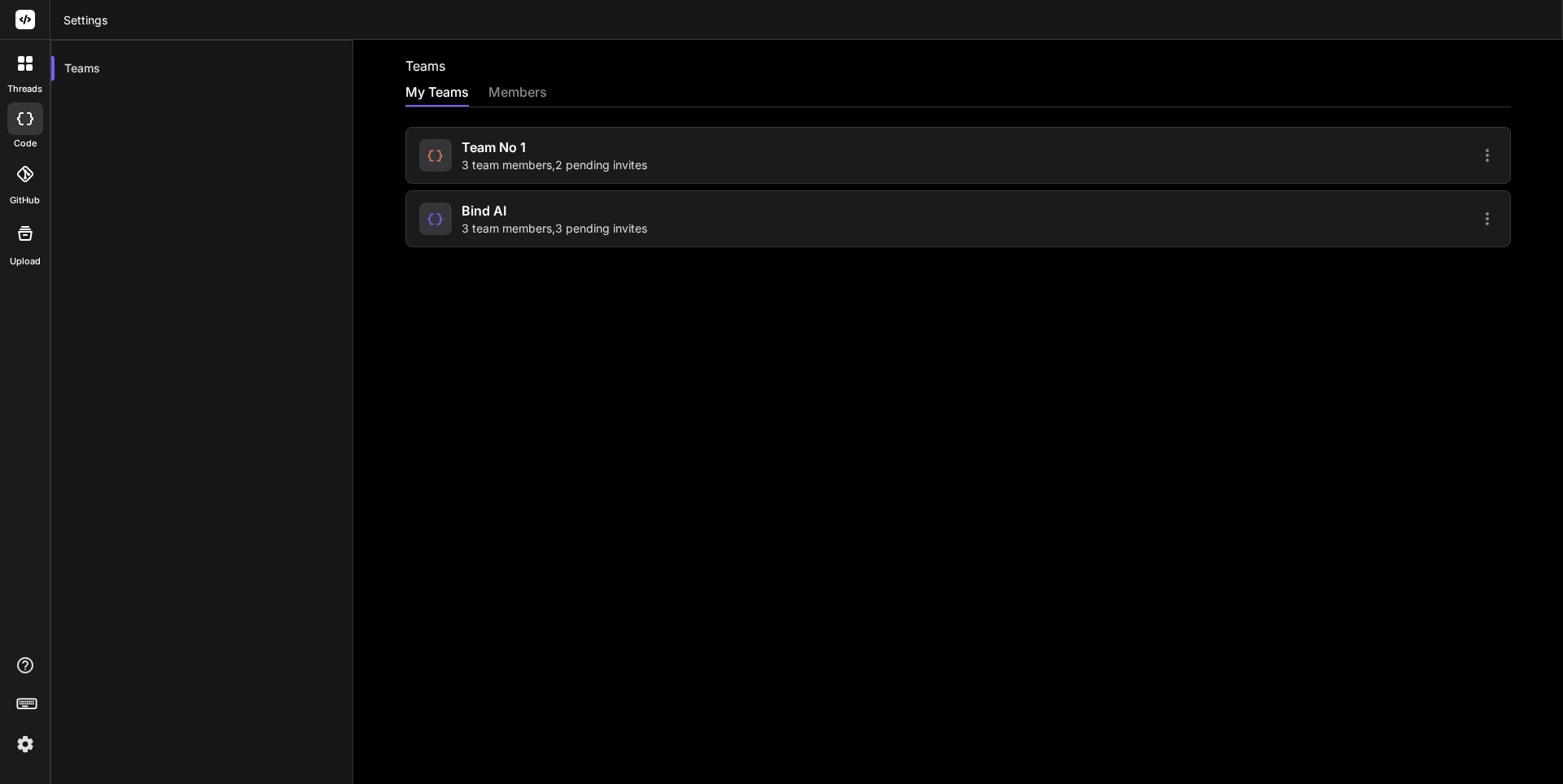
click at [544, 156] on div "Team No 1 3 team members , 2 pending invites" at bounding box center [553, 155] width 186 height 36
click at [507, 214] on div "Bind AI 3 team members , 3 pending invites" at bounding box center [553, 218] width 186 height 36
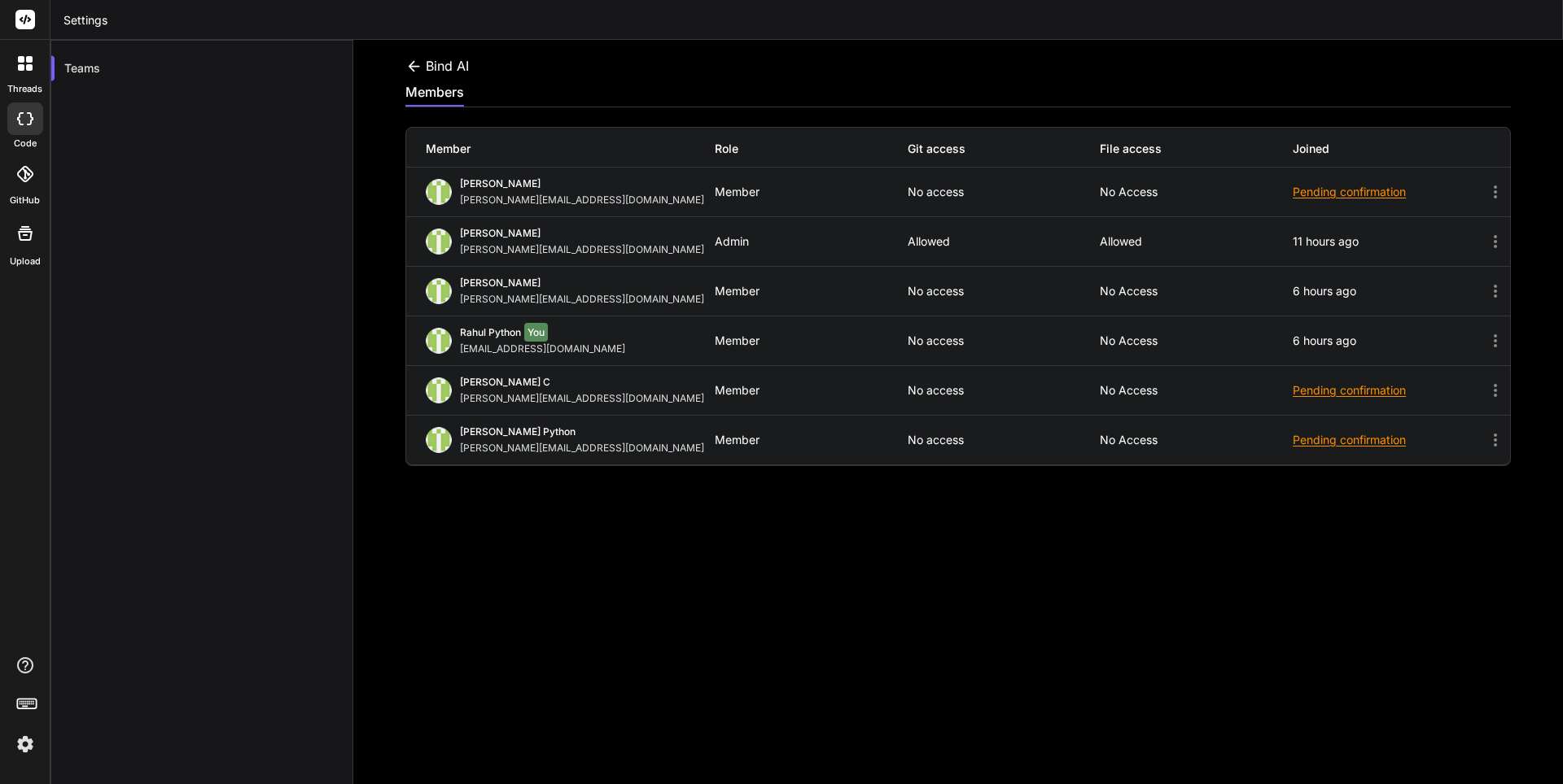
click at [415, 61] on icon at bounding box center [414, 66] width 17 height 17
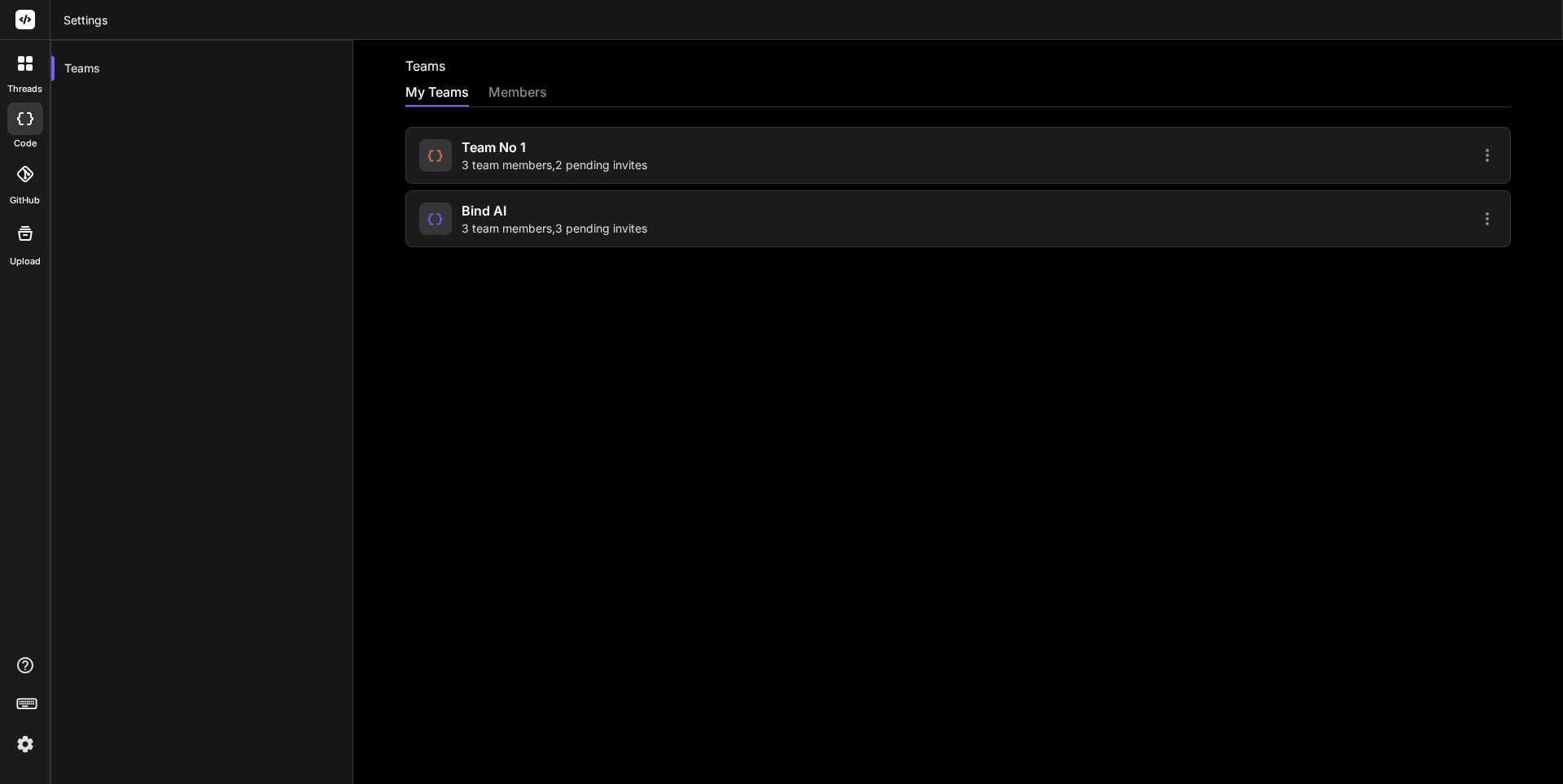
click at [453, 158] on div "Team No 1 3 team members , 2 pending invites" at bounding box center [686, 155] width 534 height 36
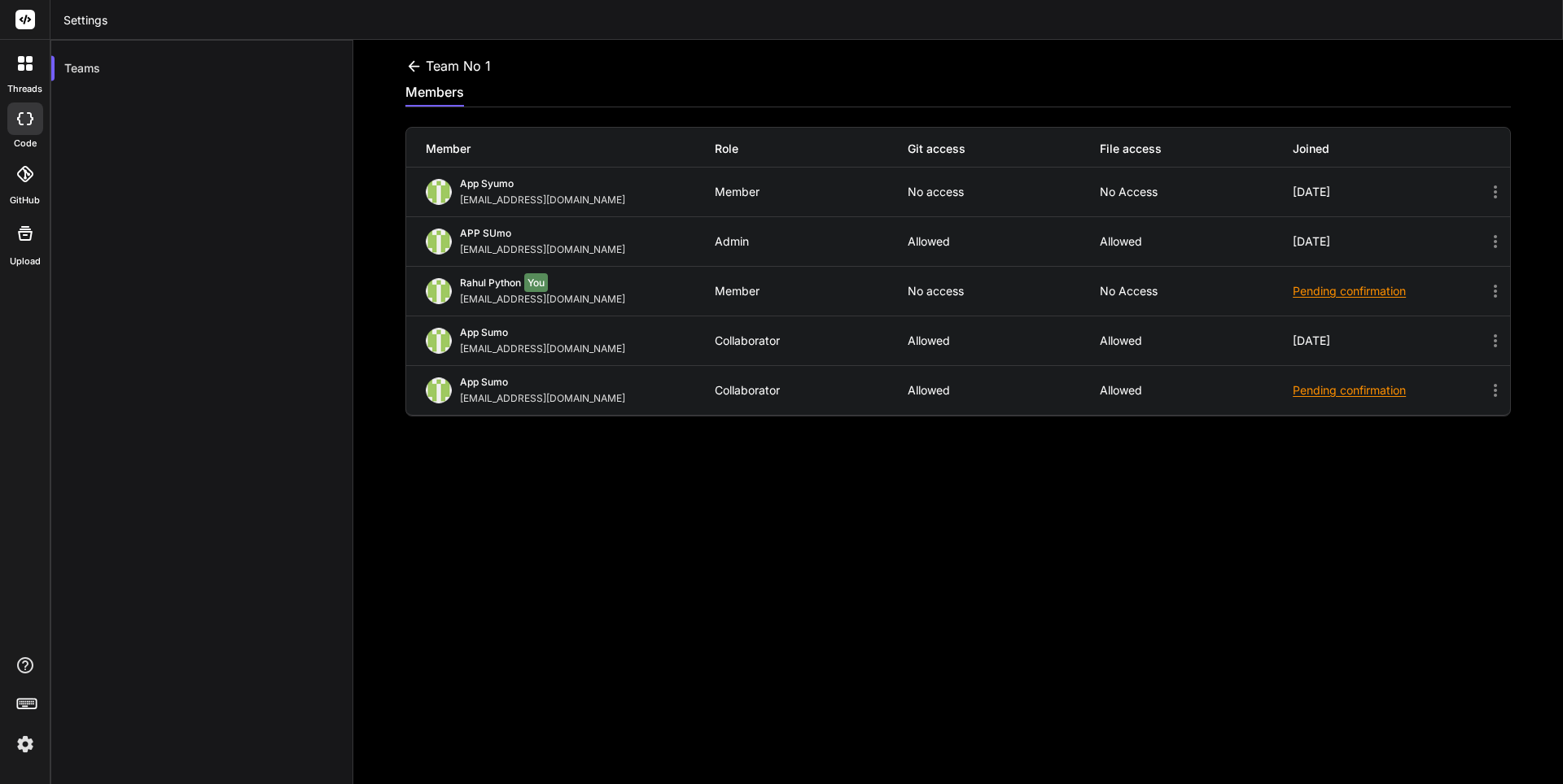
click at [1321, 290] on div "Pending confirmation" at bounding box center [1389, 290] width 193 height 16
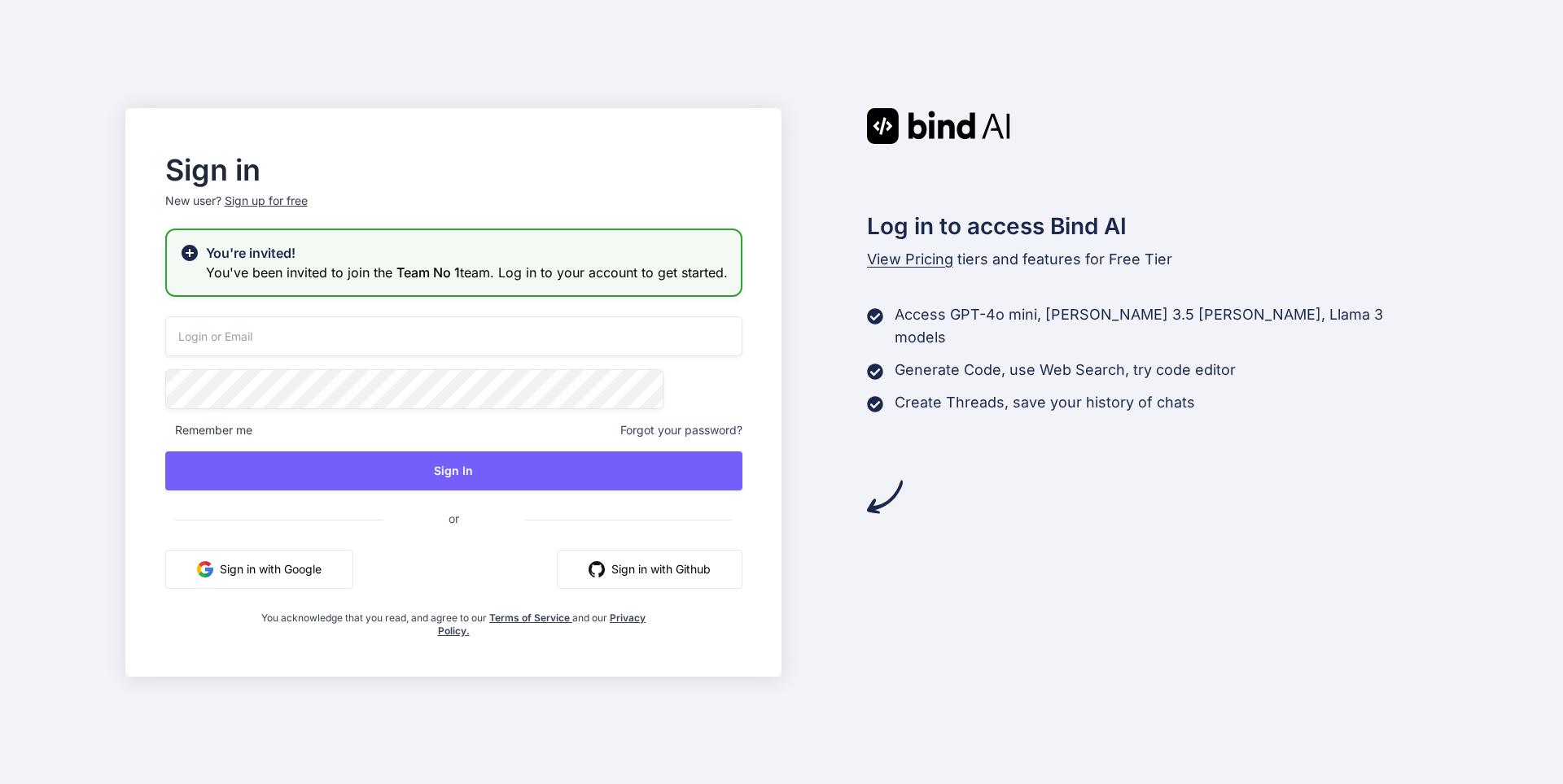
type input "[EMAIL_ADDRESS][DOMAIN_NAME]"
click at [332, 603] on div "appsumo_120@yopmail.com Remember me Forgot your password? Sign In or Sign in wi…" at bounding box center [454, 477] width 577 height 321
click at [342, 588] on button "Sign in with Google" at bounding box center [260, 569] width 188 height 39
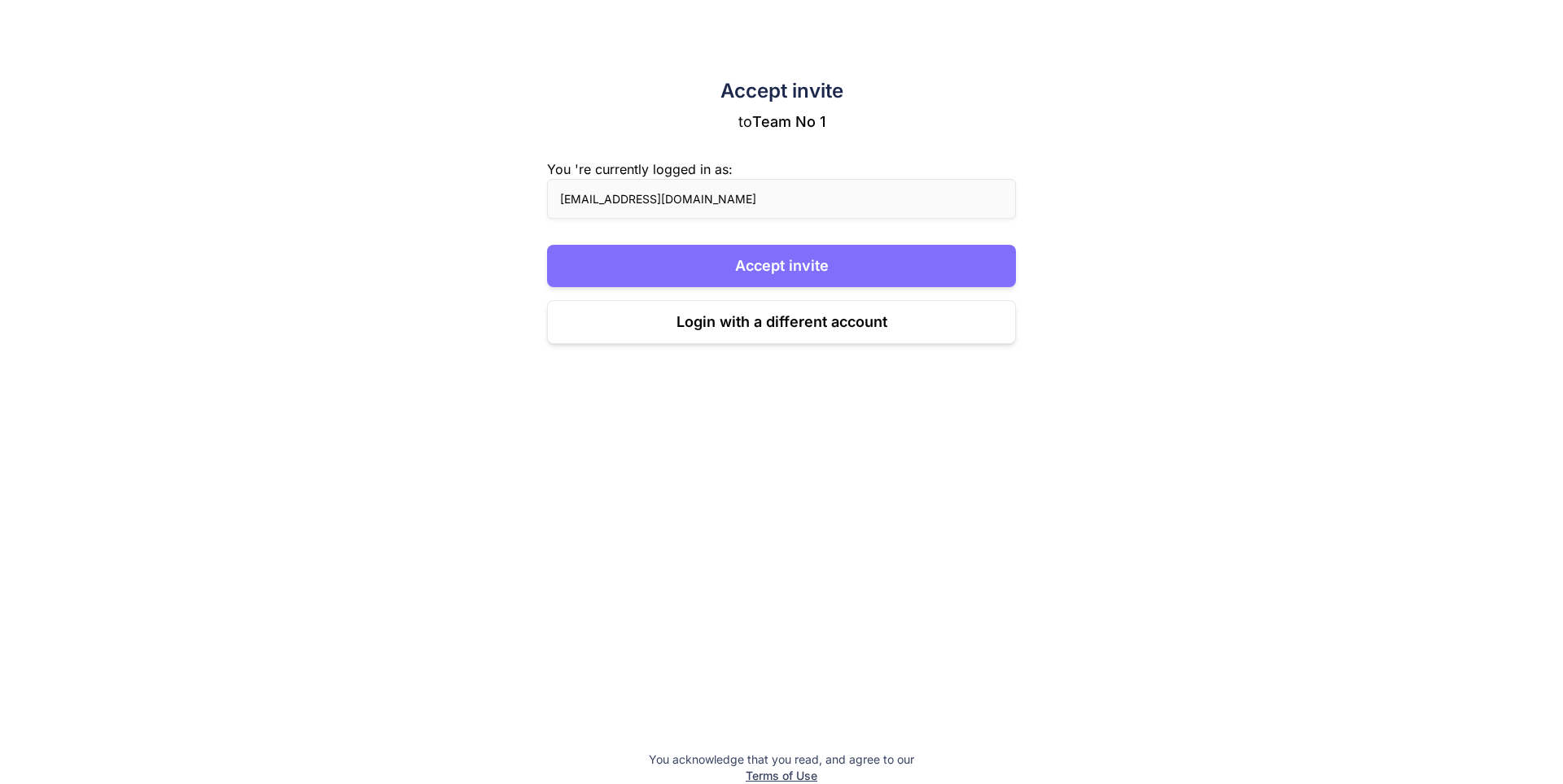
click at [788, 271] on button "Accept invite" at bounding box center [781, 266] width 469 height 42
click at [777, 277] on button "Accept invite" at bounding box center [781, 266] width 469 height 42
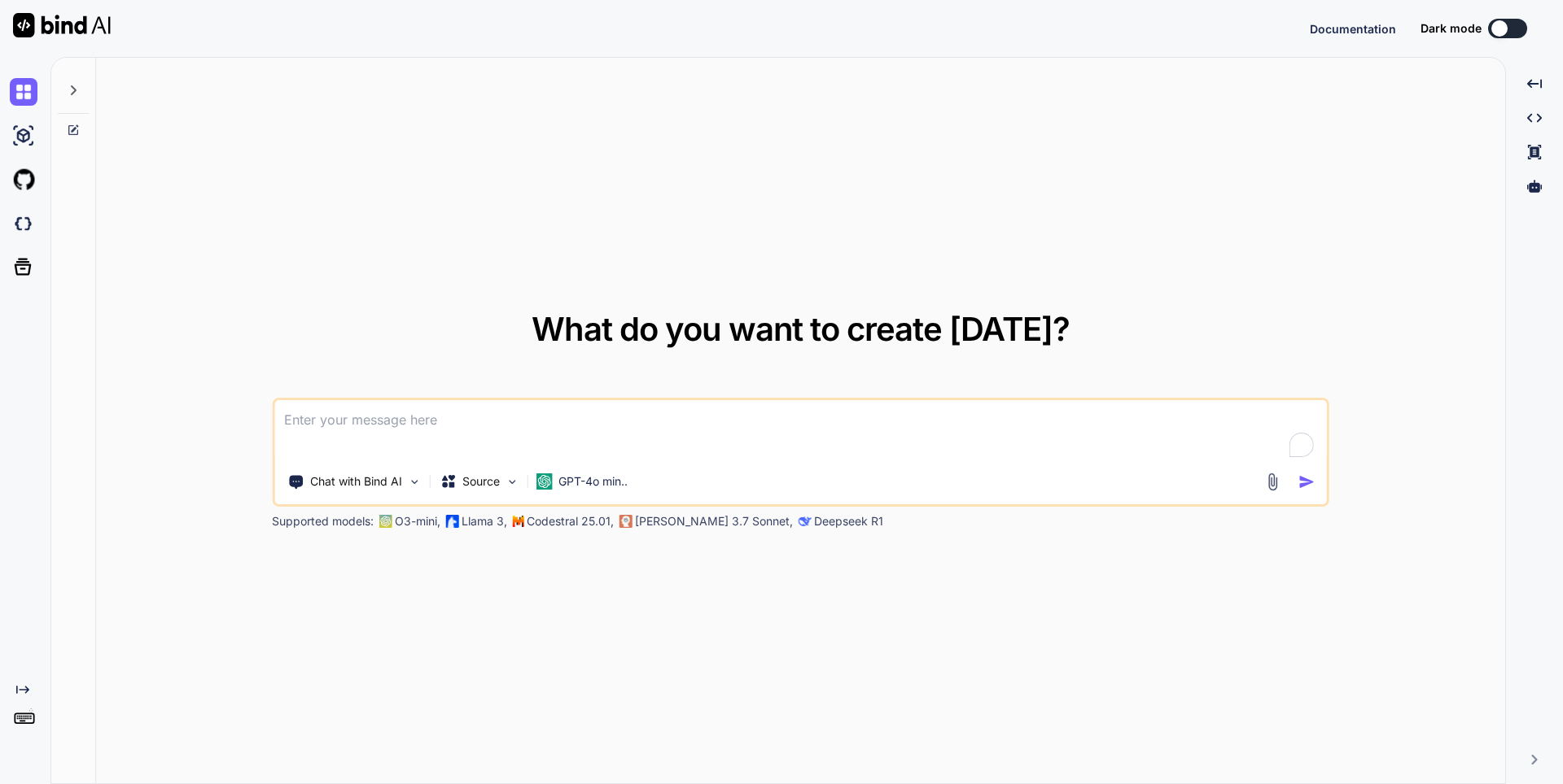
type textarea "x"
click at [18, 224] on img at bounding box center [24, 223] width 28 height 28
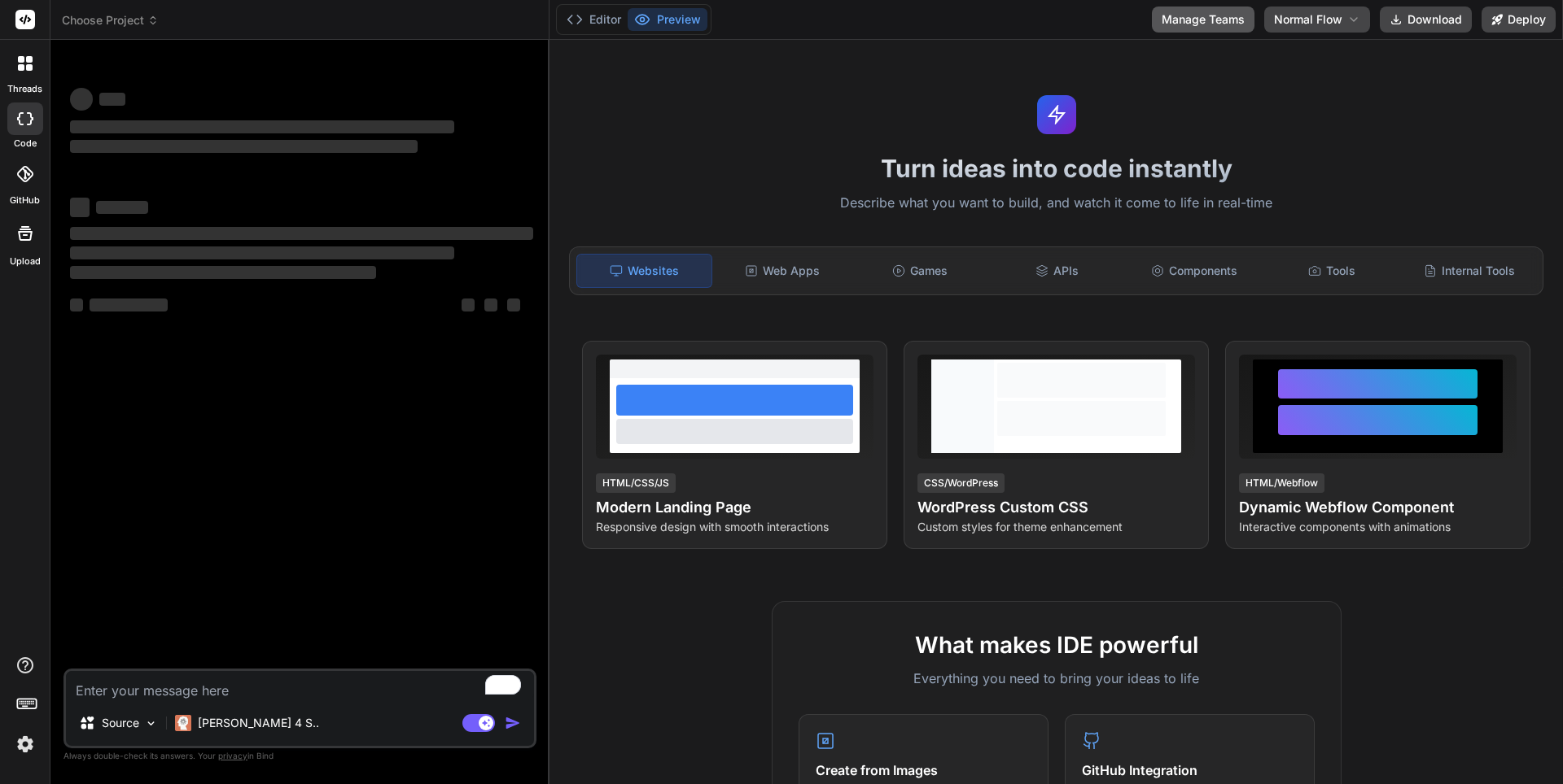
type textarea "x"
click at [1176, 16] on button "Manage Teams" at bounding box center [1203, 19] width 102 height 26
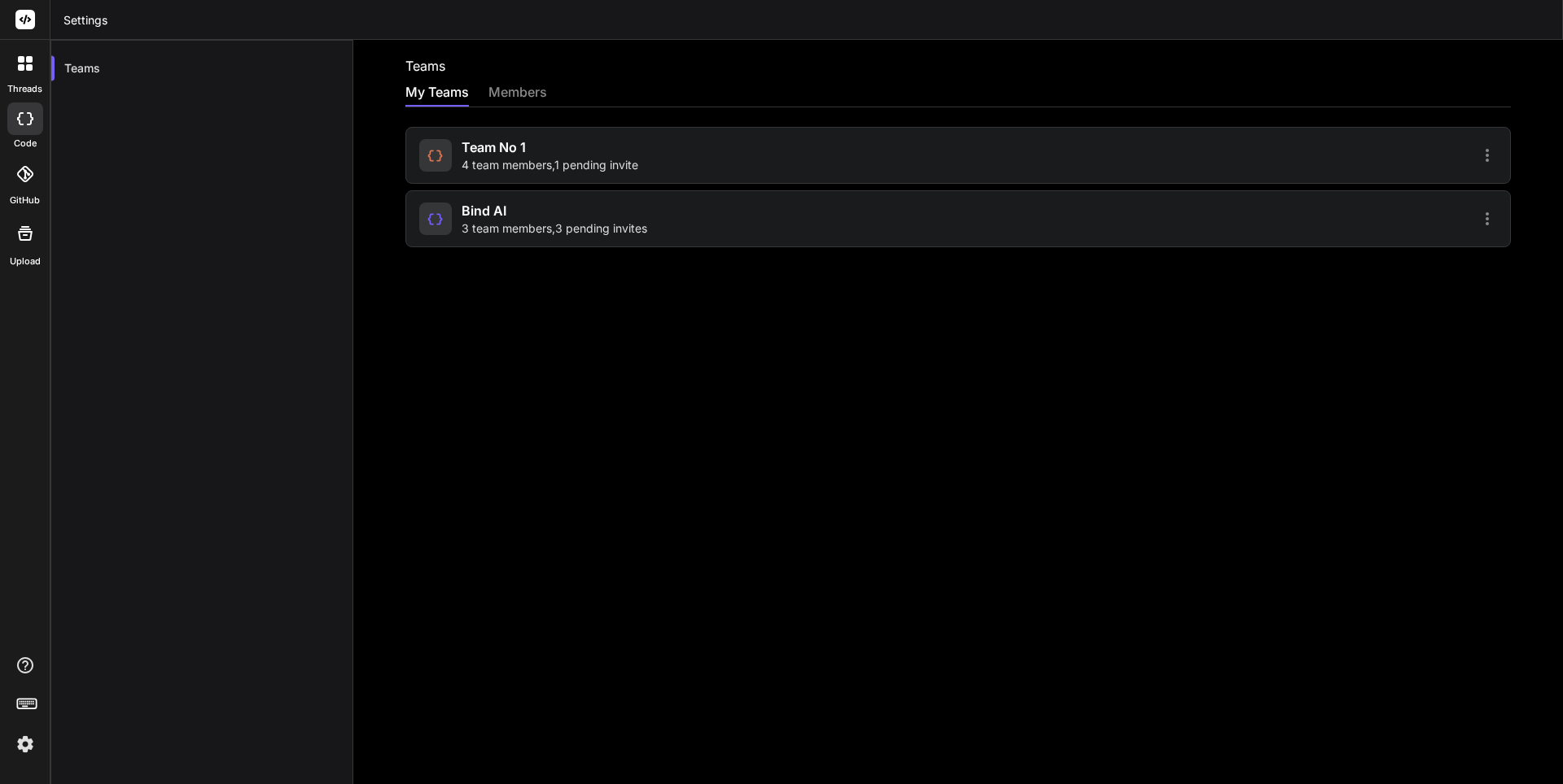
click at [638, 153] on div "Team No 1 4 team members , 1 pending invite" at bounding box center [549, 155] width 176 height 36
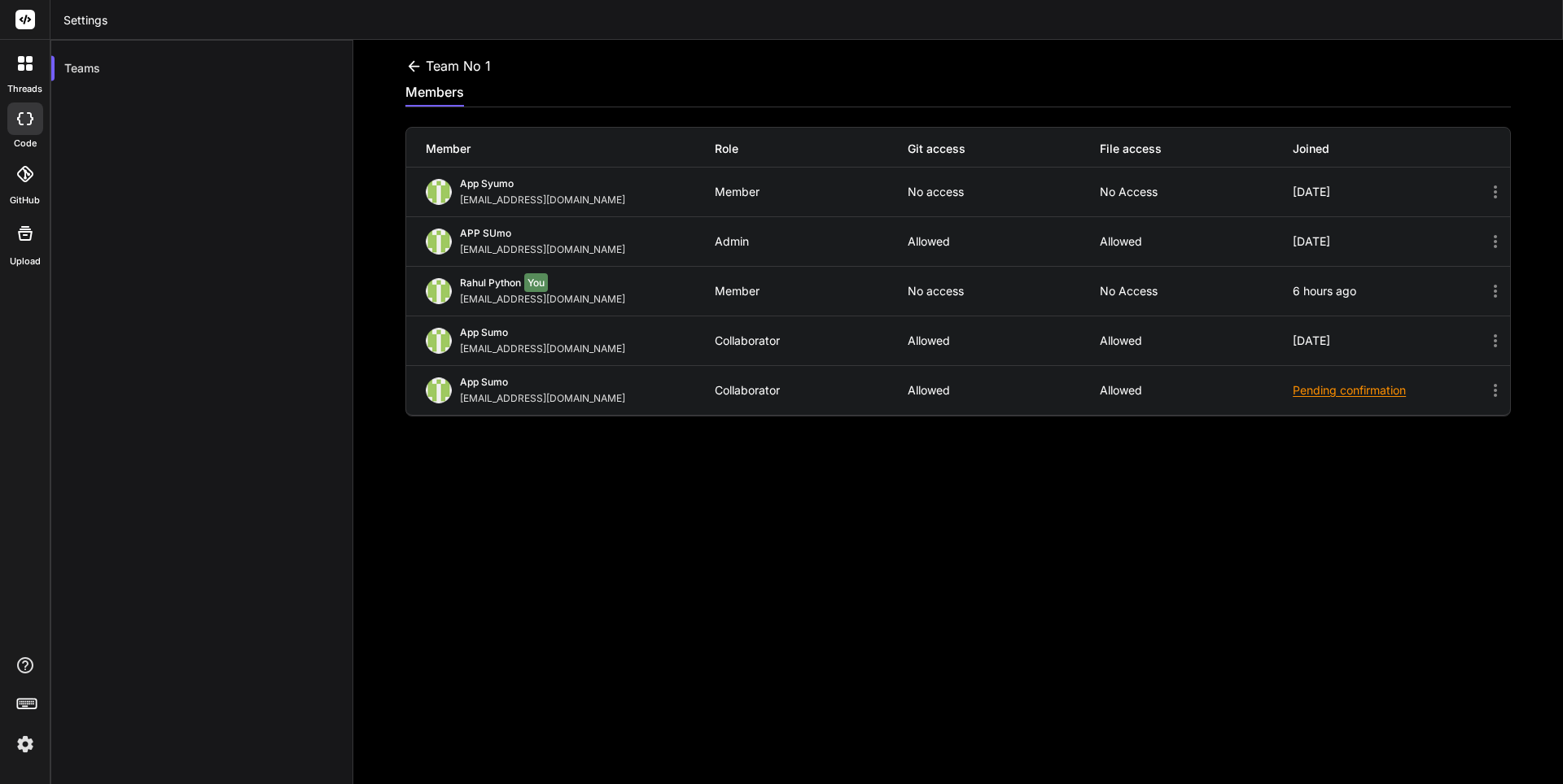
click at [417, 62] on icon at bounding box center [414, 66] width 17 height 17
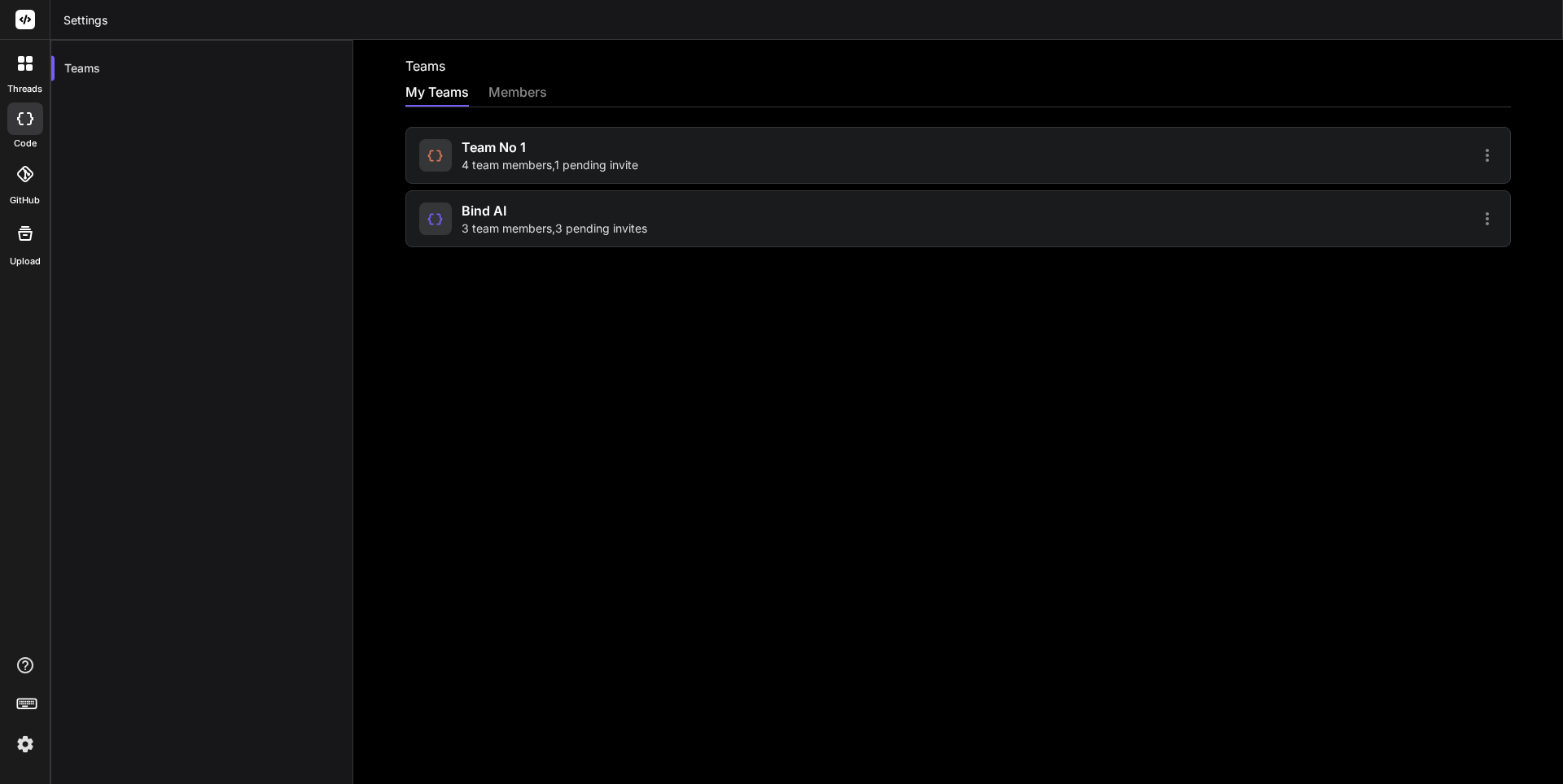
click at [562, 232] on span "3 team members , 3 pending invites" at bounding box center [553, 228] width 186 height 16
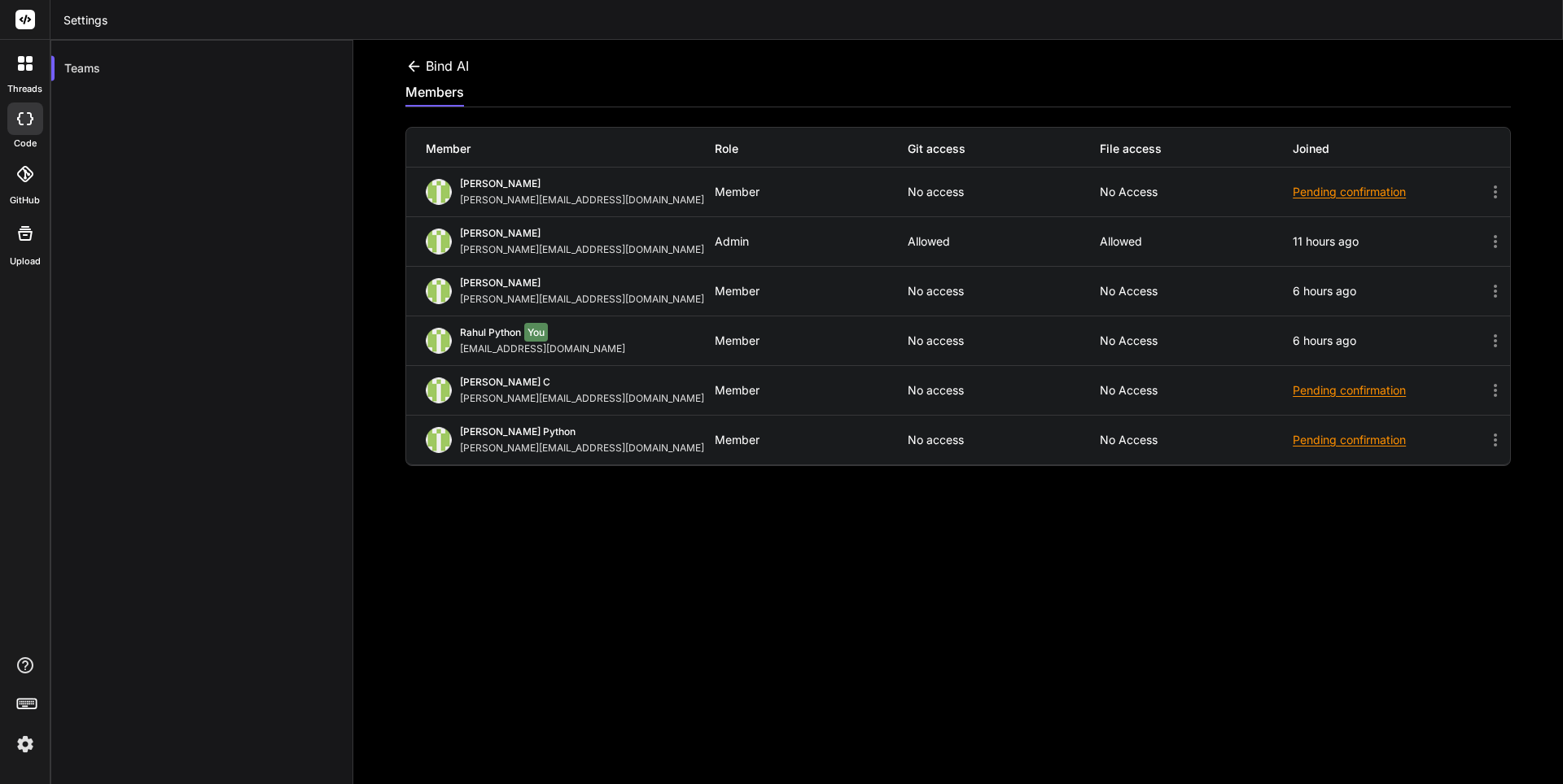
click at [418, 65] on icon at bounding box center [413, 65] width 12 height 11
